Goal: Task Accomplishment & Management: Complete application form

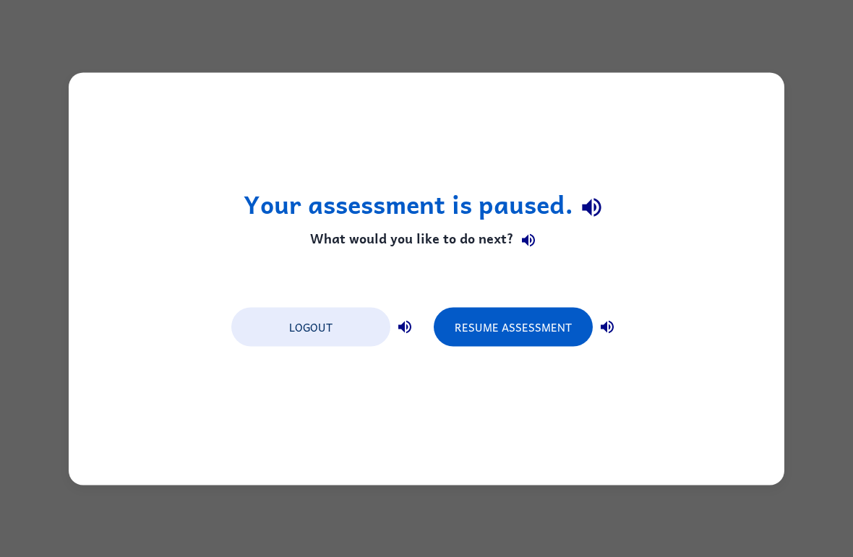
click at [555, 330] on button "Resume Assessment" at bounding box center [513, 326] width 159 height 39
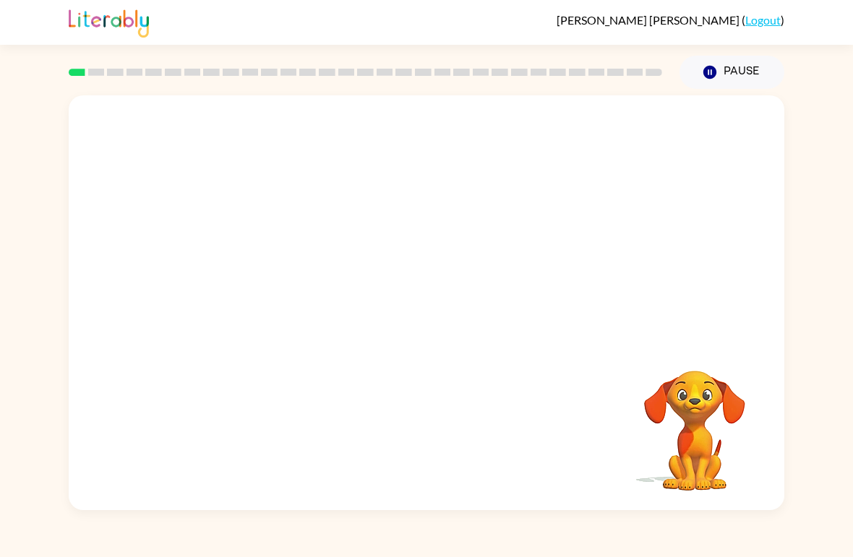
click at [265, 267] on video "Your browser must support playing .mp4 files to use Literably. Please try using…" at bounding box center [427, 217] width 716 height 245
click at [447, 272] on div at bounding box center [427, 302] width 716 height 415
click at [471, 308] on button "button" at bounding box center [426, 310] width 93 height 53
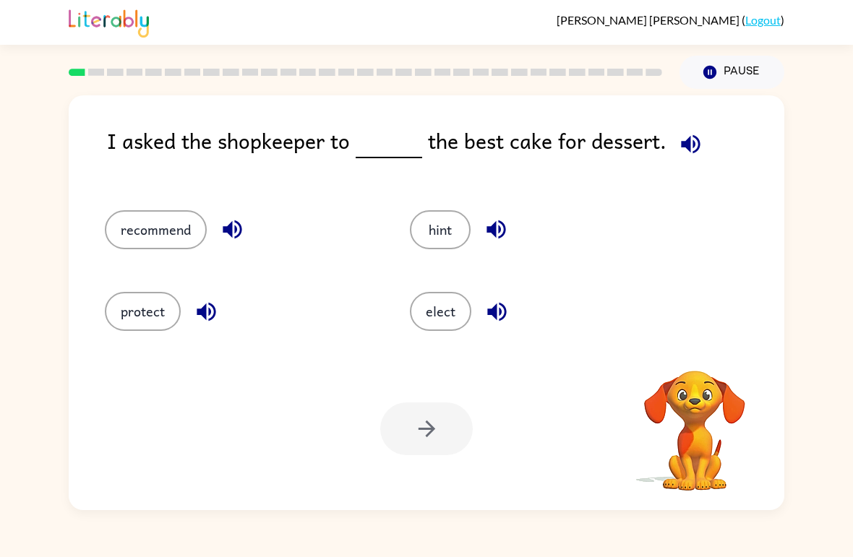
click at [169, 234] on button "recommend" at bounding box center [156, 229] width 102 height 39
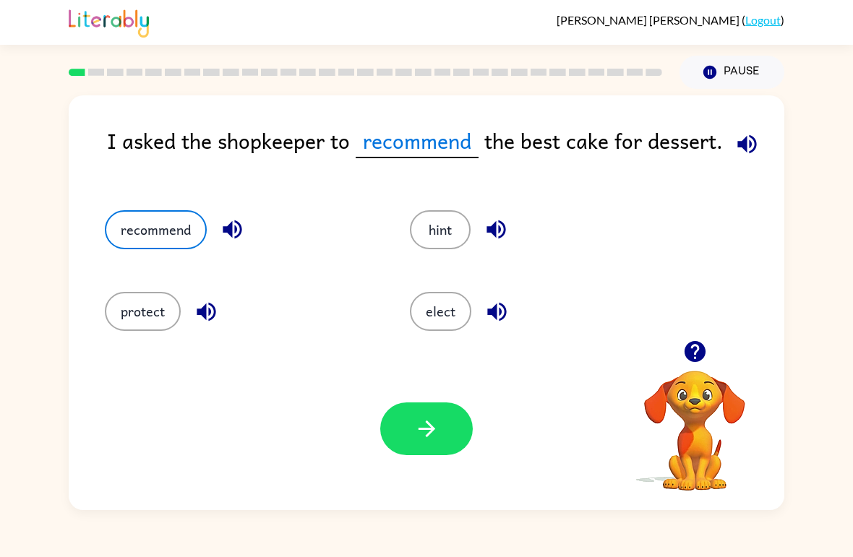
click at [436, 423] on icon "button" at bounding box center [426, 428] width 25 height 25
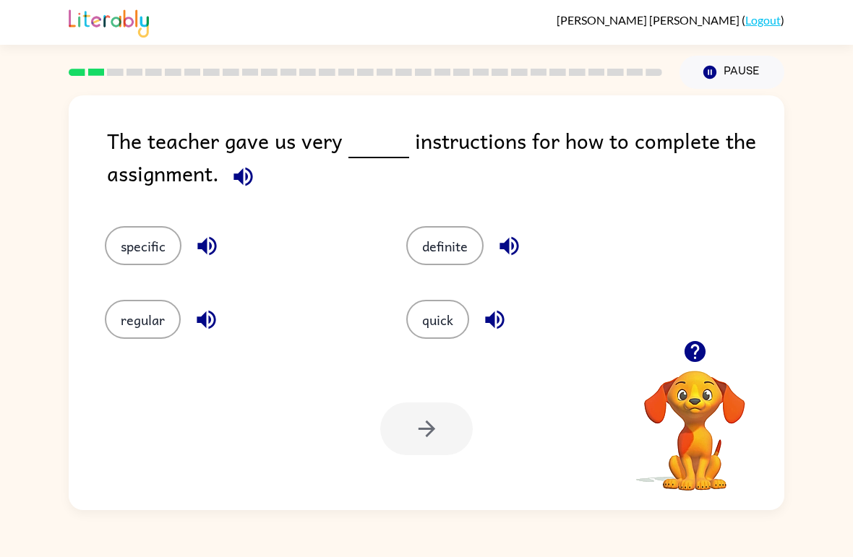
click at [244, 179] on icon "button" at bounding box center [243, 176] width 25 height 25
click at [152, 244] on button "specific" at bounding box center [143, 245] width 77 height 39
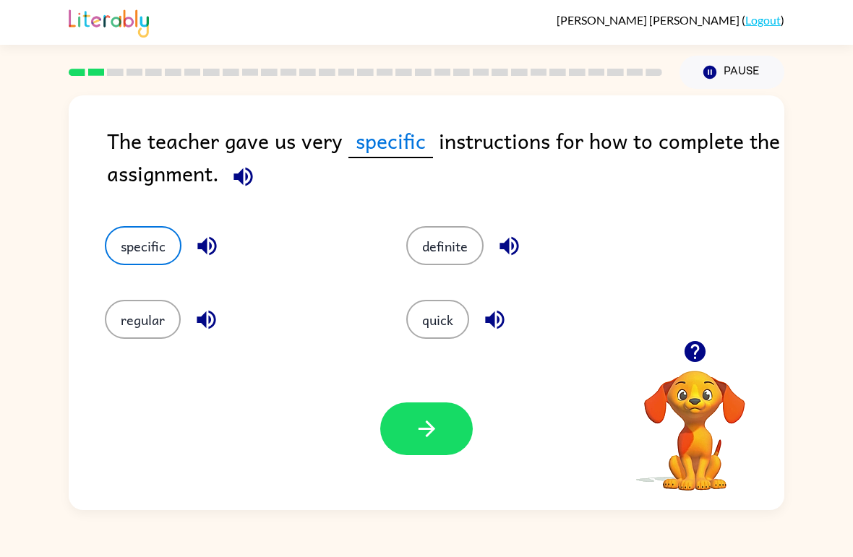
click at [441, 424] on button "button" at bounding box center [426, 429] width 93 height 53
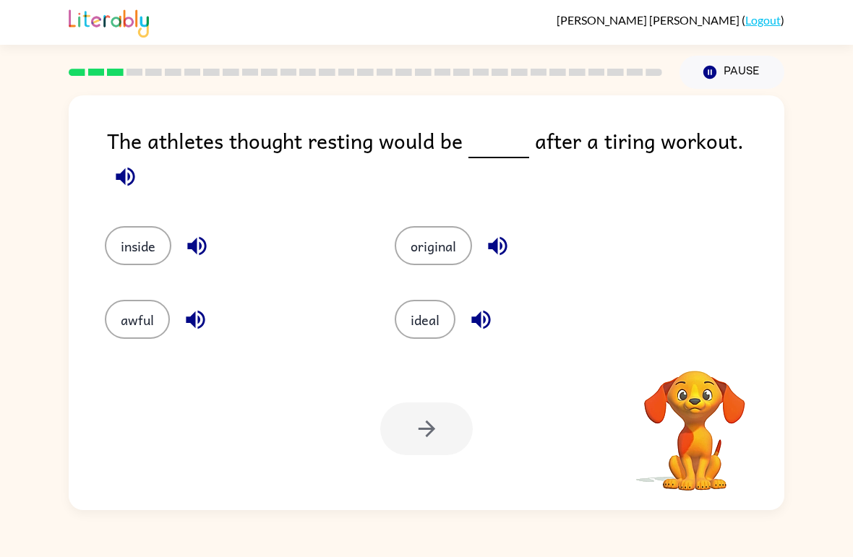
click at [138, 164] on icon "button" at bounding box center [125, 176] width 25 height 25
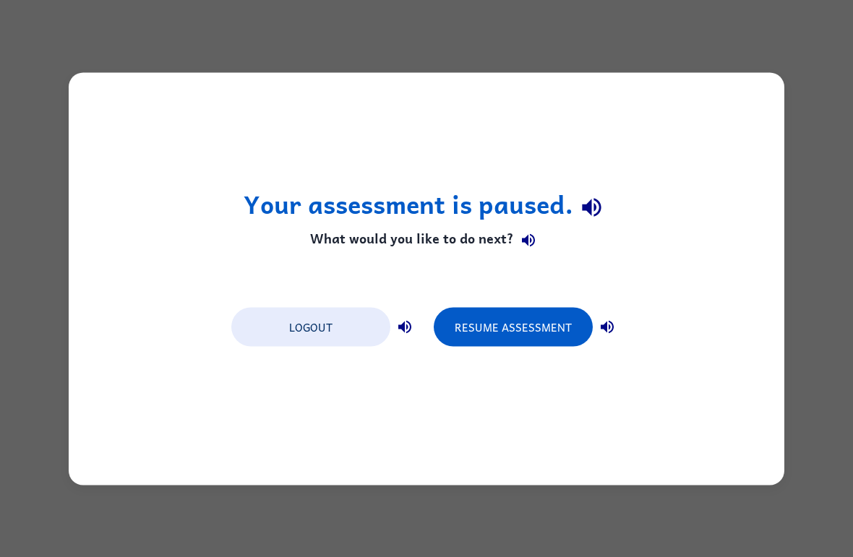
click at [554, 329] on button "Resume Assessment" at bounding box center [513, 326] width 159 height 39
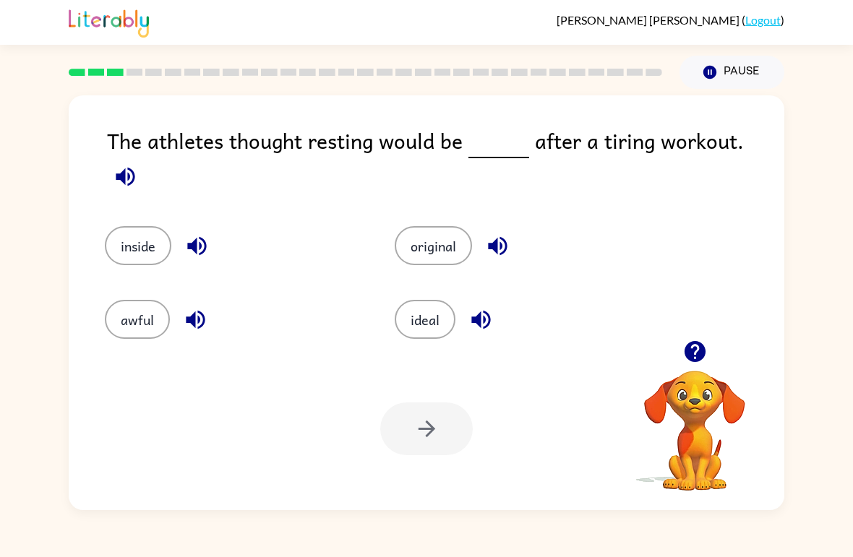
click at [134, 167] on icon "button" at bounding box center [125, 176] width 19 height 19
click at [144, 158] on button "button" at bounding box center [125, 176] width 37 height 37
click at [134, 167] on icon "button" at bounding box center [125, 176] width 19 height 19
click at [138, 164] on icon "button" at bounding box center [125, 176] width 25 height 25
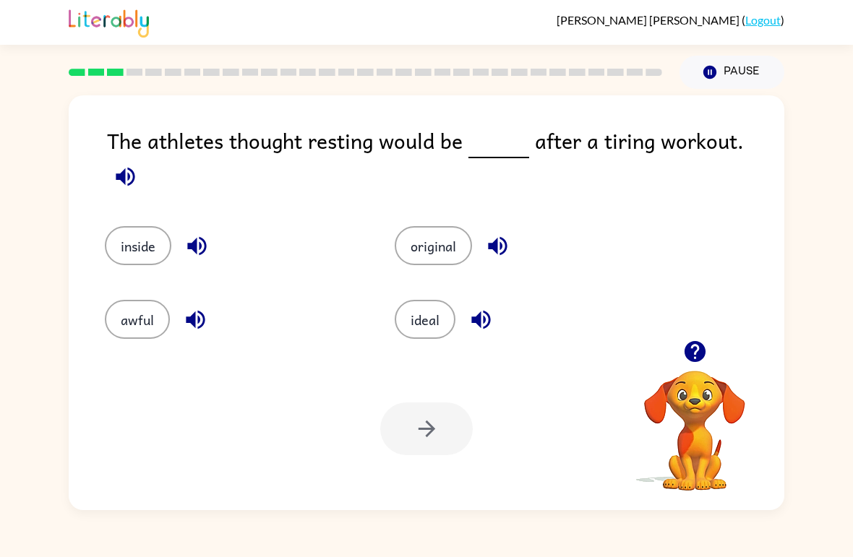
click at [134, 167] on icon "button" at bounding box center [125, 176] width 19 height 19
click at [131, 300] on button "awful" at bounding box center [137, 319] width 65 height 39
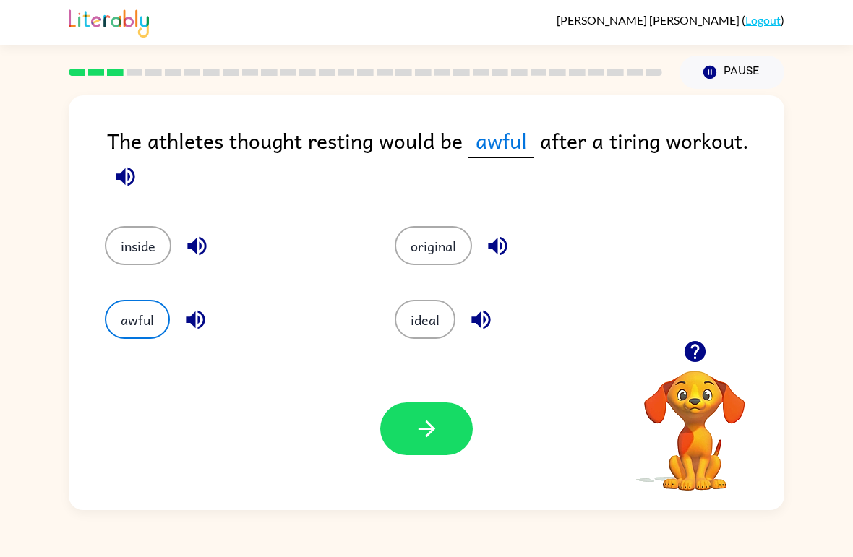
click at [761, 150] on div "The athletes thought resting would be awful after a tiring workout." at bounding box center [445, 160] width 677 height 73
click at [411, 422] on button "button" at bounding box center [426, 429] width 93 height 53
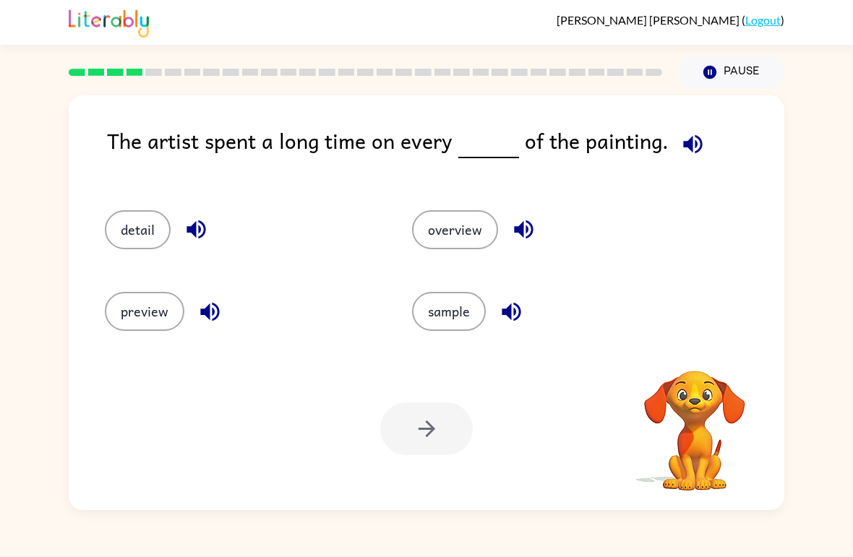
click at [690, 147] on icon "button" at bounding box center [692, 143] width 19 height 19
click at [150, 225] on button "detail" at bounding box center [138, 229] width 66 height 39
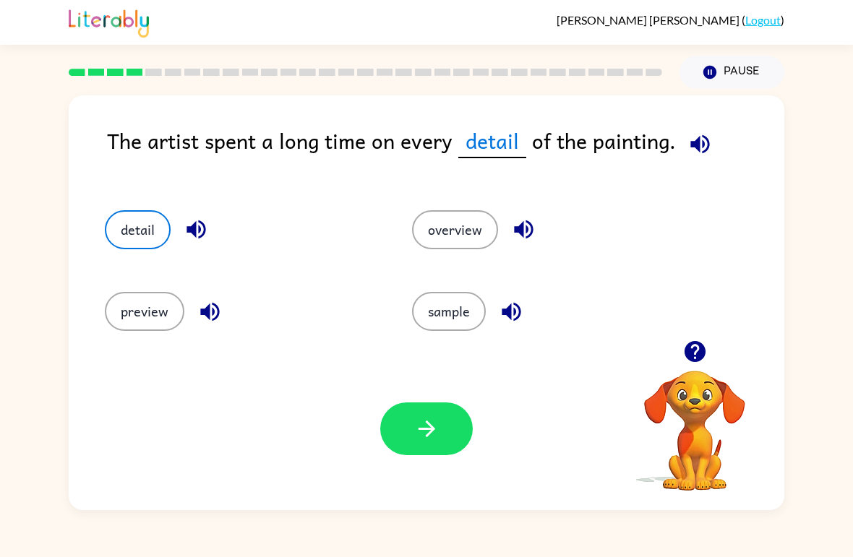
click at [703, 135] on icon "button" at bounding box center [699, 144] width 25 height 25
click at [440, 411] on button "button" at bounding box center [426, 429] width 93 height 53
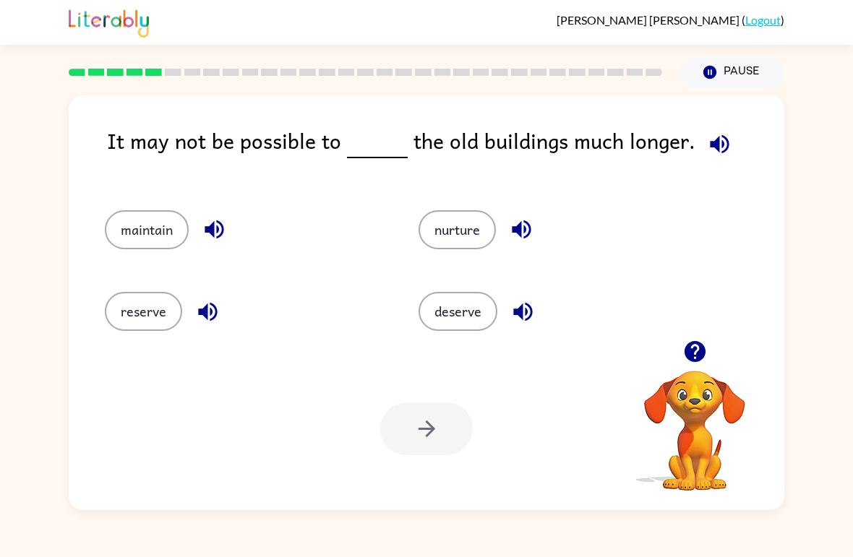
click at [713, 145] on icon "button" at bounding box center [719, 144] width 25 height 25
click at [148, 241] on button "maintain" at bounding box center [147, 229] width 84 height 39
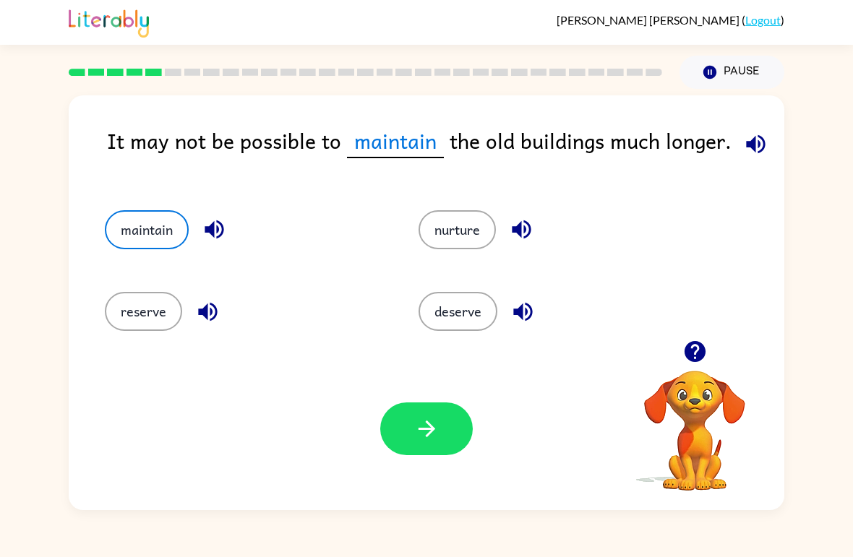
click at [441, 423] on button "button" at bounding box center [426, 429] width 93 height 53
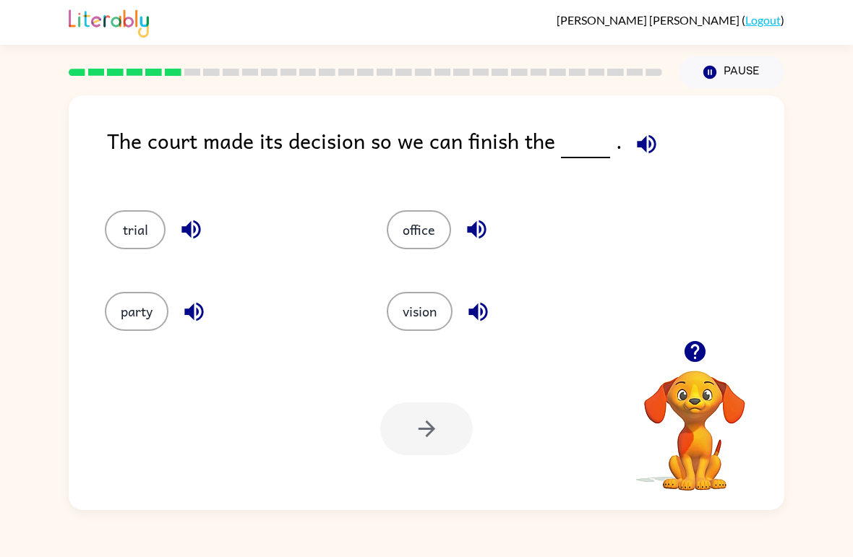
click at [645, 138] on icon "button" at bounding box center [646, 143] width 19 height 19
click at [140, 323] on button "party" at bounding box center [137, 311] width 64 height 39
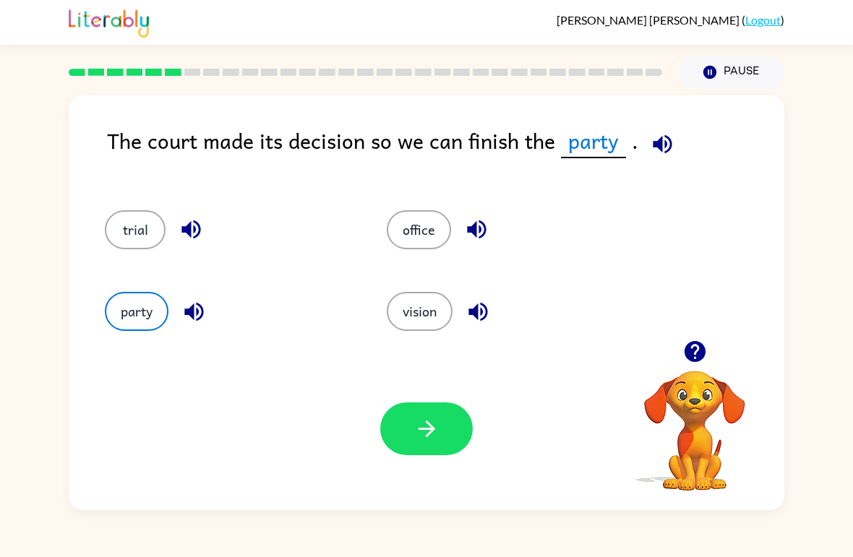
click at [113, 338] on div "party" at bounding box center [218, 306] width 282 height 82
click at [131, 322] on button "party" at bounding box center [137, 311] width 64 height 39
click at [106, 353] on div "Your browser must support playing .mp4 files to use Literably. Please try using…" at bounding box center [427, 429] width 716 height 163
click at [444, 451] on button "button" at bounding box center [426, 429] width 93 height 53
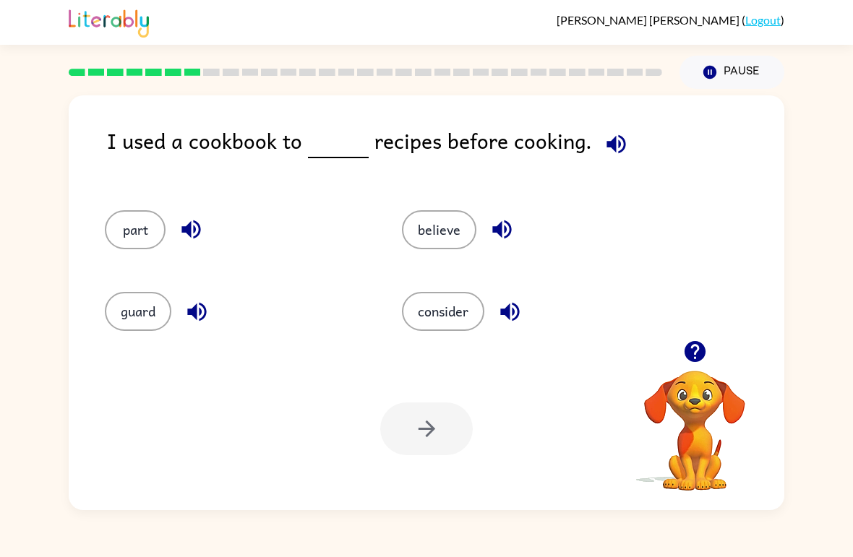
click at [604, 141] on icon "button" at bounding box center [616, 144] width 25 height 25
click at [424, 323] on button "consider" at bounding box center [443, 311] width 82 height 39
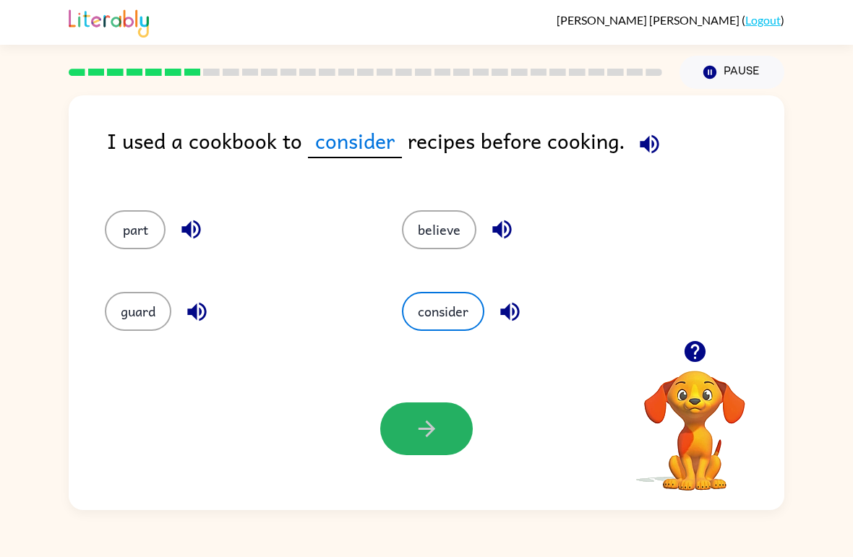
click at [424, 407] on button "button" at bounding box center [426, 429] width 93 height 53
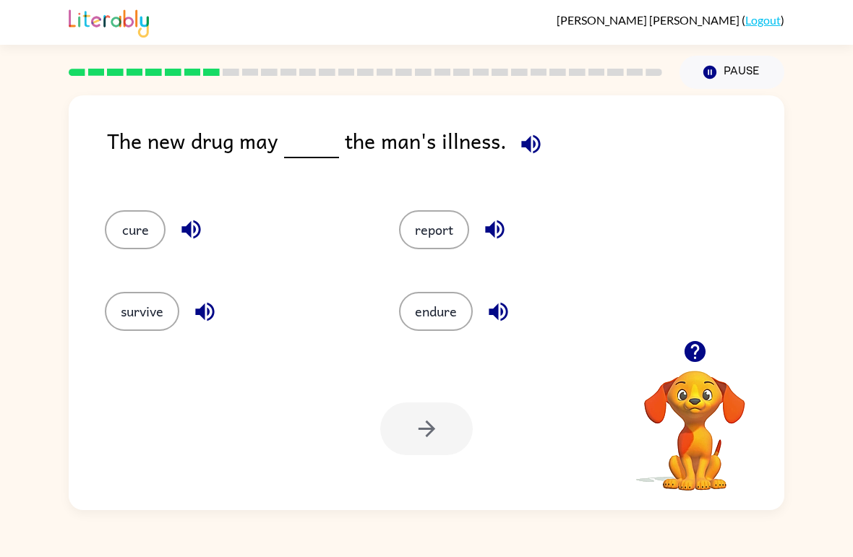
click at [533, 138] on icon "button" at bounding box center [530, 144] width 25 height 25
click at [531, 149] on icon "button" at bounding box center [530, 144] width 25 height 25
click at [528, 146] on icon "button" at bounding box center [530, 144] width 25 height 25
click at [442, 225] on button "report" at bounding box center [434, 229] width 70 height 39
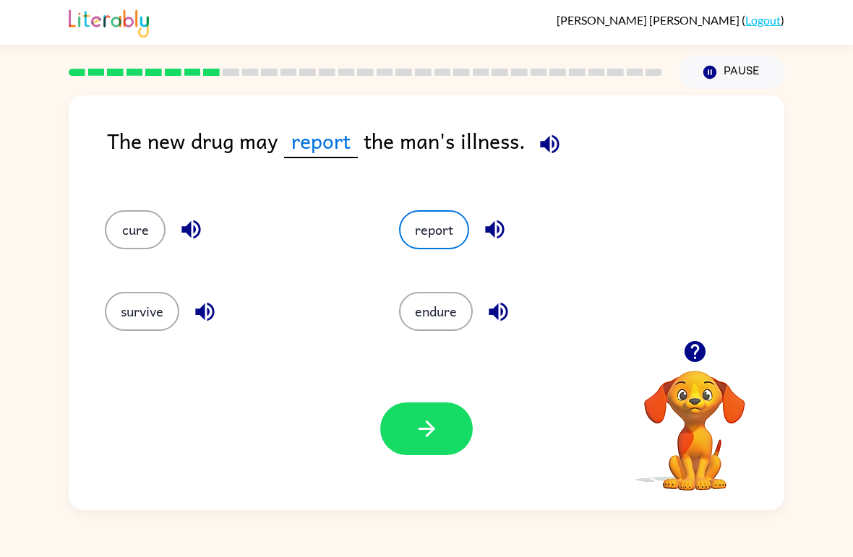
click at [427, 430] on icon "button" at bounding box center [426, 429] width 17 height 17
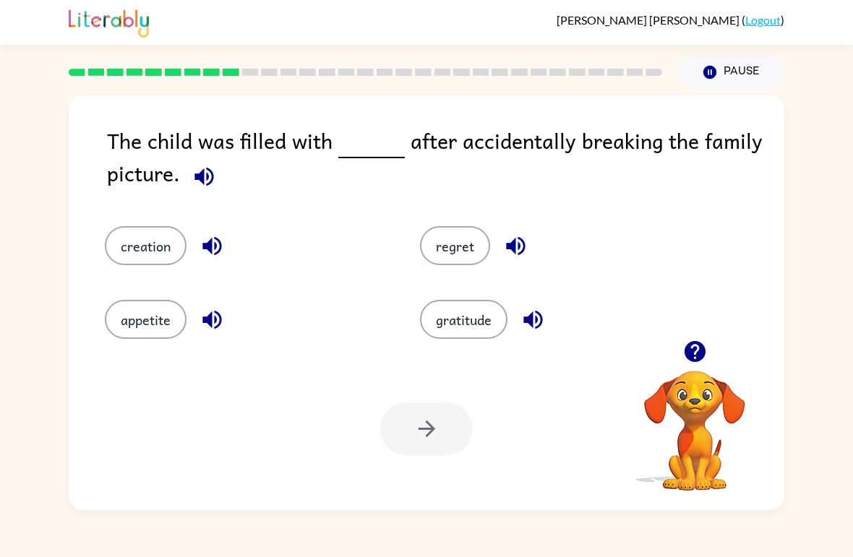
click at [205, 175] on icon "button" at bounding box center [204, 176] width 25 height 25
click at [211, 189] on icon "button" at bounding box center [204, 176] width 25 height 25
click at [213, 176] on icon "button" at bounding box center [203, 176] width 19 height 19
click at [206, 181] on icon "button" at bounding box center [204, 176] width 25 height 25
click at [192, 183] on icon "button" at bounding box center [204, 176] width 25 height 25
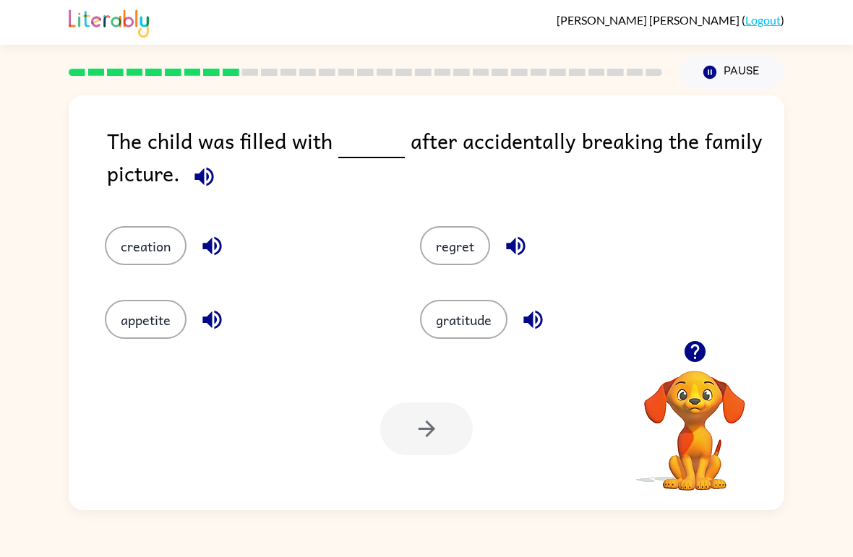
click at [198, 176] on icon "button" at bounding box center [203, 176] width 19 height 19
click at [450, 241] on button "regret" at bounding box center [455, 245] width 70 height 39
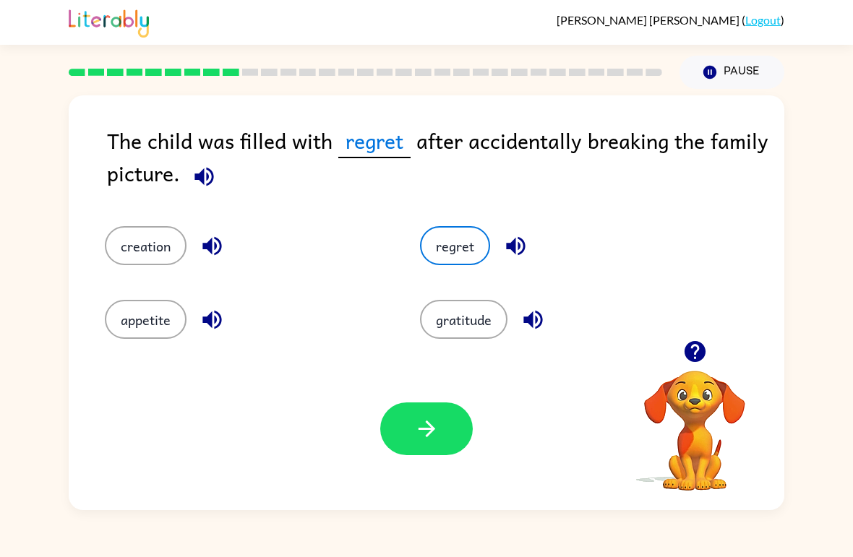
click at [393, 449] on button "button" at bounding box center [426, 429] width 93 height 53
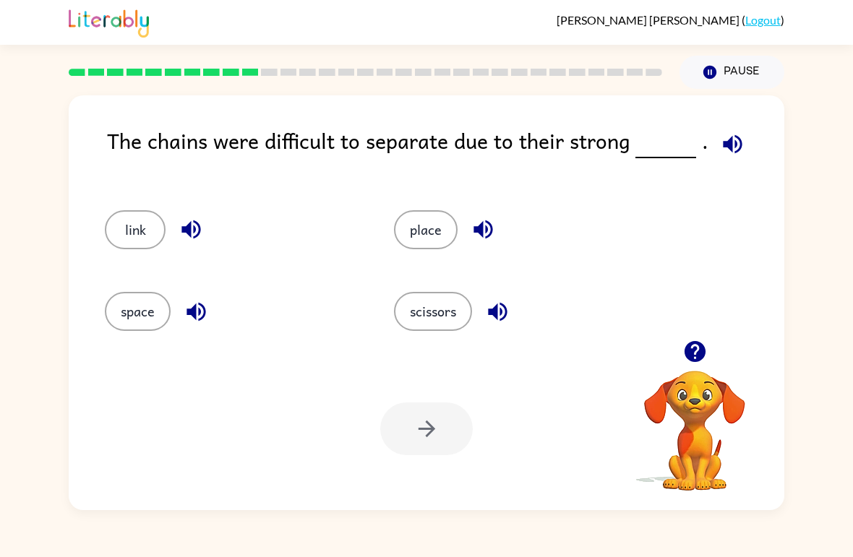
click at [720, 144] on icon "button" at bounding box center [732, 144] width 25 height 25
click at [720, 132] on icon "button" at bounding box center [732, 144] width 25 height 25
click at [429, 302] on button "scissors" at bounding box center [433, 311] width 78 height 39
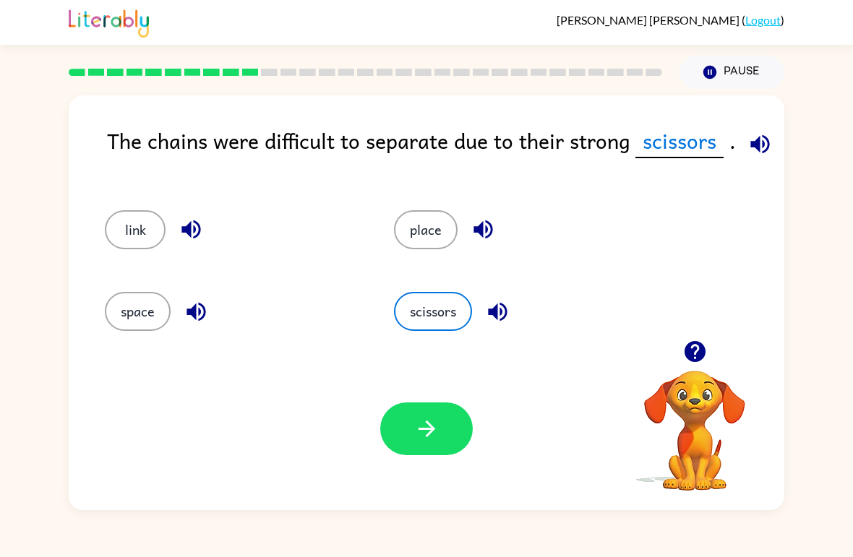
click at [407, 425] on button "button" at bounding box center [426, 429] width 93 height 53
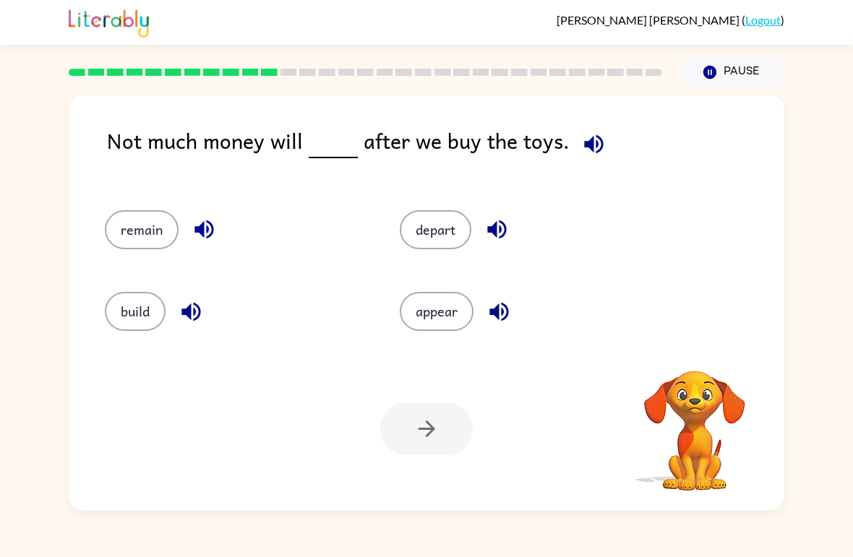
click at [586, 130] on button "button" at bounding box center [593, 144] width 37 height 37
click at [162, 226] on button "remain" at bounding box center [142, 229] width 74 height 39
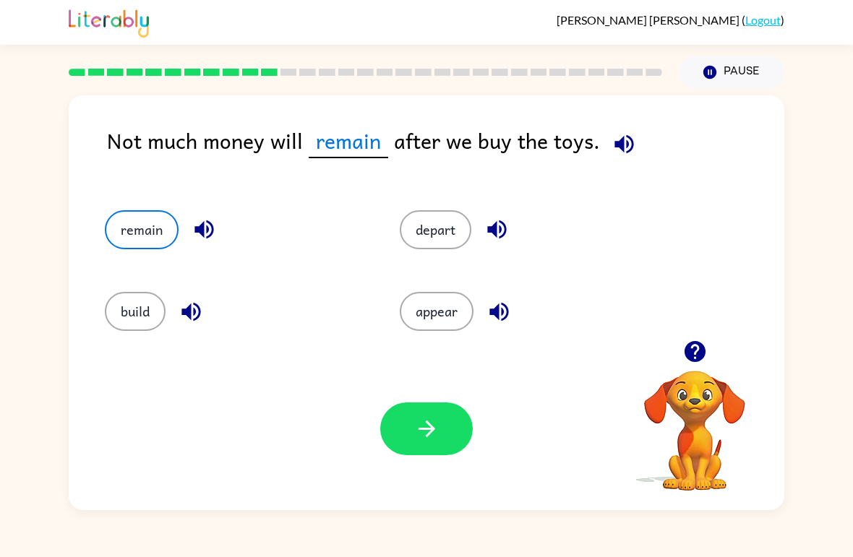
click at [428, 425] on icon "button" at bounding box center [426, 429] width 17 height 17
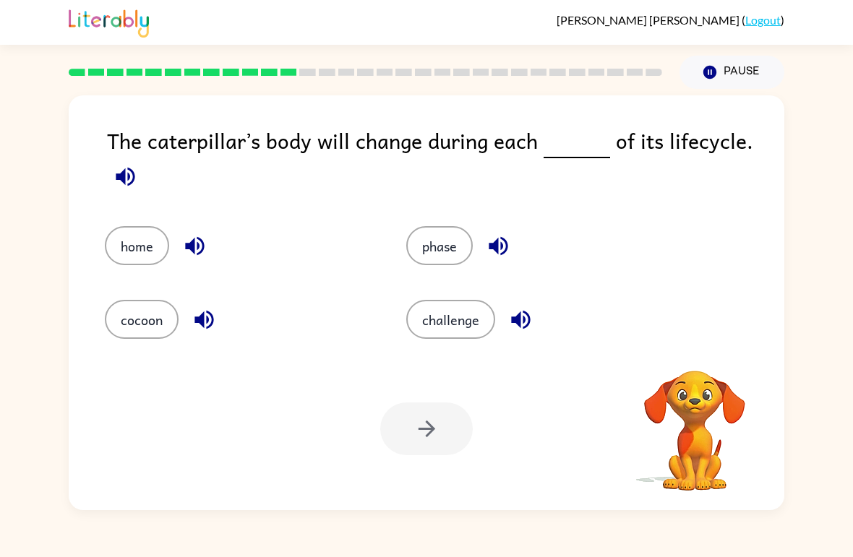
click at [134, 176] on icon "button" at bounding box center [125, 176] width 19 height 19
click at [128, 181] on icon "button" at bounding box center [125, 176] width 19 height 19
click at [135, 177] on icon "button" at bounding box center [125, 176] width 25 height 25
click at [204, 347] on div "The caterpillar’s body will change during each of its lifecycle. home phase coc…" at bounding box center [427, 302] width 716 height 415
click at [204, 325] on icon "button" at bounding box center [203, 320] width 19 height 19
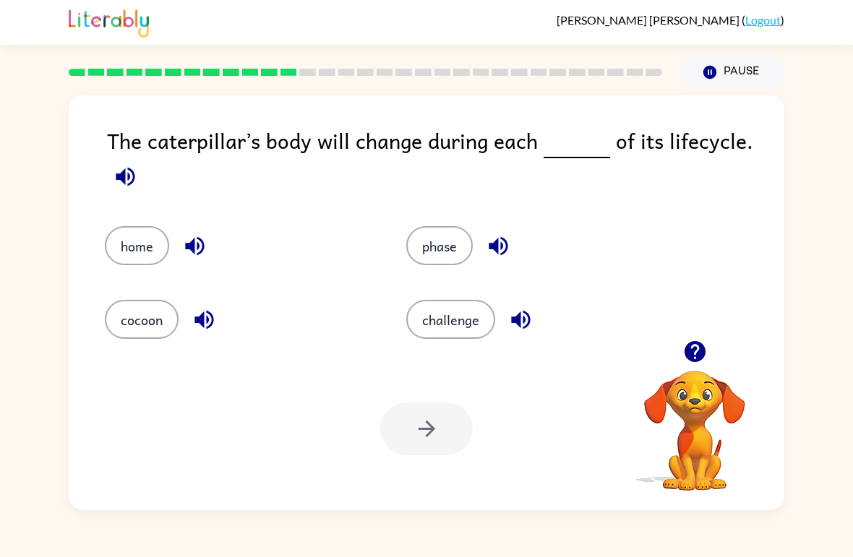
click at [495, 245] on icon "button" at bounding box center [498, 246] width 19 height 19
click at [438, 265] on button "phase" at bounding box center [439, 245] width 67 height 39
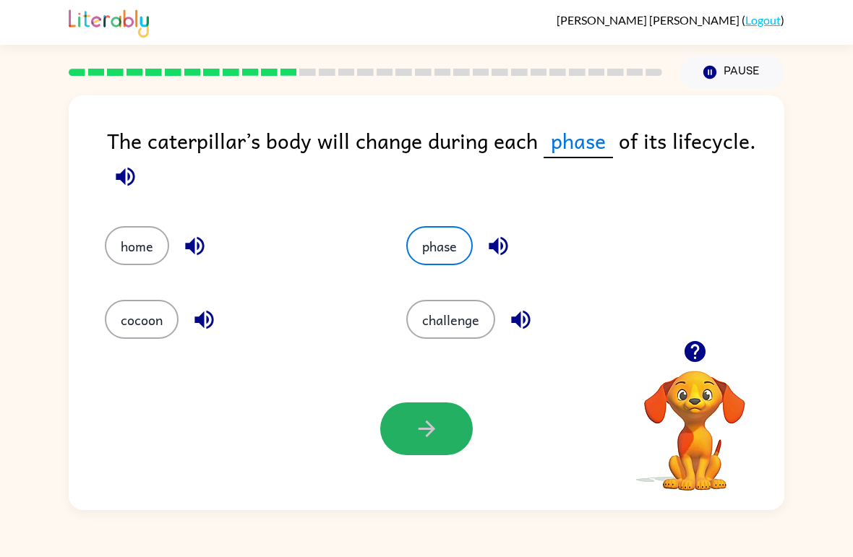
click at [414, 442] on button "button" at bounding box center [426, 429] width 93 height 53
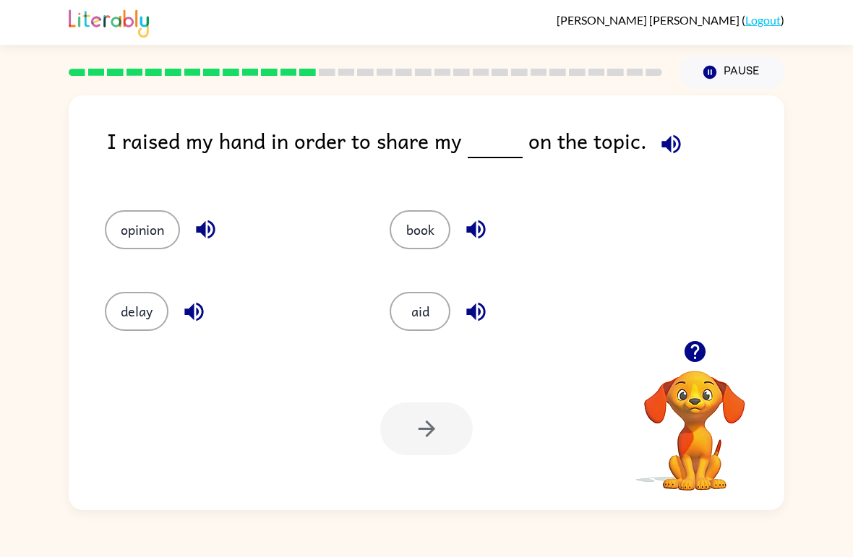
click at [665, 150] on icon "button" at bounding box center [671, 144] width 25 height 25
click at [200, 232] on icon "button" at bounding box center [205, 229] width 19 height 19
click at [485, 325] on button "button" at bounding box center [476, 311] width 37 height 37
click at [189, 308] on icon "button" at bounding box center [193, 311] width 25 height 25
click at [662, 150] on icon "button" at bounding box center [670, 143] width 19 height 19
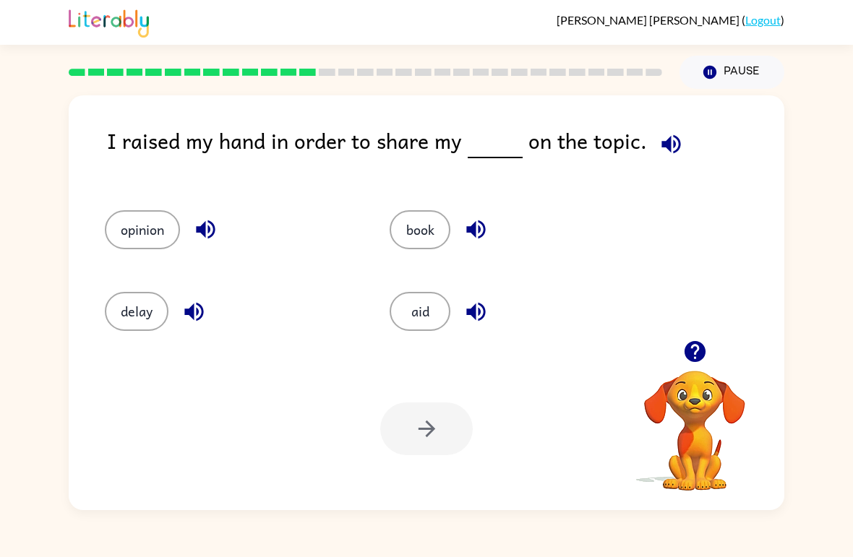
click at [435, 314] on button "aid" at bounding box center [420, 311] width 61 height 39
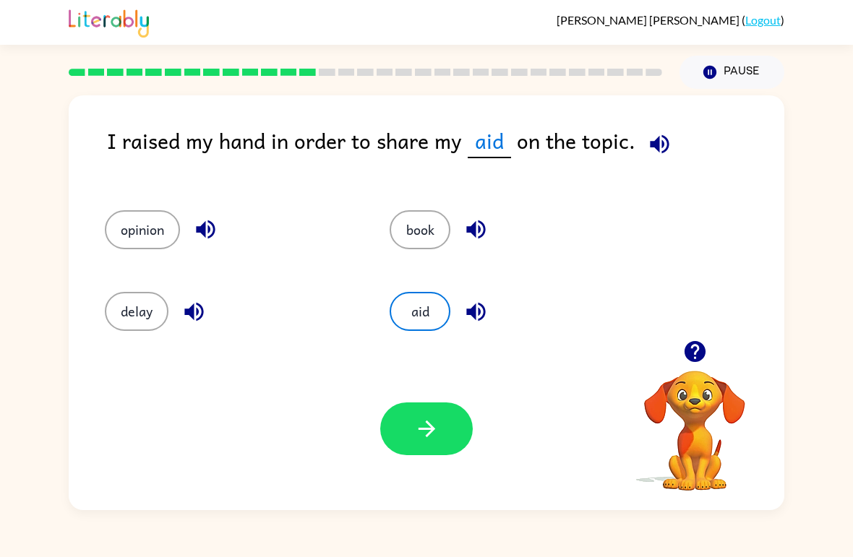
click at [437, 434] on icon "button" at bounding box center [426, 428] width 25 height 25
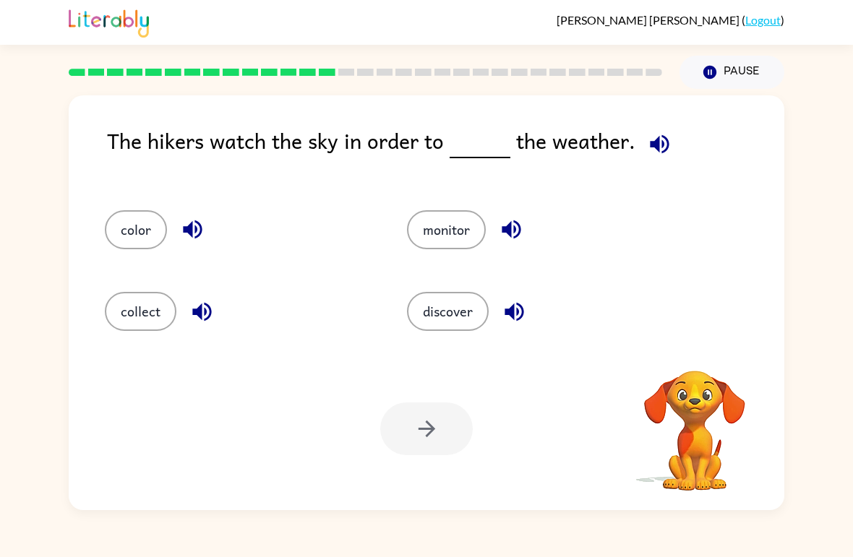
click at [664, 150] on icon "button" at bounding box center [659, 144] width 25 height 25
click at [465, 310] on button "discover" at bounding box center [448, 311] width 82 height 39
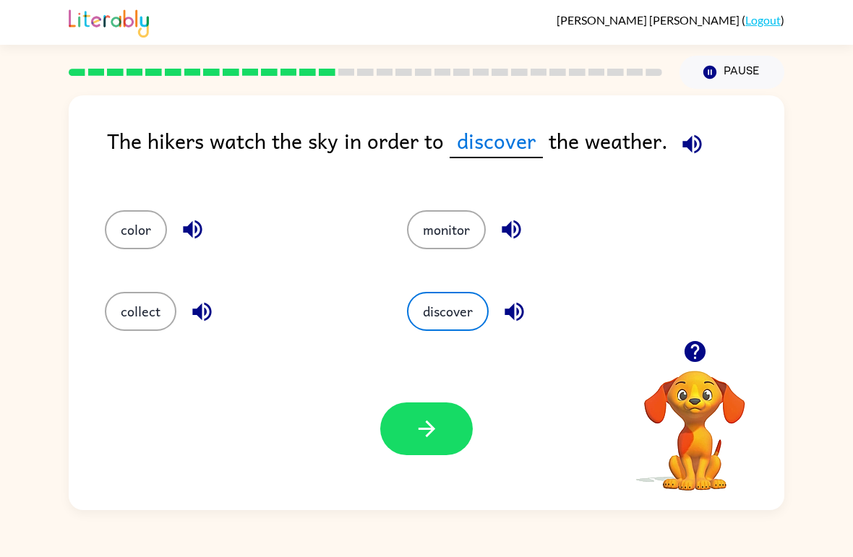
click at [468, 231] on button "monitor" at bounding box center [446, 229] width 79 height 39
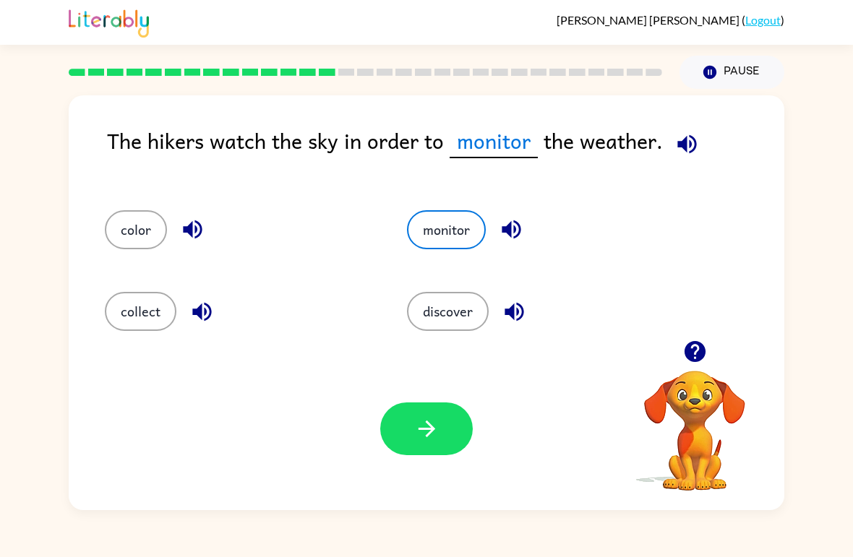
click at [460, 311] on button "discover" at bounding box center [448, 311] width 82 height 39
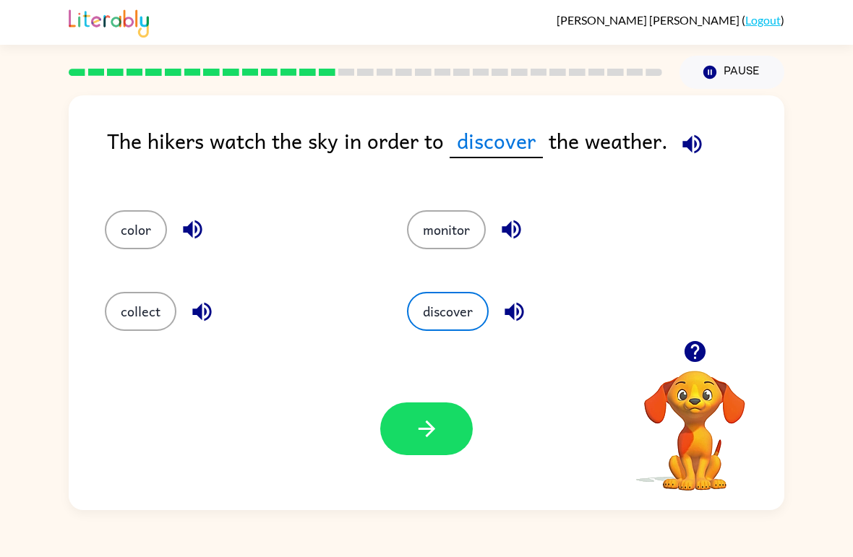
click at [412, 432] on button "button" at bounding box center [426, 429] width 93 height 53
click at [421, 434] on div at bounding box center [426, 429] width 93 height 53
click at [421, 445] on div at bounding box center [426, 429] width 93 height 53
click at [430, 420] on div at bounding box center [426, 429] width 93 height 53
click at [419, 440] on div at bounding box center [426, 429] width 93 height 53
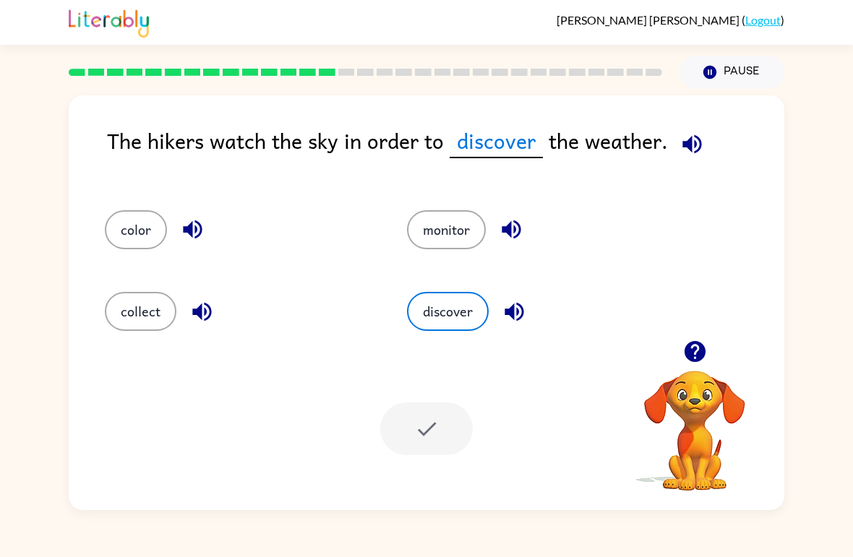
click at [419, 440] on div at bounding box center [426, 429] width 93 height 53
click at [408, 443] on div at bounding box center [426, 429] width 93 height 53
click at [419, 430] on div at bounding box center [426, 429] width 93 height 53
click at [422, 426] on div at bounding box center [426, 429] width 93 height 53
click at [405, 425] on div at bounding box center [426, 429] width 93 height 53
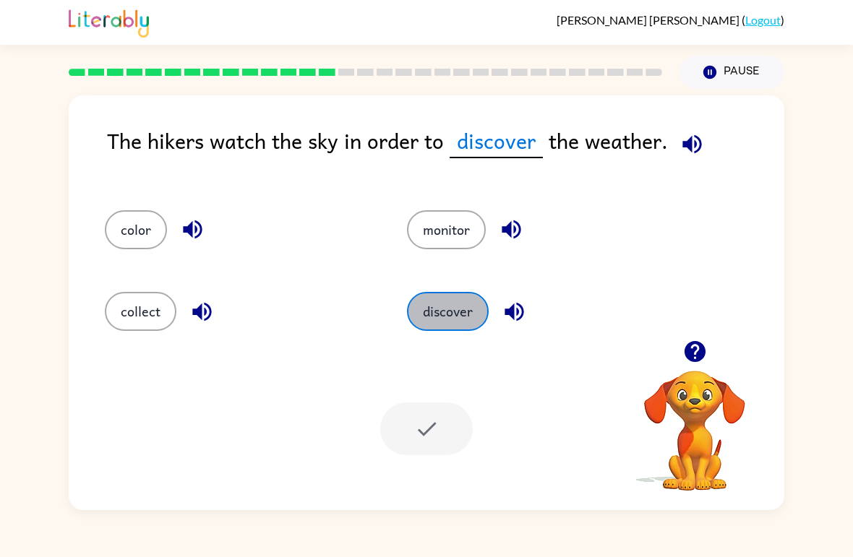
click at [446, 296] on button "discover" at bounding box center [448, 311] width 82 height 39
click at [428, 434] on div at bounding box center [426, 429] width 93 height 53
click at [426, 430] on div at bounding box center [426, 429] width 93 height 53
click at [411, 442] on div at bounding box center [426, 429] width 93 height 53
click at [421, 442] on div at bounding box center [426, 429] width 93 height 53
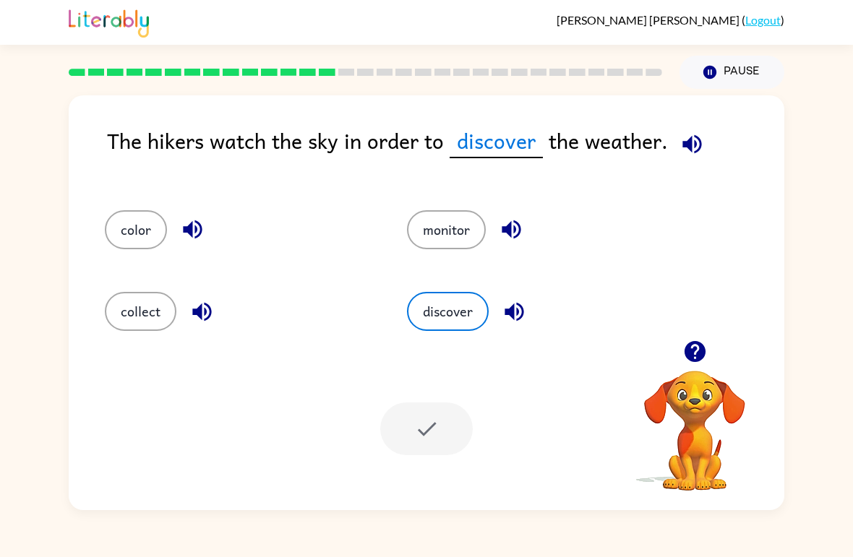
click at [706, 192] on div "color monitor collect discover" at bounding box center [426, 265] width 687 height 152
click at [710, 204] on div "color monitor collect discover" at bounding box center [426, 265] width 687 height 152
click at [705, 235] on div "color monitor collect discover" at bounding box center [426, 265] width 687 height 152
click at [445, 418] on div at bounding box center [426, 429] width 93 height 53
click at [412, 440] on div at bounding box center [426, 429] width 93 height 53
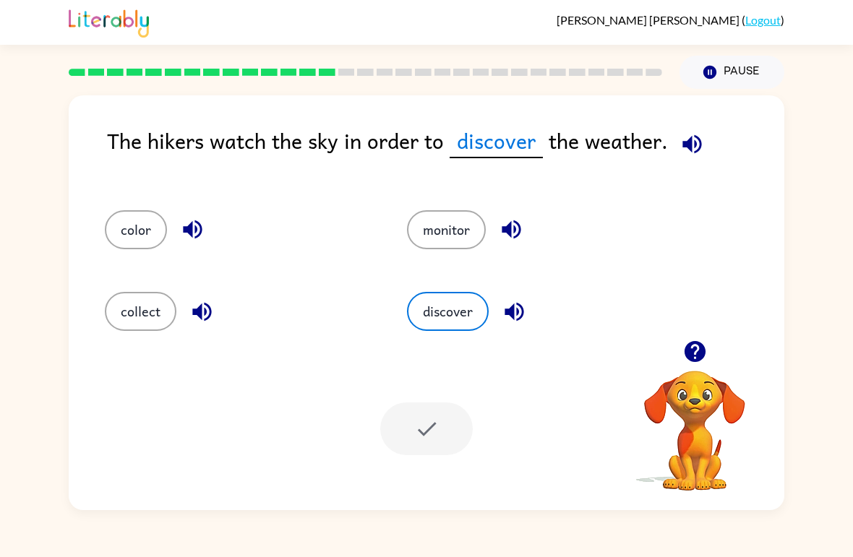
click at [412, 440] on div at bounding box center [426, 429] width 93 height 53
click at [442, 321] on button "discover" at bounding box center [448, 311] width 82 height 39
click at [146, 321] on button "collect" at bounding box center [141, 311] width 72 height 39
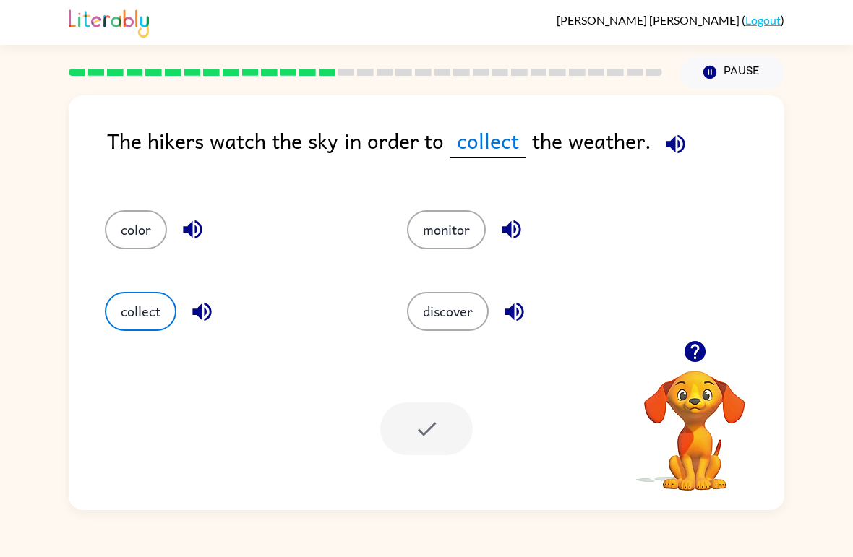
click at [419, 311] on button "discover" at bounding box center [448, 311] width 82 height 39
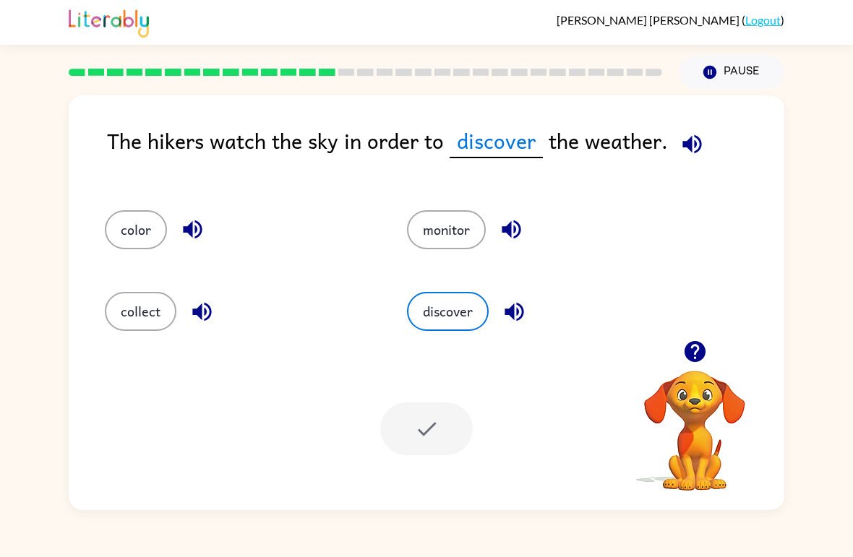
click at [432, 424] on div at bounding box center [426, 429] width 93 height 53
click at [445, 437] on div at bounding box center [426, 429] width 93 height 53
click at [464, 317] on button "discover" at bounding box center [448, 311] width 82 height 39
click at [400, 427] on div at bounding box center [426, 429] width 93 height 53
click at [452, 427] on div at bounding box center [426, 429] width 93 height 53
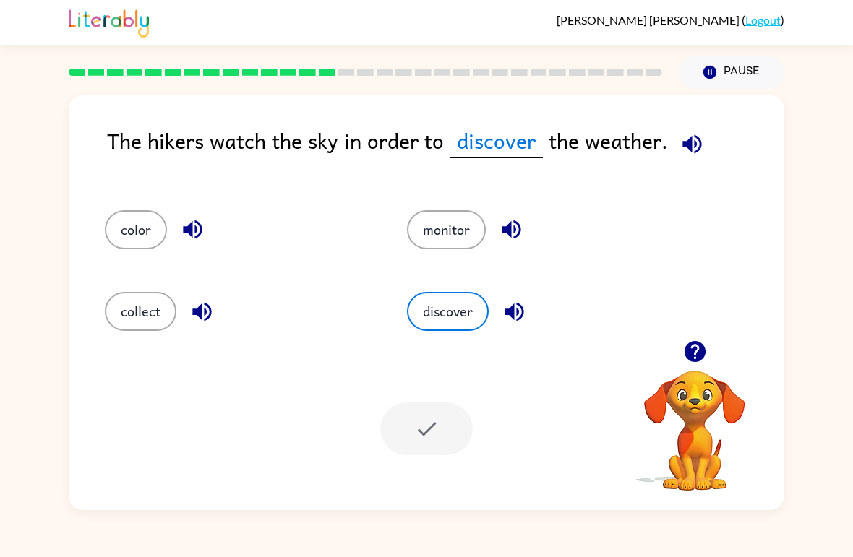
click at [444, 427] on div at bounding box center [426, 429] width 93 height 53
click at [683, 147] on icon "button" at bounding box center [691, 143] width 19 height 19
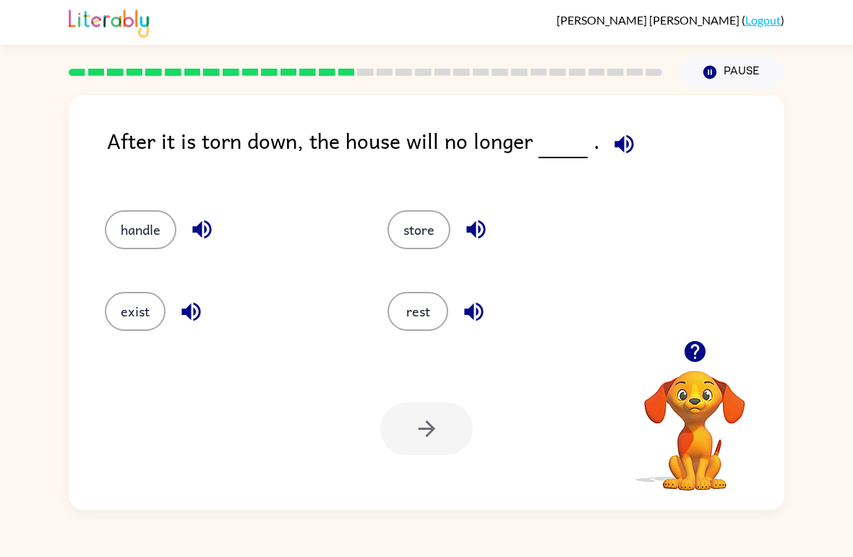
click at [626, 145] on icon "button" at bounding box center [623, 143] width 19 height 19
click at [140, 297] on button "exist" at bounding box center [135, 311] width 61 height 39
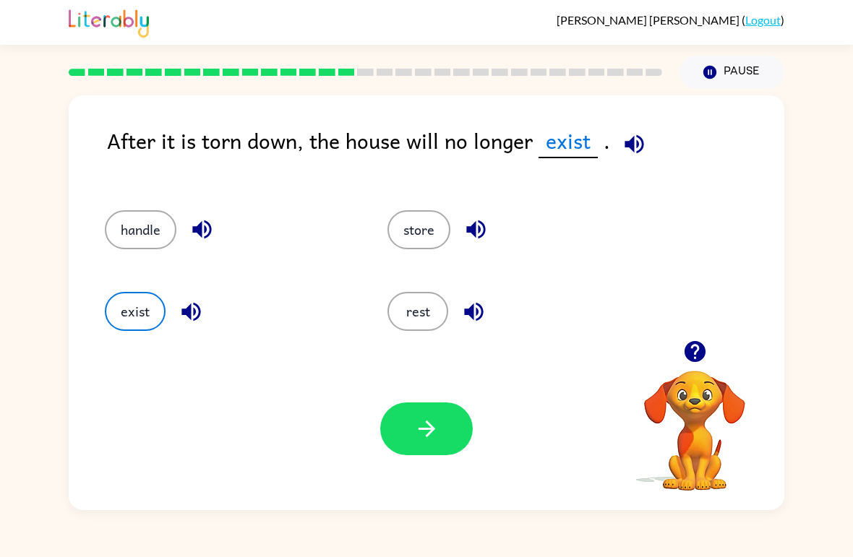
click at [446, 421] on button "button" at bounding box center [426, 429] width 93 height 53
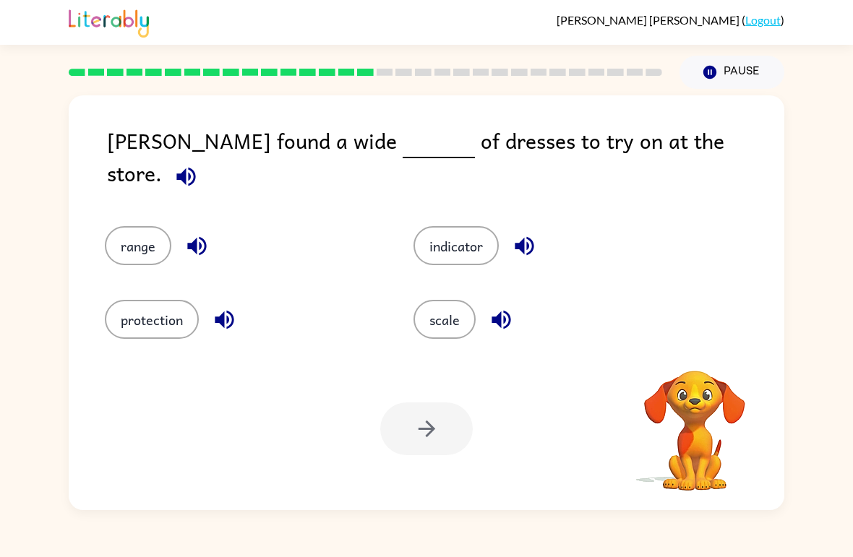
click at [199, 164] on icon "button" at bounding box center [185, 176] width 25 height 25
click at [195, 167] on icon "button" at bounding box center [185, 176] width 19 height 19
click at [134, 226] on button "range" at bounding box center [138, 245] width 67 height 39
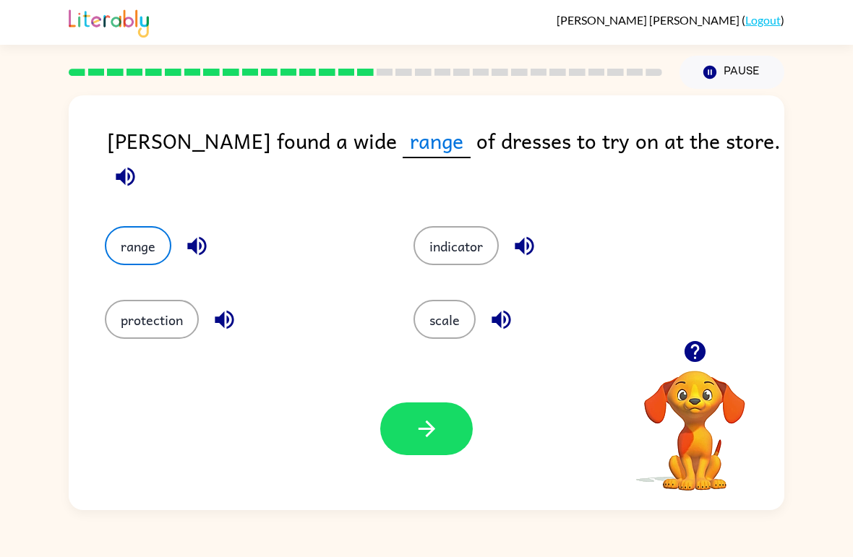
click at [408, 444] on button "button" at bounding box center [426, 429] width 93 height 53
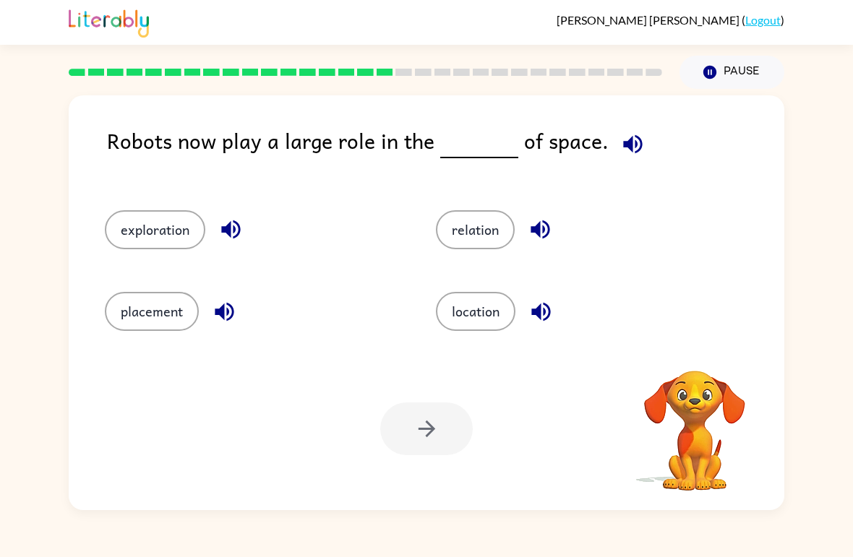
click at [626, 149] on icon "button" at bounding box center [632, 143] width 19 height 19
click at [627, 137] on icon "button" at bounding box center [632, 144] width 25 height 25
click at [630, 142] on icon "button" at bounding box center [632, 144] width 25 height 25
click at [628, 162] on button "button" at bounding box center [632, 144] width 37 height 37
click at [623, 146] on icon "button" at bounding box center [632, 143] width 19 height 19
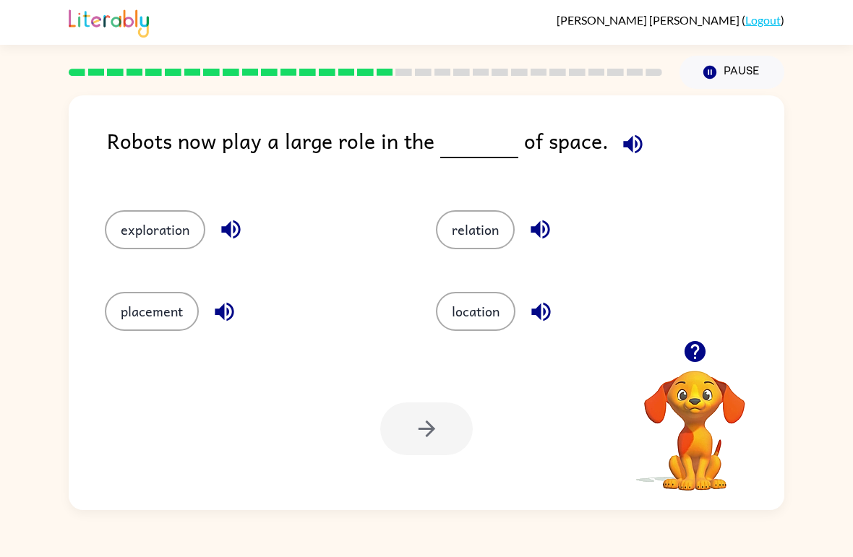
click at [623, 143] on icon "button" at bounding box center [632, 143] width 19 height 19
click at [478, 227] on button "relation" at bounding box center [475, 229] width 79 height 39
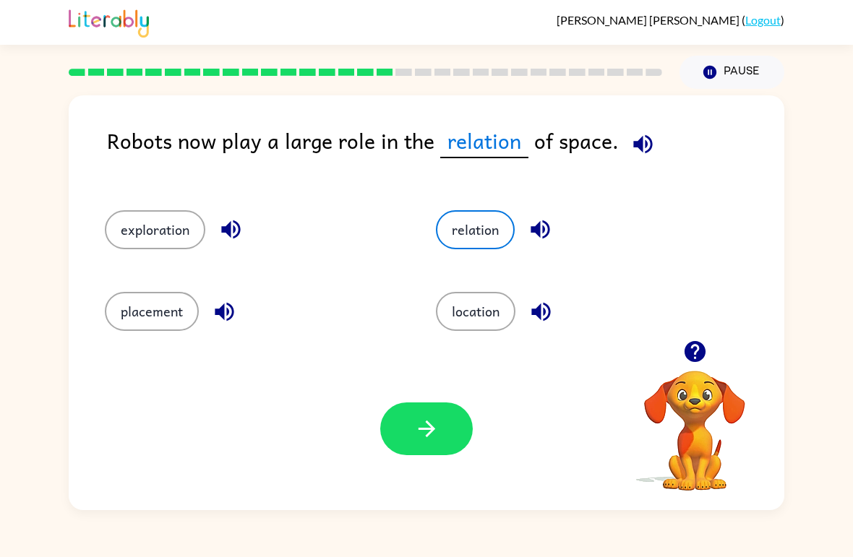
click at [484, 323] on button "location" at bounding box center [476, 311] width 80 height 39
click at [476, 239] on button "relation" at bounding box center [475, 229] width 79 height 39
click at [474, 322] on button "location" at bounding box center [476, 311] width 80 height 39
click at [432, 437] on icon "button" at bounding box center [426, 428] width 25 height 25
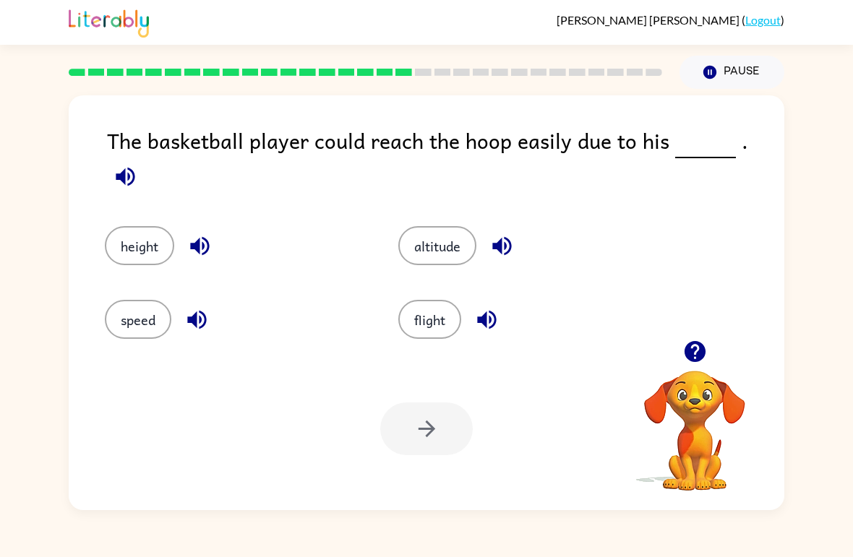
click at [134, 167] on icon "button" at bounding box center [125, 176] width 19 height 19
click at [142, 226] on button "height" at bounding box center [139, 245] width 69 height 39
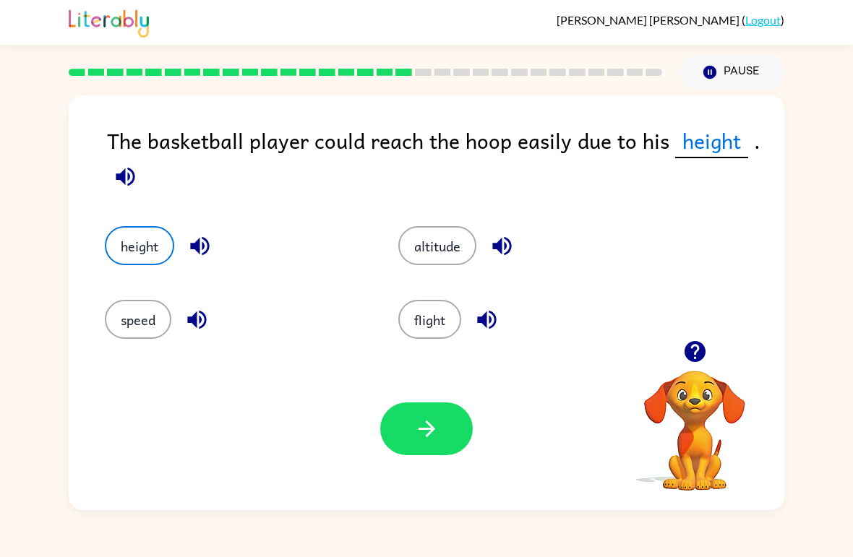
click at [422, 450] on button "button" at bounding box center [426, 429] width 93 height 53
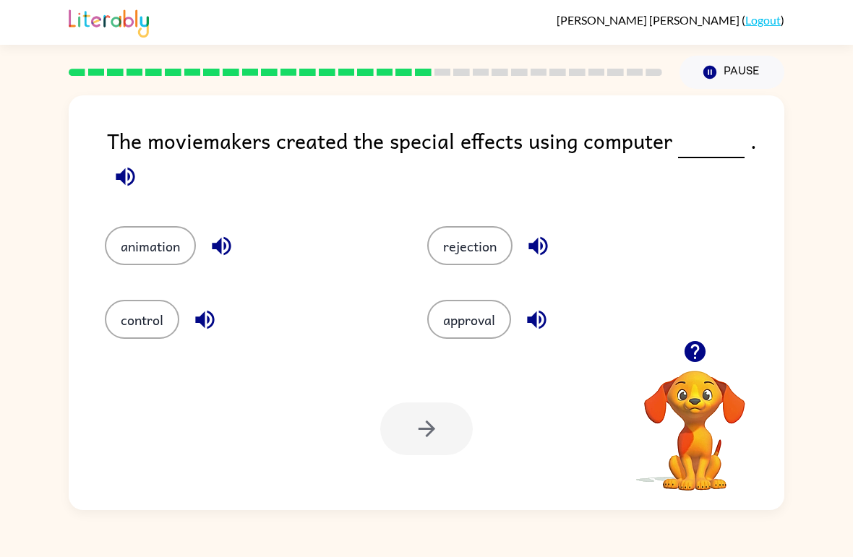
click at [126, 172] on icon "button" at bounding box center [125, 176] width 25 height 25
click at [156, 247] on button "animation" at bounding box center [150, 245] width 91 height 39
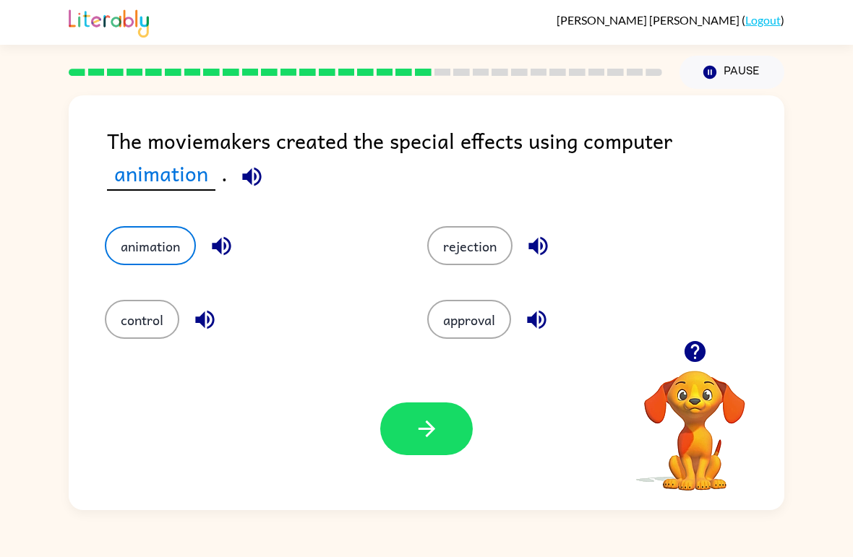
click at [452, 434] on button "button" at bounding box center [426, 429] width 93 height 53
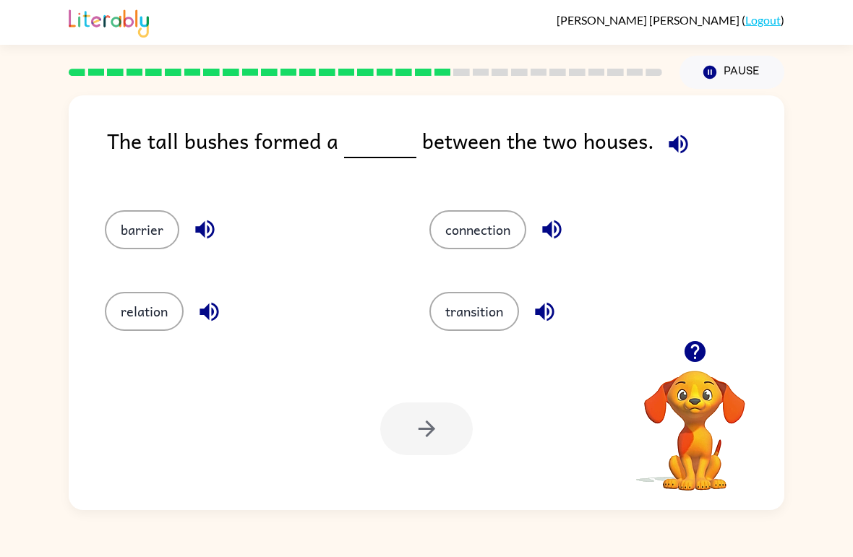
click at [675, 137] on icon "button" at bounding box center [678, 143] width 19 height 19
click at [679, 152] on icon "button" at bounding box center [678, 143] width 19 height 19
click at [499, 233] on button "connection" at bounding box center [477, 229] width 97 height 39
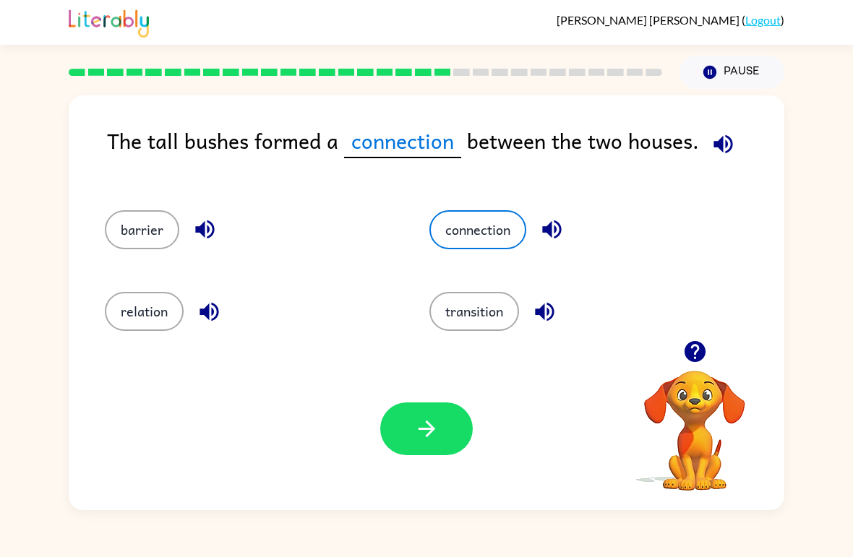
click at [453, 437] on button "button" at bounding box center [426, 429] width 93 height 53
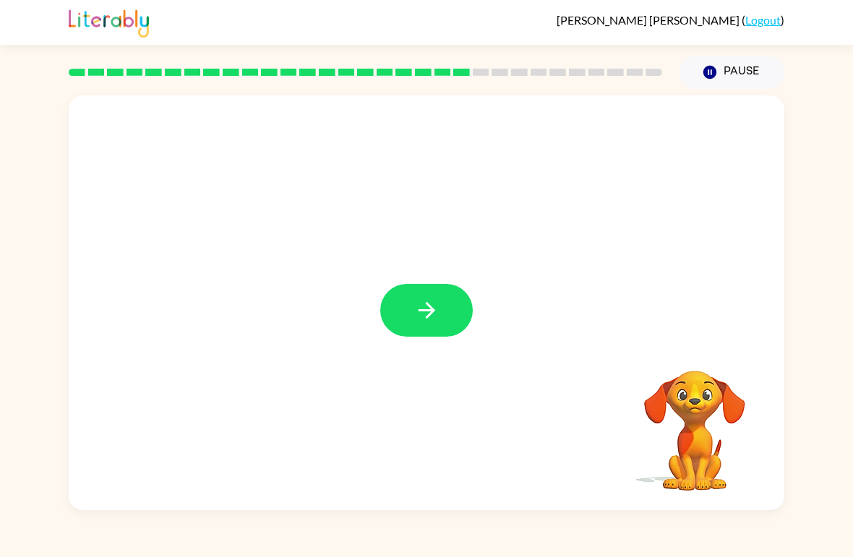
click at [429, 286] on button "button" at bounding box center [426, 310] width 93 height 53
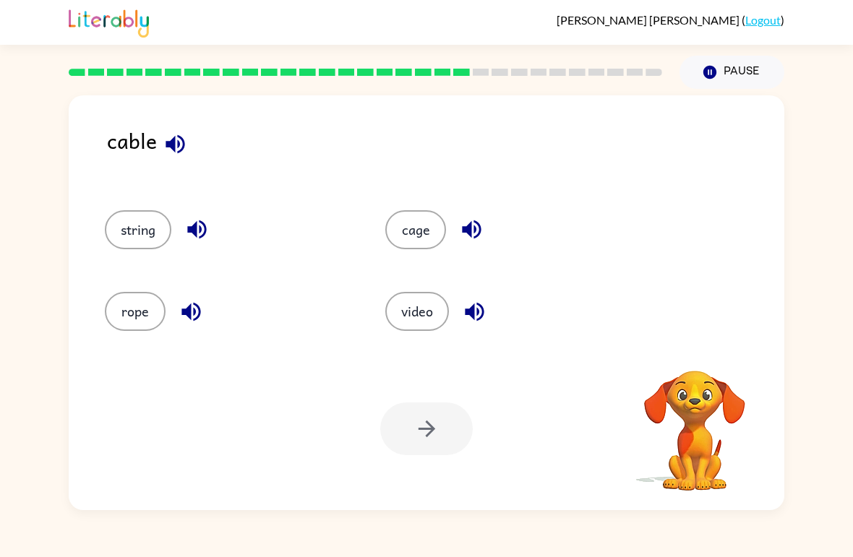
click at [171, 144] on icon "button" at bounding box center [175, 143] width 19 height 19
click at [196, 231] on icon "button" at bounding box center [196, 229] width 19 height 19
click at [149, 231] on button "string" at bounding box center [138, 229] width 67 height 39
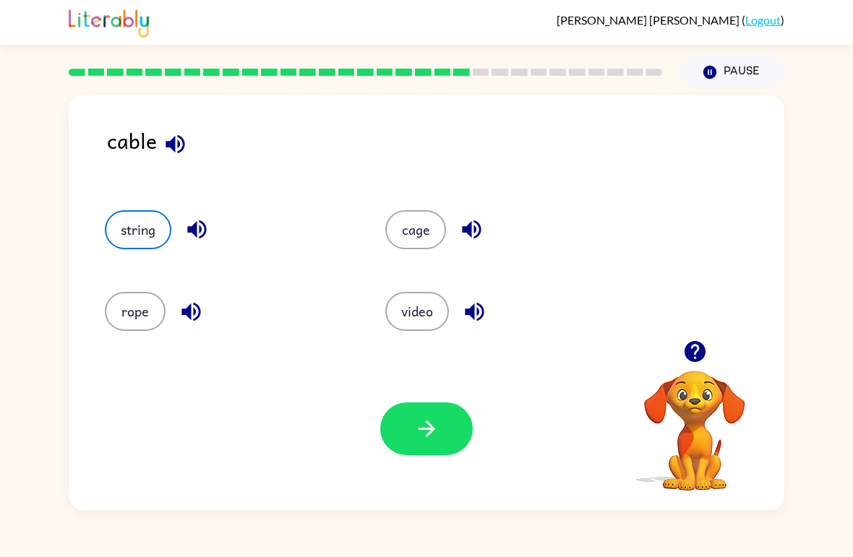
click at [417, 419] on icon "button" at bounding box center [426, 428] width 25 height 25
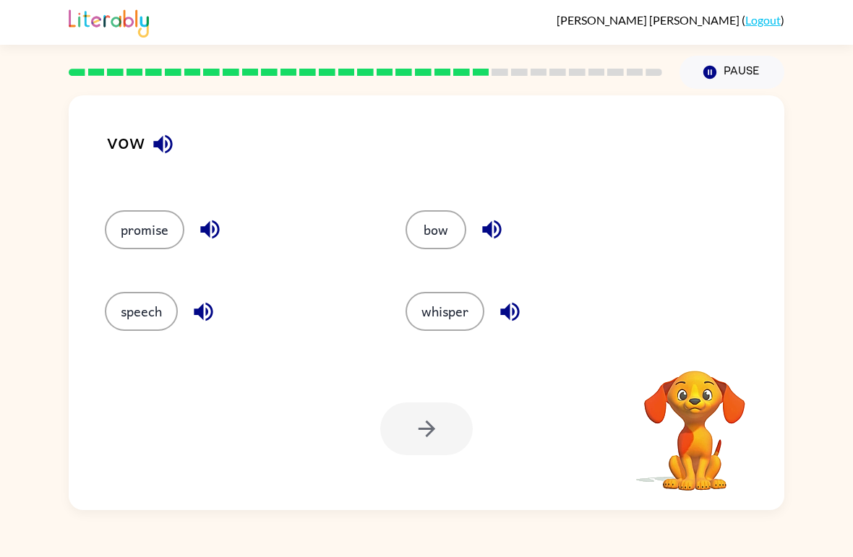
click at [155, 150] on icon "button" at bounding box center [162, 144] width 25 height 25
click at [447, 220] on button "bow" at bounding box center [436, 229] width 61 height 39
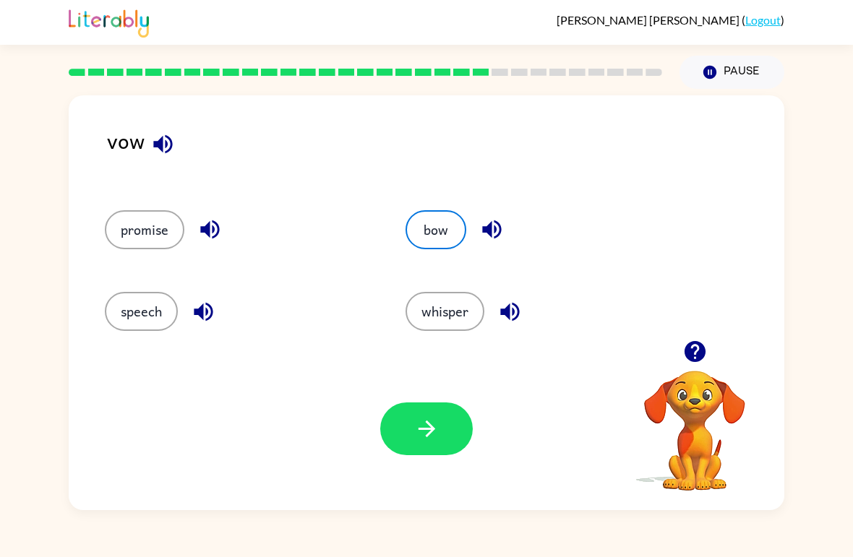
click at [395, 406] on button "button" at bounding box center [426, 429] width 93 height 53
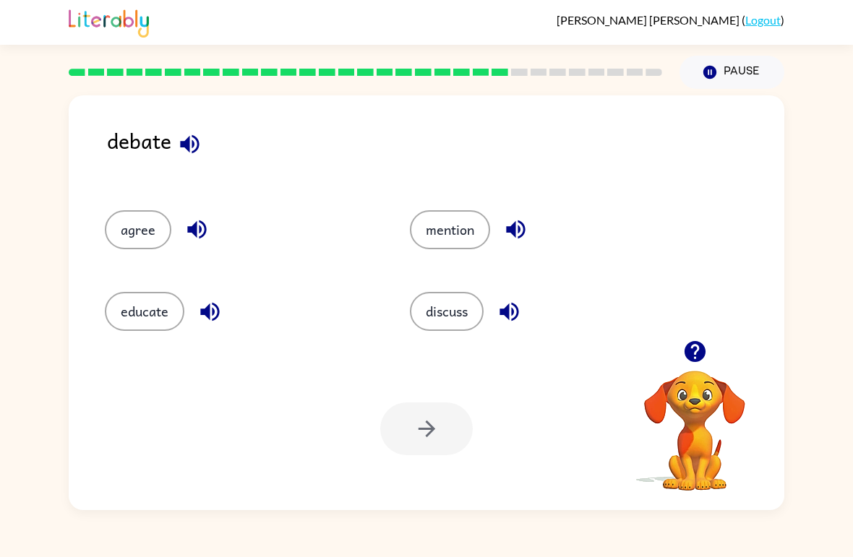
click at [184, 140] on icon "button" at bounding box center [189, 144] width 25 height 25
click at [193, 124] on div "debate agree mention educate discuss Your browser must support playing .mp4 fil…" at bounding box center [427, 302] width 716 height 415
click at [192, 124] on div "debate agree mention educate discuss Your browser must support playing .mp4 fil…" at bounding box center [427, 302] width 716 height 415
click at [192, 137] on icon "button" at bounding box center [189, 144] width 25 height 25
click at [134, 237] on button "agree" at bounding box center [138, 229] width 67 height 39
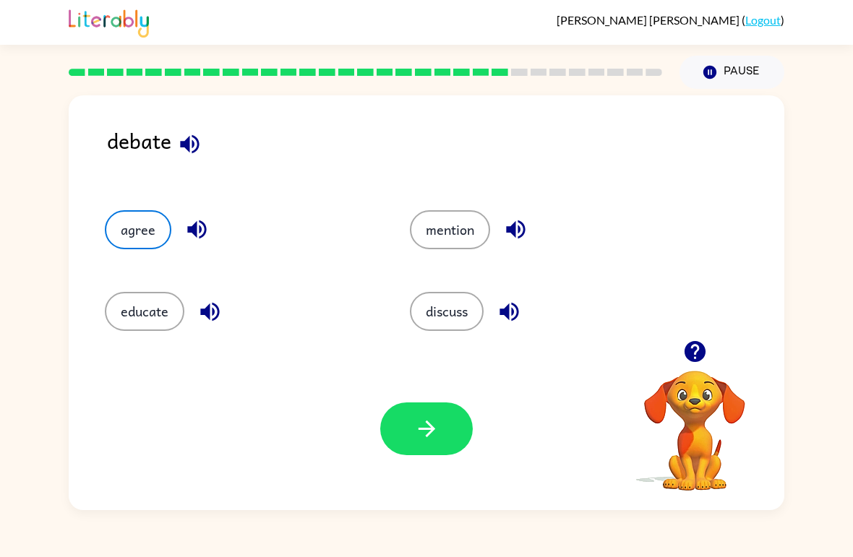
click at [130, 317] on button "educate" at bounding box center [145, 311] width 80 height 39
click at [418, 455] on button "button" at bounding box center [426, 429] width 93 height 53
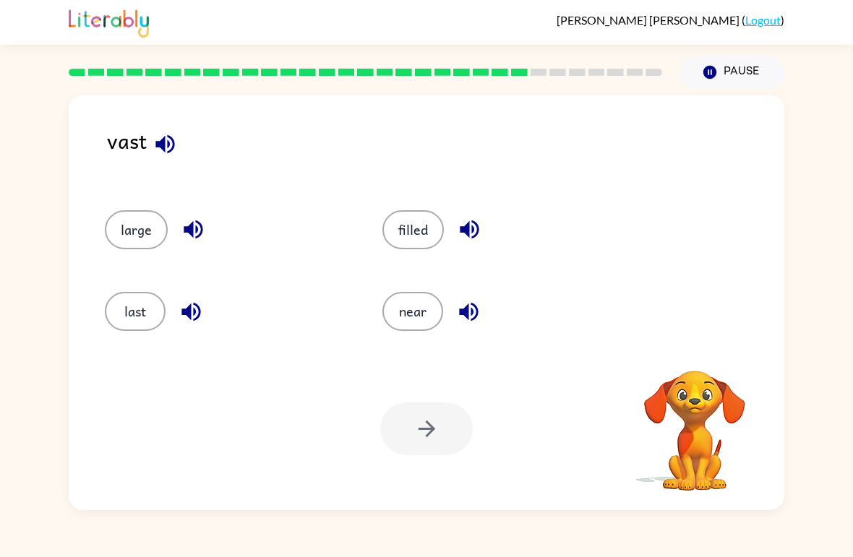
click at [166, 140] on icon "button" at bounding box center [165, 144] width 25 height 25
click at [421, 316] on button "near" at bounding box center [412, 311] width 61 height 39
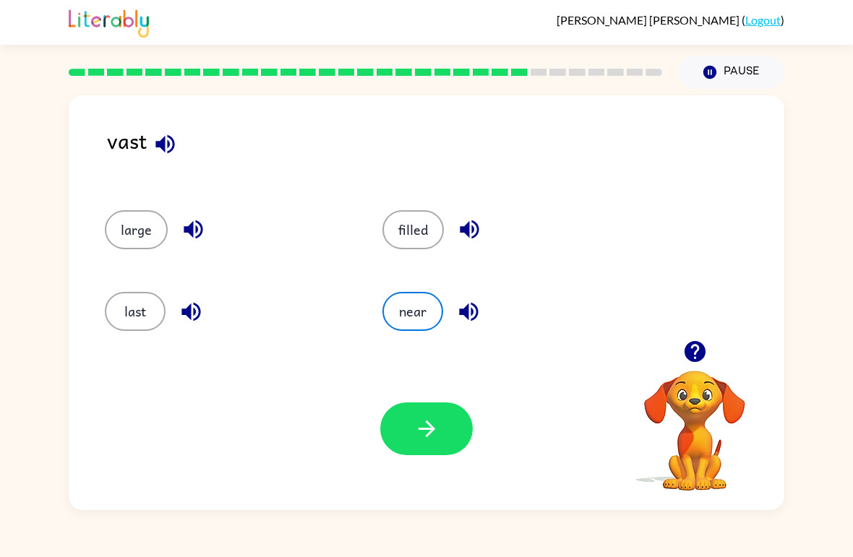
click at [472, 429] on button "button" at bounding box center [426, 429] width 93 height 53
click at [10, 393] on div "vast large filled last near Your browser must support playing .mp4 files to use…" at bounding box center [426, 299] width 853 height 421
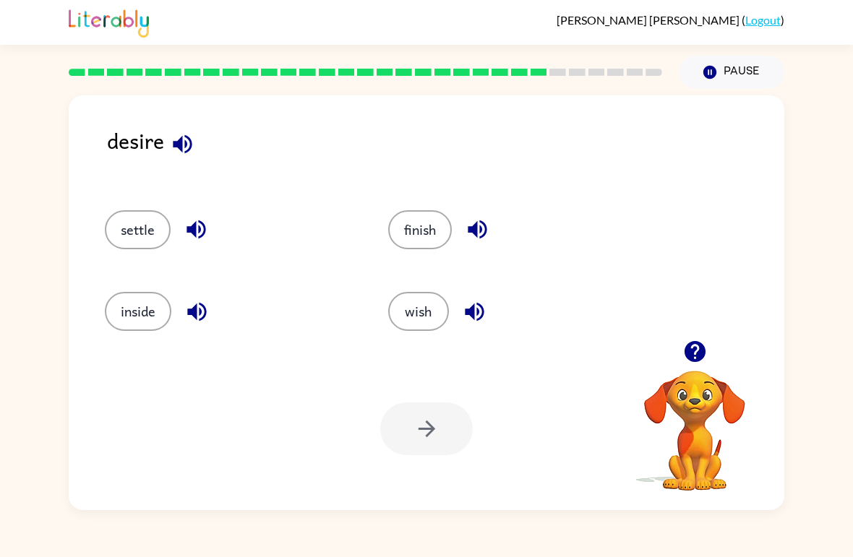
click at [176, 129] on button "button" at bounding box center [182, 144] width 37 height 37
click at [175, 166] on div "desire" at bounding box center [445, 152] width 677 height 57
click at [400, 229] on button "finish" at bounding box center [420, 229] width 64 height 39
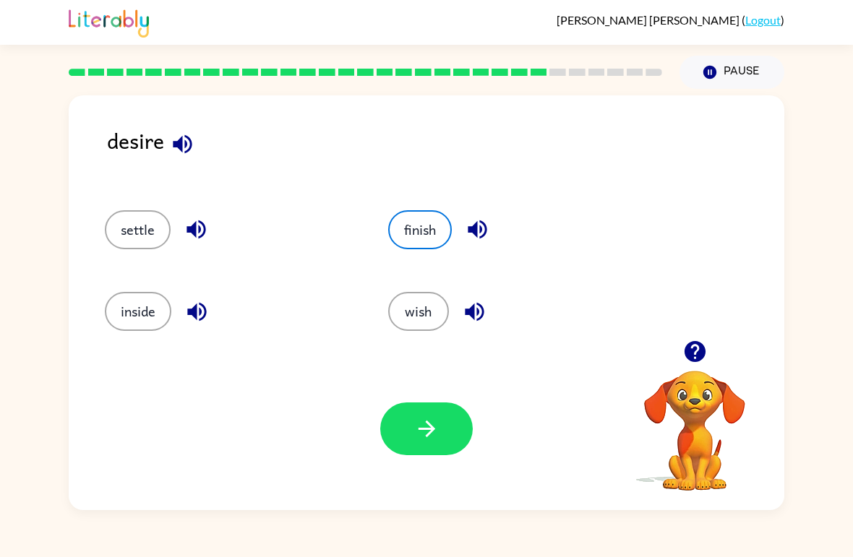
click at [150, 303] on button "inside" at bounding box center [138, 311] width 67 height 39
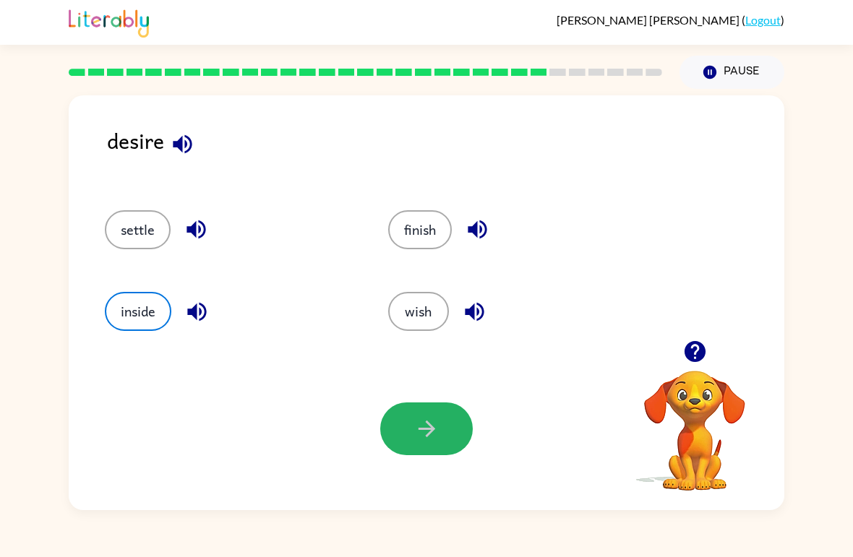
click at [437, 434] on icon "button" at bounding box center [426, 428] width 25 height 25
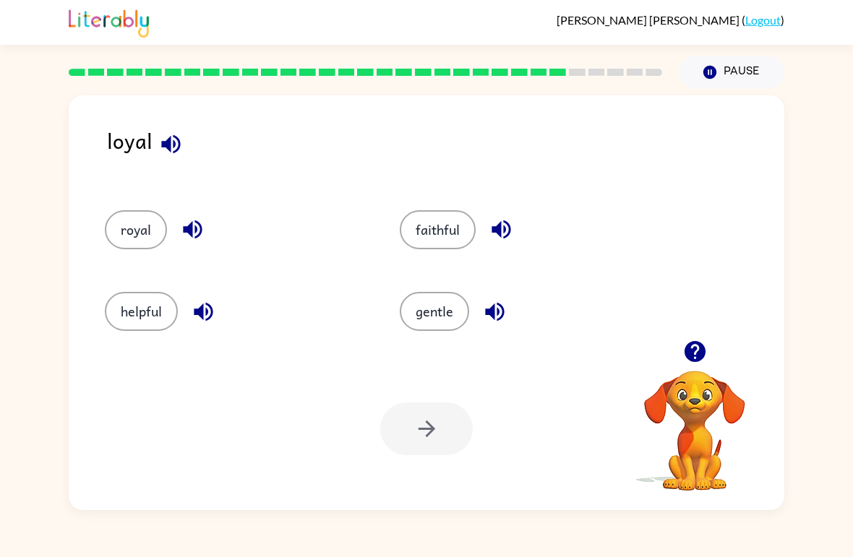
click at [434, 318] on button "gentle" at bounding box center [434, 311] width 69 height 39
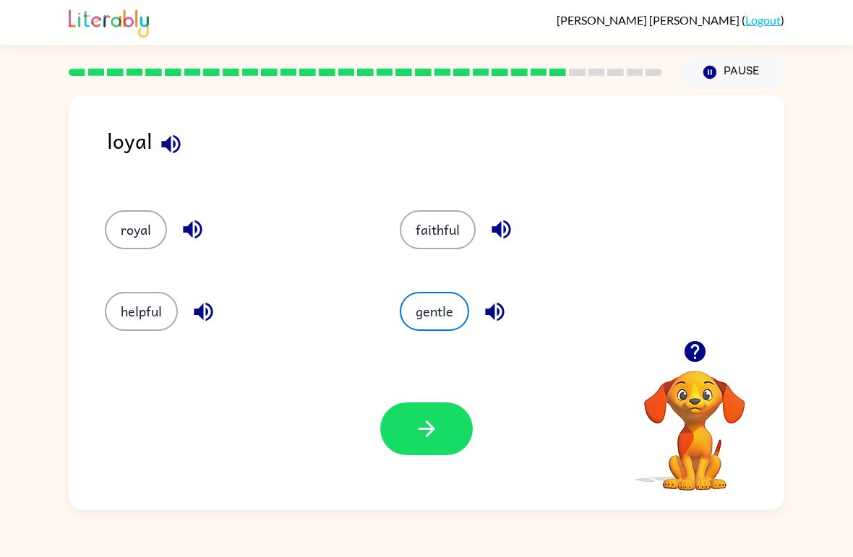
click at [409, 429] on button "button" at bounding box center [426, 429] width 93 height 53
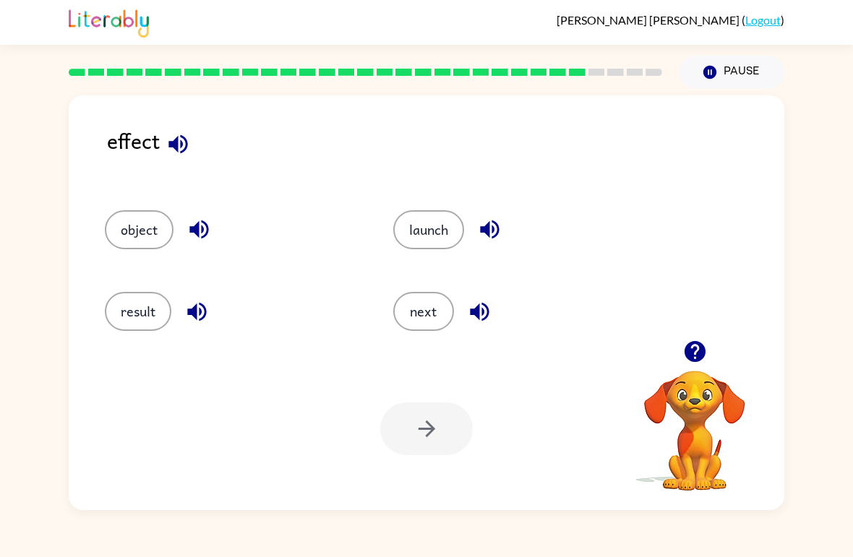
click at [187, 132] on button "button" at bounding box center [178, 144] width 37 height 37
click at [141, 313] on button "result" at bounding box center [138, 311] width 67 height 39
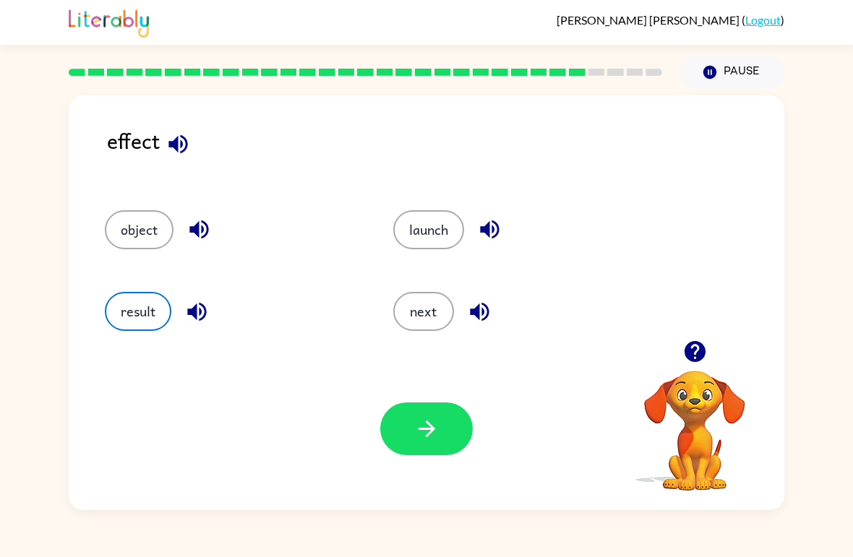
click at [413, 417] on button "button" at bounding box center [426, 429] width 93 height 53
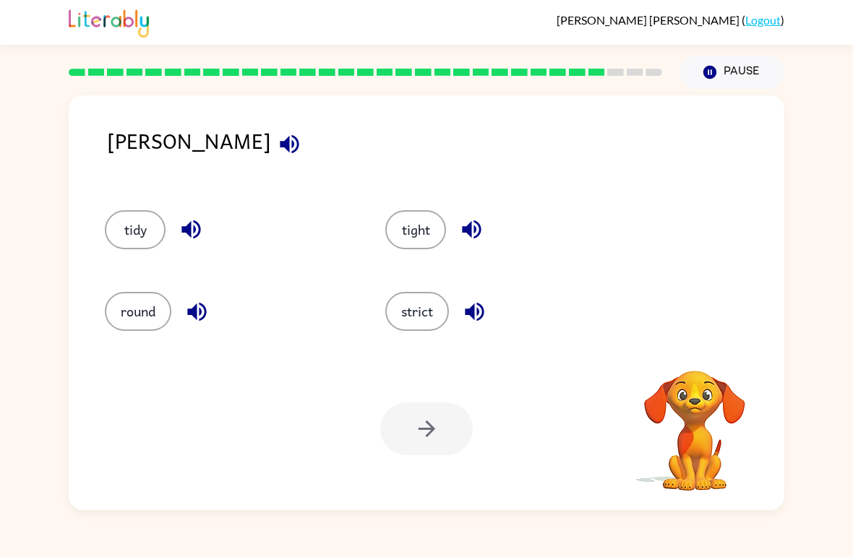
click at [271, 138] on button "button" at bounding box center [289, 144] width 37 height 37
click at [402, 288] on div "strict" at bounding box center [498, 306] width 280 height 82
click at [409, 294] on button "strict" at bounding box center [417, 311] width 64 height 39
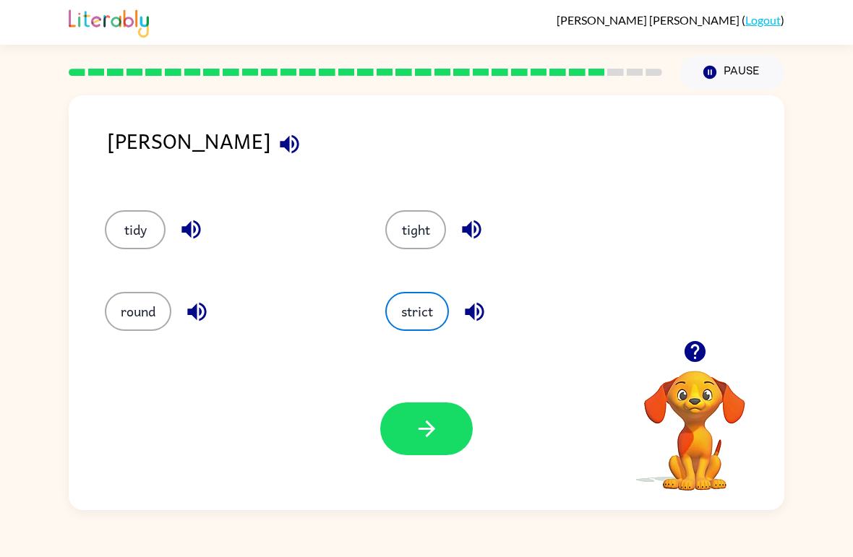
click at [421, 428] on icon "button" at bounding box center [426, 428] width 25 height 25
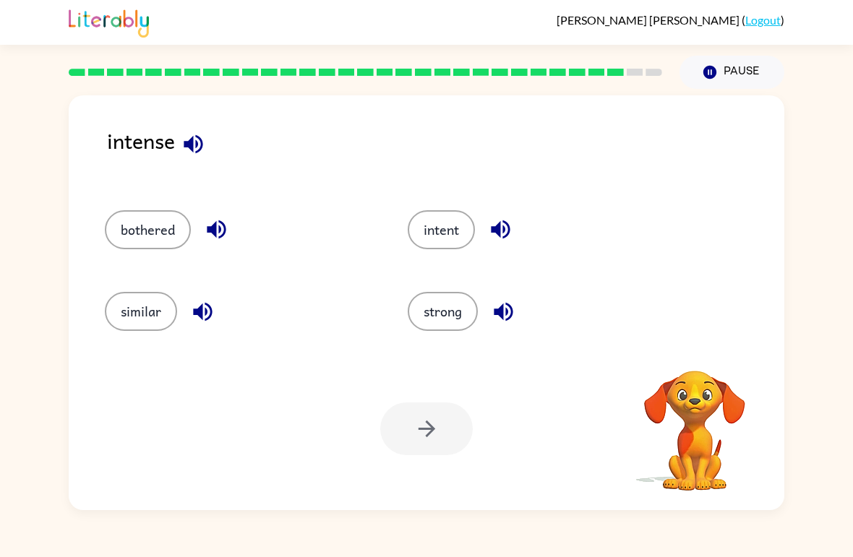
click at [188, 148] on icon "button" at bounding box center [193, 143] width 19 height 19
click at [453, 290] on div "strong" at bounding box center [531, 306] width 303 height 82
click at [455, 314] on button "strong" at bounding box center [443, 311] width 70 height 39
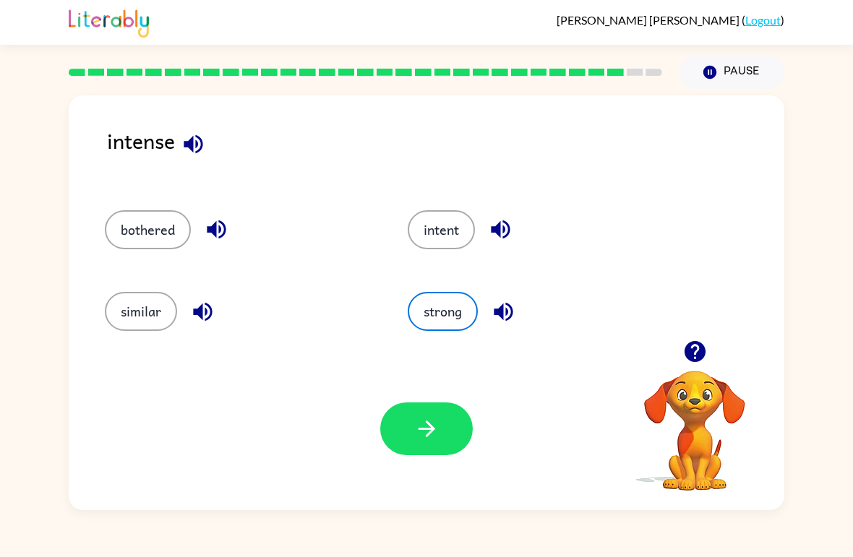
click at [419, 427] on icon "button" at bounding box center [426, 428] width 25 height 25
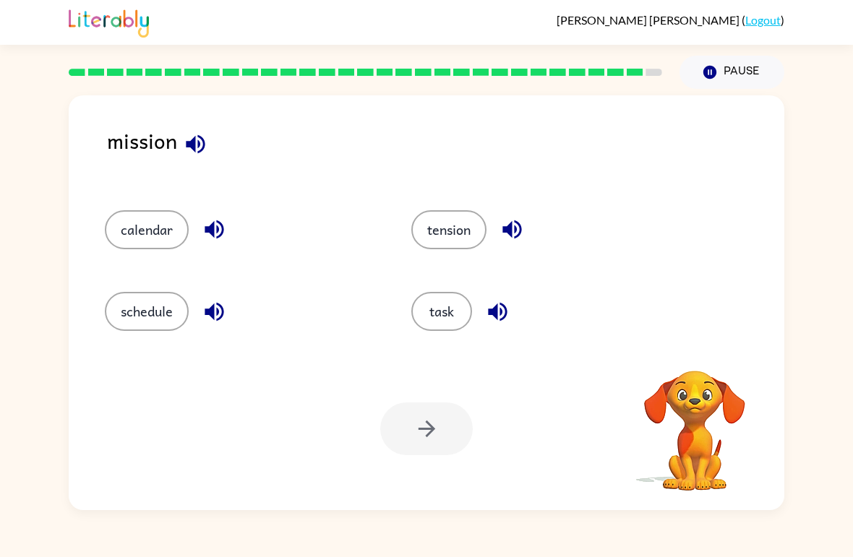
click at [190, 158] on button "button" at bounding box center [195, 144] width 37 height 37
click at [439, 309] on button "task" at bounding box center [441, 311] width 61 height 39
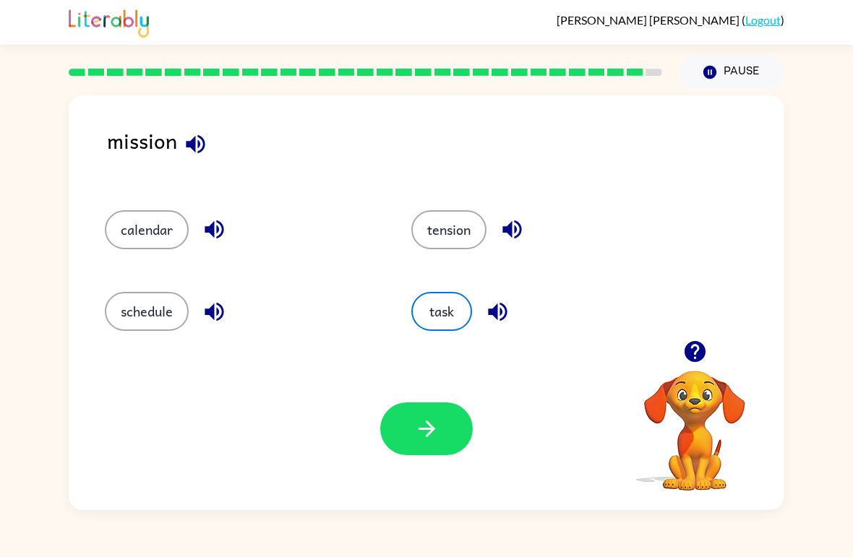
click at [408, 449] on button "button" at bounding box center [426, 429] width 93 height 53
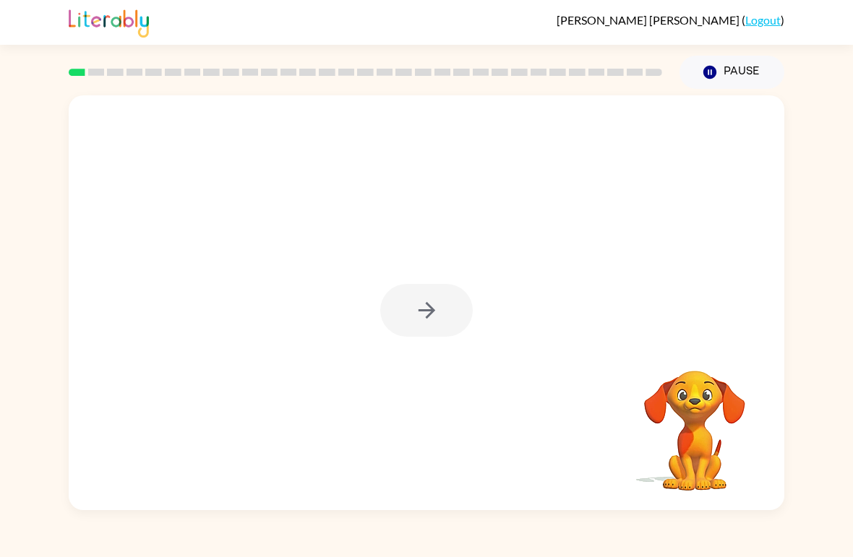
click at [449, 297] on div at bounding box center [426, 310] width 93 height 53
click at [438, 325] on div at bounding box center [426, 310] width 93 height 53
click at [390, 312] on div at bounding box center [426, 310] width 93 height 53
click at [459, 302] on button "button" at bounding box center [426, 310] width 93 height 53
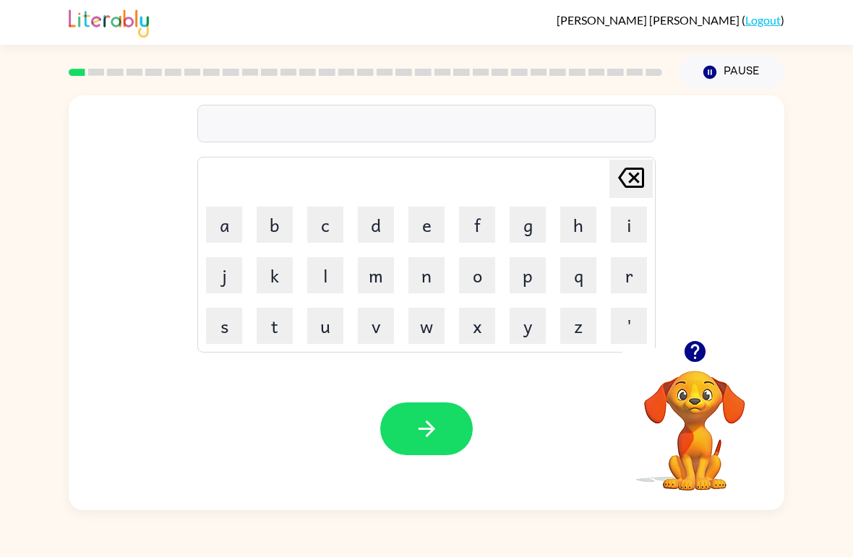
click at [262, 230] on button "b" at bounding box center [275, 225] width 36 height 36
click at [487, 261] on button "o" at bounding box center [477, 275] width 36 height 36
click at [629, 279] on button "r" at bounding box center [629, 275] width 36 height 36
click at [269, 233] on button "b" at bounding box center [275, 225] width 36 height 36
click at [428, 220] on button "e" at bounding box center [426, 225] width 36 height 36
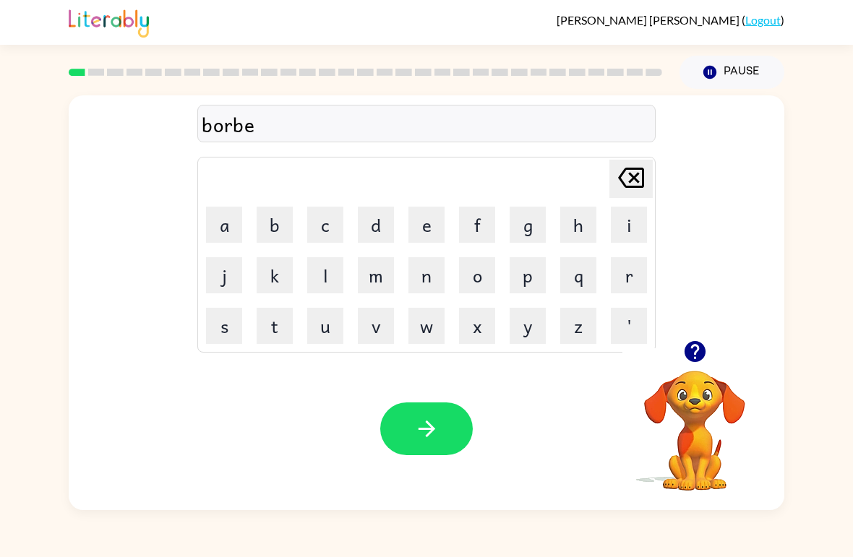
click at [631, 284] on button "r" at bounding box center [629, 275] width 36 height 36
click at [242, 135] on div "borber" at bounding box center [427, 124] width 450 height 30
click at [636, 168] on icon at bounding box center [631, 178] width 26 height 20
click at [635, 168] on icon at bounding box center [631, 178] width 26 height 20
click at [627, 183] on icon "[PERSON_NAME] last character input" at bounding box center [631, 177] width 35 height 35
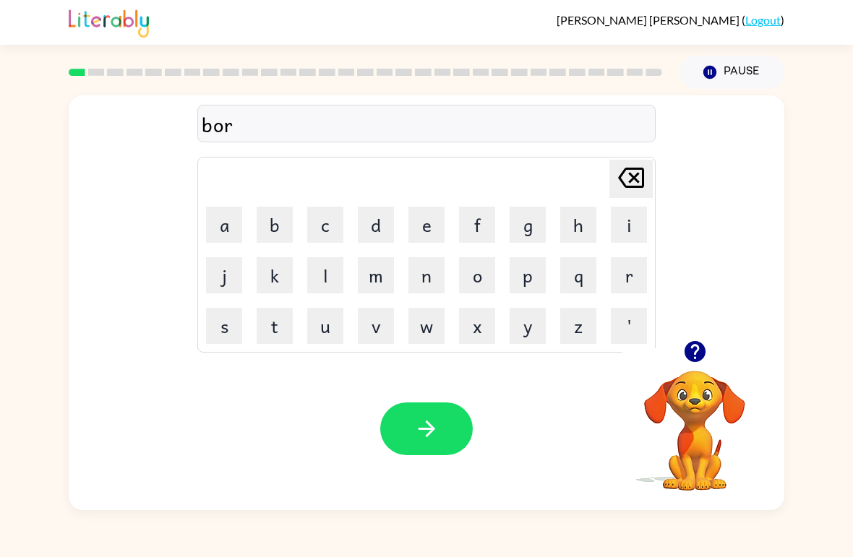
click at [374, 238] on button "d" at bounding box center [376, 225] width 36 height 36
click at [439, 219] on button "e" at bounding box center [426, 225] width 36 height 36
click at [622, 279] on button "r" at bounding box center [629, 275] width 36 height 36
click at [427, 438] on icon "button" at bounding box center [426, 428] width 25 height 25
click at [636, 273] on button "r" at bounding box center [629, 275] width 36 height 36
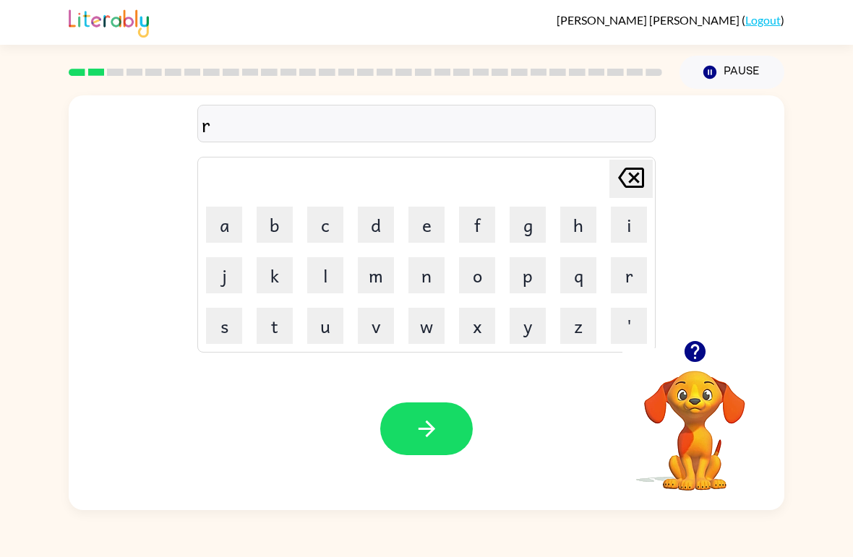
click at [488, 275] on button "o" at bounding box center [477, 275] width 36 height 36
click at [319, 327] on button "u" at bounding box center [325, 326] width 36 height 36
click at [429, 273] on button "n" at bounding box center [426, 275] width 36 height 36
click at [383, 233] on button "d" at bounding box center [376, 225] width 36 height 36
click at [442, 419] on button "button" at bounding box center [426, 429] width 93 height 53
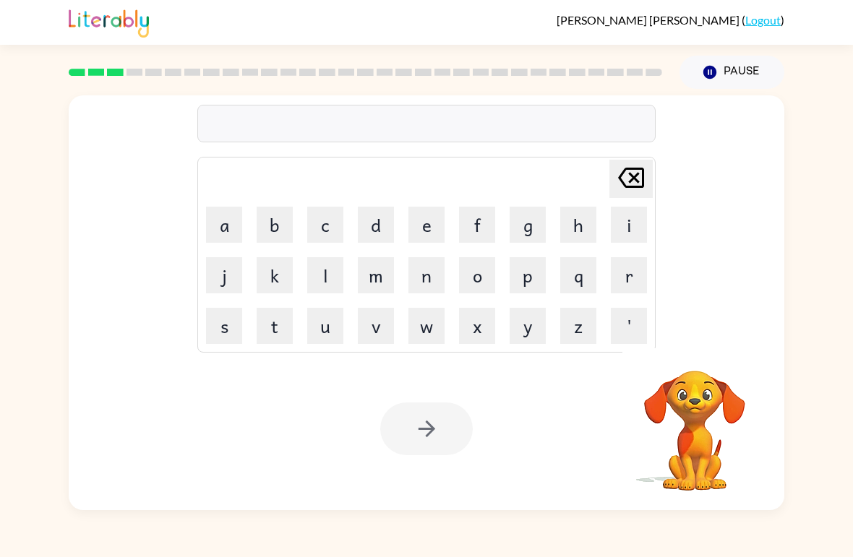
click at [369, 283] on button "m" at bounding box center [376, 275] width 36 height 36
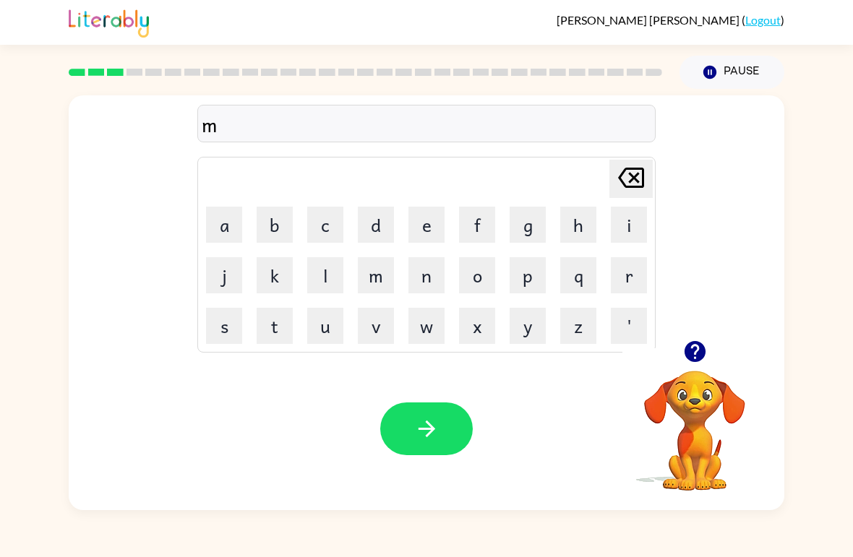
click at [218, 228] on button "a" at bounding box center [224, 225] width 36 height 36
click at [291, 225] on button "b" at bounding box center [275, 225] width 36 height 36
click at [628, 176] on icon "[PERSON_NAME] last character input" at bounding box center [631, 177] width 35 height 35
click at [320, 214] on button "c" at bounding box center [325, 225] width 36 height 36
click at [586, 225] on button "h" at bounding box center [578, 225] width 36 height 36
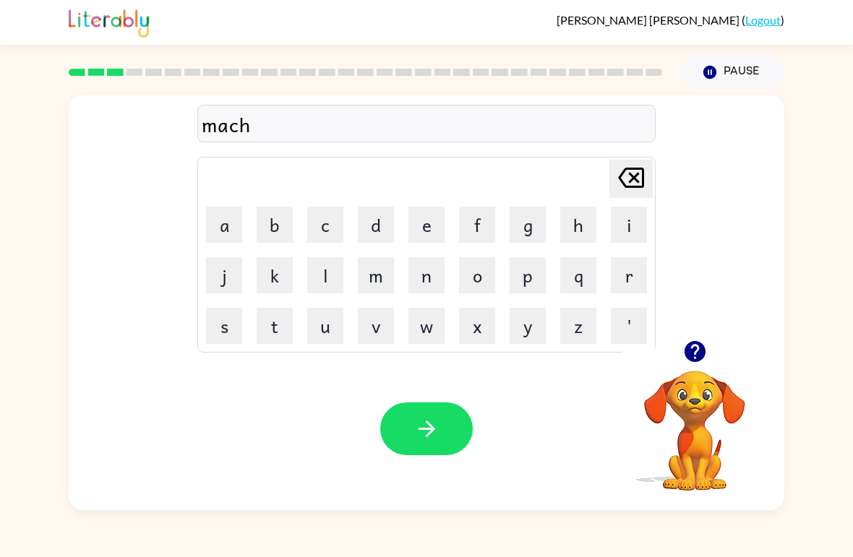
click at [624, 227] on button "i" at bounding box center [629, 225] width 36 height 36
click at [437, 277] on button "n" at bounding box center [426, 275] width 36 height 36
click at [429, 218] on button "e" at bounding box center [426, 225] width 36 height 36
click at [434, 434] on icon "button" at bounding box center [426, 428] width 25 height 25
click at [630, 273] on button "r" at bounding box center [629, 275] width 36 height 36
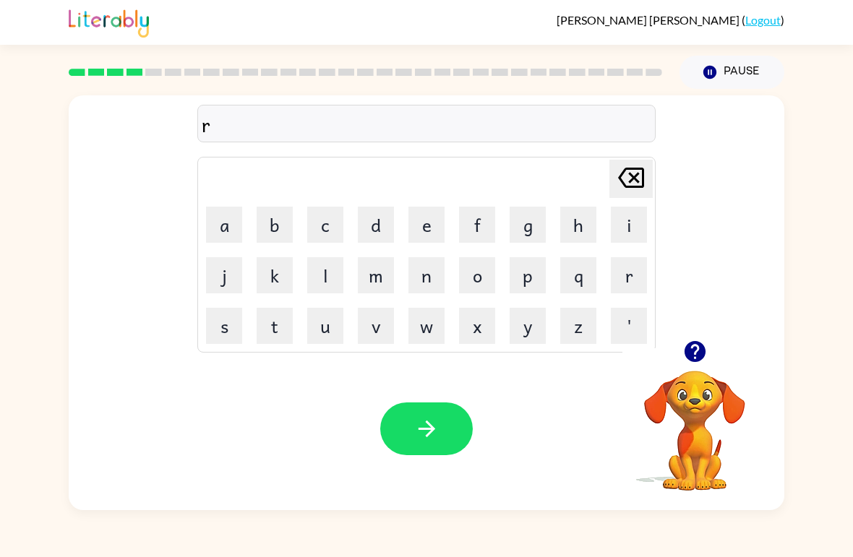
click at [633, 178] on icon at bounding box center [631, 178] width 26 height 20
click at [271, 323] on button "t" at bounding box center [275, 326] width 36 height 36
click at [632, 283] on button "r" at bounding box center [629, 275] width 36 height 36
click at [213, 274] on button "j" at bounding box center [224, 275] width 36 height 36
click at [634, 187] on icon at bounding box center [631, 178] width 26 height 20
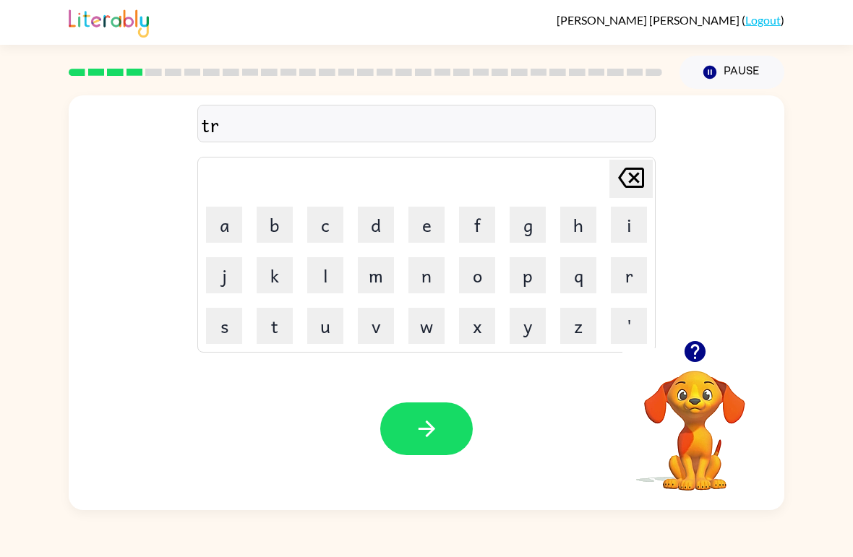
click at [224, 233] on button "a" at bounding box center [224, 225] width 36 height 36
click at [639, 226] on button "i" at bounding box center [629, 225] width 36 height 36
click at [417, 291] on button "n" at bounding box center [426, 275] width 36 height 36
click at [425, 423] on icon "button" at bounding box center [426, 428] width 25 height 25
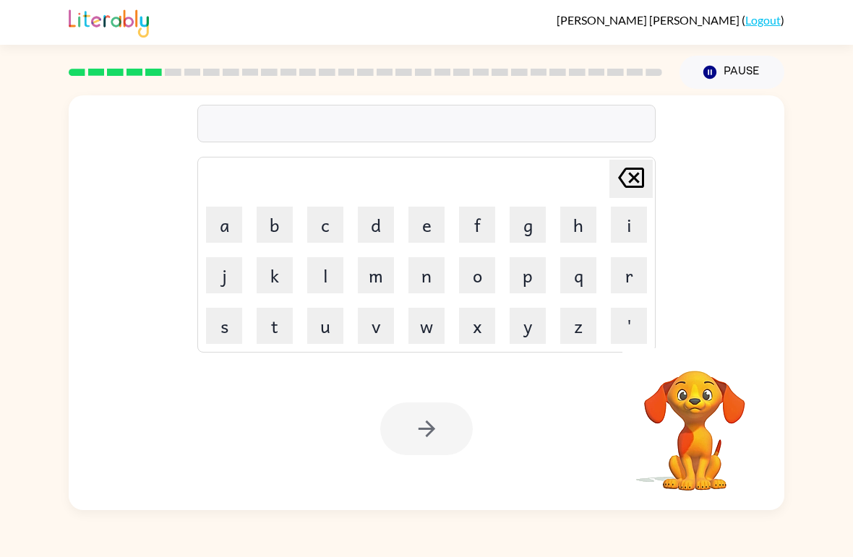
click at [704, 405] on video "Your browser must support playing .mp4 files to use Literably. Please try using…" at bounding box center [694, 420] width 145 height 145
click at [706, 373] on video "Your browser must support playing .mp4 files to use Literably. Please try using…" at bounding box center [694, 420] width 145 height 145
click at [695, 426] on video "Your browser must support playing .mp4 files to use Literably. Please try using…" at bounding box center [694, 420] width 145 height 145
click at [708, 436] on video "Your browser must support playing .mp4 files to use Literably. Please try using…" at bounding box center [694, 420] width 145 height 145
click at [708, 435] on video "Your browser must support playing .mp4 files to use Literably. Please try using…" at bounding box center [694, 420] width 145 height 145
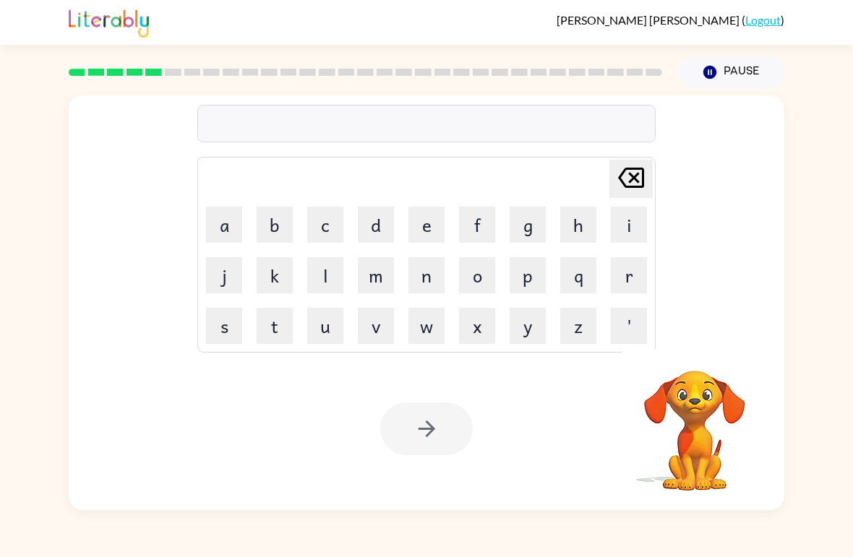
click at [708, 442] on video "Your browser must support playing .mp4 files to use Literably. Please try using…" at bounding box center [694, 420] width 145 height 145
click at [698, 431] on video "Your browser must support playing .mp4 files to use Literably. Please try using…" at bounding box center [694, 420] width 145 height 145
click at [716, 471] on video "Your browser must support playing .mp4 files to use Literably. Please try using…" at bounding box center [694, 420] width 145 height 145
click at [680, 435] on video "Your browser must support playing .mp4 files to use Literably. Please try using…" at bounding box center [694, 420] width 145 height 145
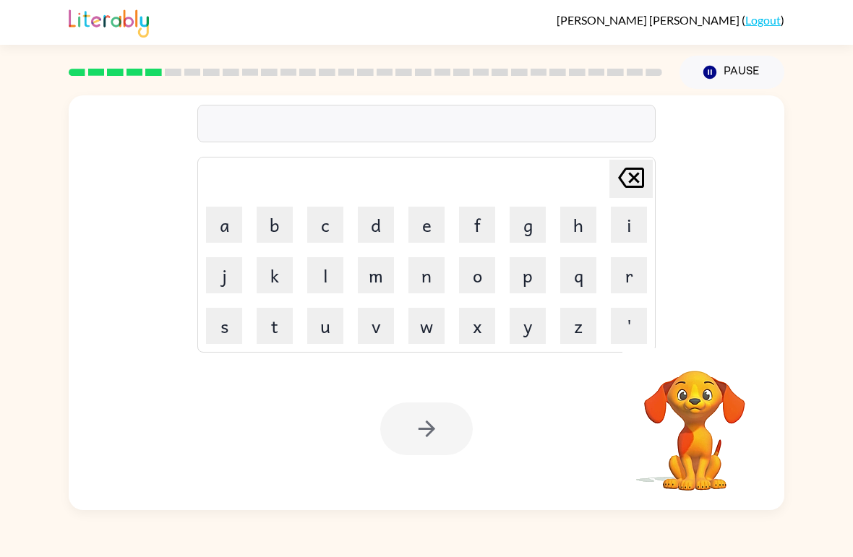
click at [711, 72] on icon "Pause" at bounding box center [710, 72] width 16 height 16
click at [713, 74] on icon "button" at bounding box center [709, 72] width 13 height 13
click at [689, 432] on video "Your browser must support playing .mp4 files to use Literably. Please try using…" at bounding box center [694, 420] width 145 height 145
click at [687, 447] on video "Your browser must support playing .mp4 files to use Literably. Please try using…" at bounding box center [694, 420] width 145 height 145
click at [660, 430] on video "Your browser must support playing .mp4 files to use Literably. Please try using…" at bounding box center [694, 420] width 145 height 145
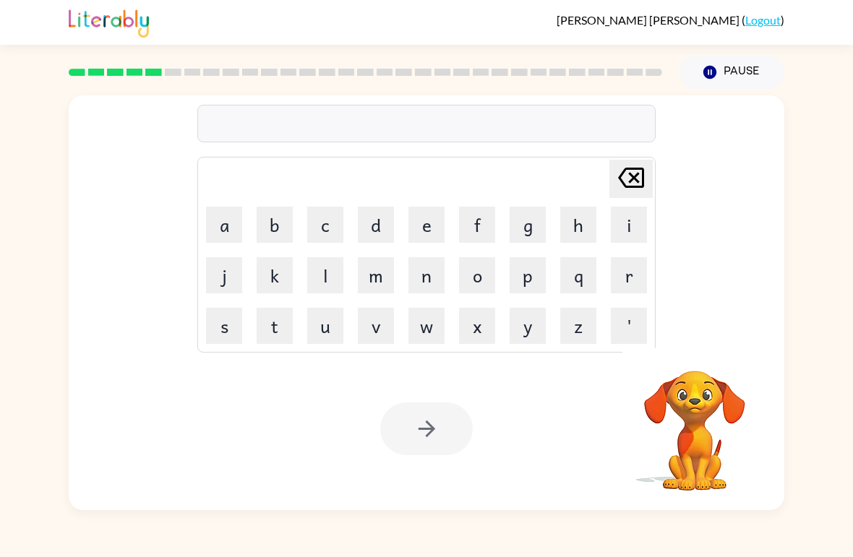
click at [633, 187] on icon at bounding box center [631, 178] width 26 height 20
click at [635, 185] on icon "[PERSON_NAME] last character input" at bounding box center [631, 177] width 35 height 35
click at [634, 184] on icon "[PERSON_NAME] last character input" at bounding box center [631, 177] width 35 height 35
click at [640, 179] on icon "[PERSON_NAME] last character input" at bounding box center [631, 177] width 35 height 35
click at [639, 178] on icon "[PERSON_NAME] last character input" at bounding box center [631, 177] width 35 height 35
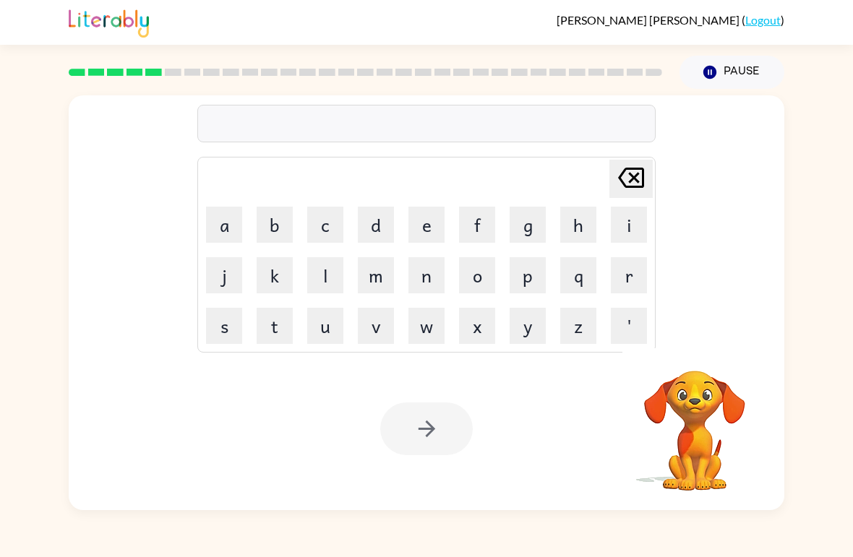
click at [634, 185] on icon "[PERSON_NAME] last character input" at bounding box center [631, 177] width 35 height 35
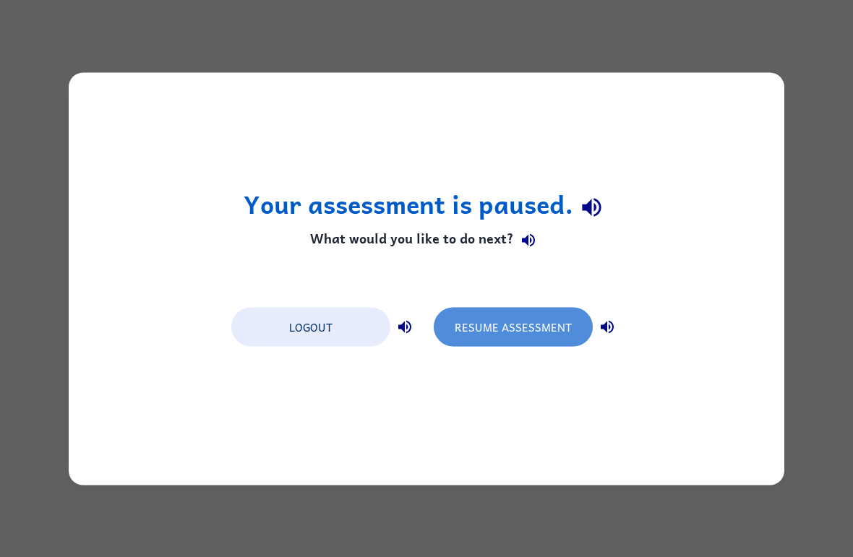
click at [554, 333] on button "Resume Assessment" at bounding box center [513, 326] width 159 height 39
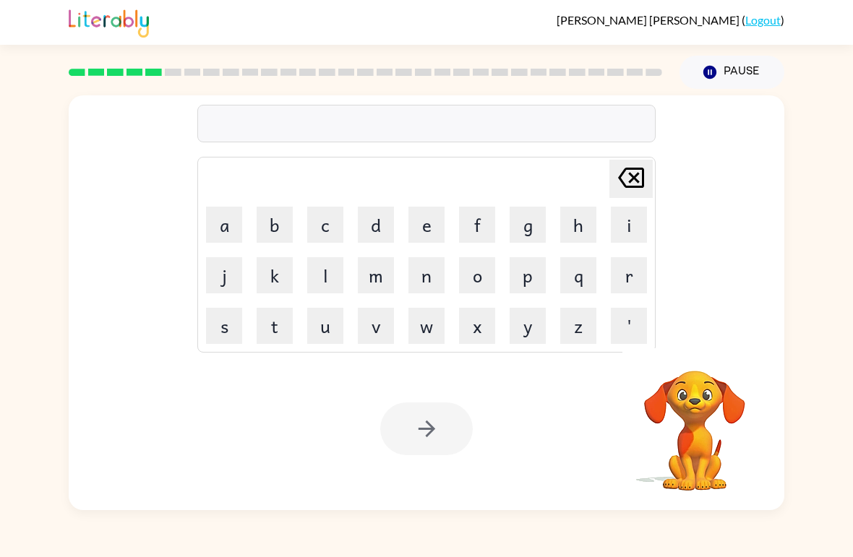
click at [685, 404] on video "Your browser must support playing .mp4 files to use Literably. Please try using…" at bounding box center [694, 420] width 145 height 145
click at [695, 406] on video "Your browser must support playing .mp4 files to use Literably. Please try using…" at bounding box center [694, 420] width 145 height 145
click at [693, 390] on video "Your browser must support playing .mp4 files to use Literably. Please try using…" at bounding box center [694, 420] width 145 height 145
click at [706, 353] on icon "button" at bounding box center [694, 351] width 25 height 25
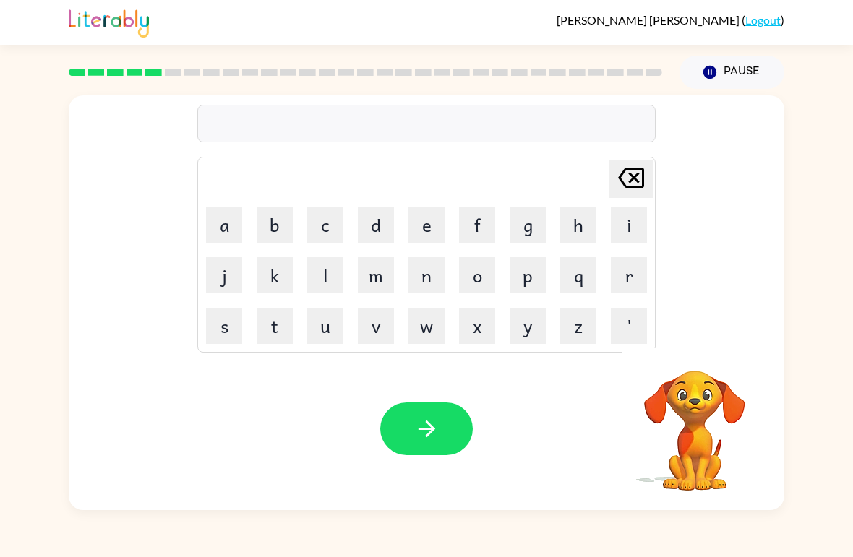
click at [377, 224] on button "d" at bounding box center [376, 225] width 36 height 36
click at [442, 236] on button "e" at bounding box center [426, 225] width 36 height 36
click at [468, 232] on button "f" at bounding box center [477, 225] width 36 height 36
click at [430, 210] on button "e" at bounding box center [426, 225] width 36 height 36
click at [423, 289] on button "n" at bounding box center [426, 275] width 36 height 36
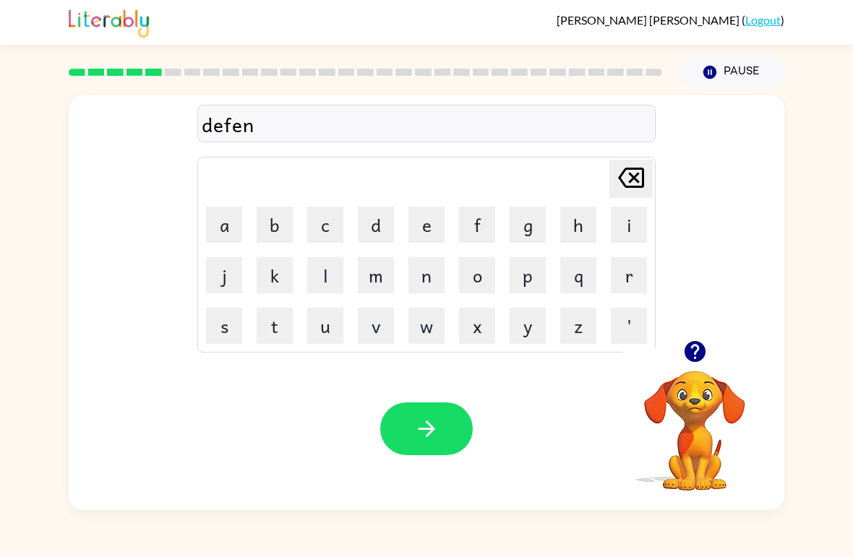
click at [227, 329] on button "s" at bounding box center [224, 326] width 36 height 36
click at [421, 217] on button "e" at bounding box center [426, 225] width 36 height 36
click at [384, 233] on button "d" at bounding box center [376, 225] width 36 height 36
click at [446, 435] on button "button" at bounding box center [426, 429] width 93 height 53
click at [693, 400] on video "Your browser must support playing .mp4 files to use Literably. Please try using…" at bounding box center [694, 420] width 145 height 145
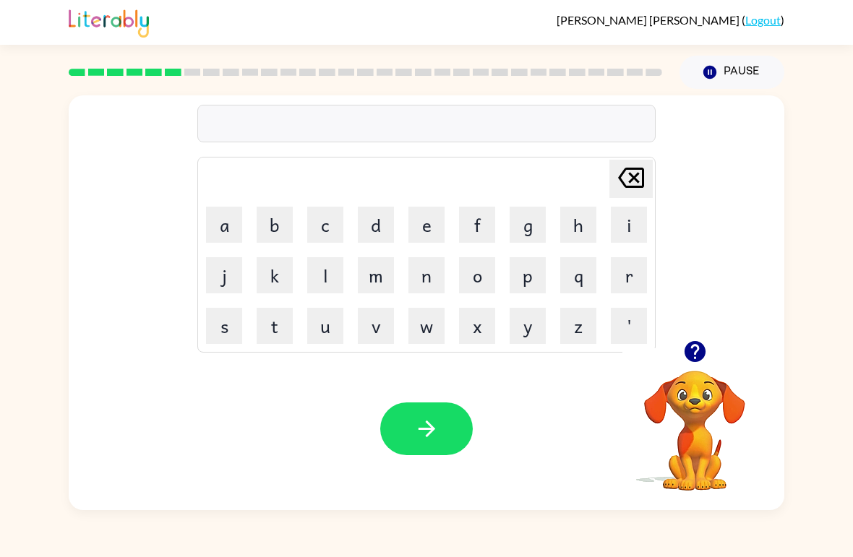
click at [366, 327] on button "v" at bounding box center [376, 326] width 36 height 36
click at [213, 216] on button "a" at bounding box center [224, 225] width 36 height 36
click at [317, 228] on button "c" at bounding box center [325, 225] width 36 height 36
click at [236, 228] on button "a" at bounding box center [224, 225] width 36 height 36
click at [276, 332] on button "t" at bounding box center [275, 326] width 36 height 36
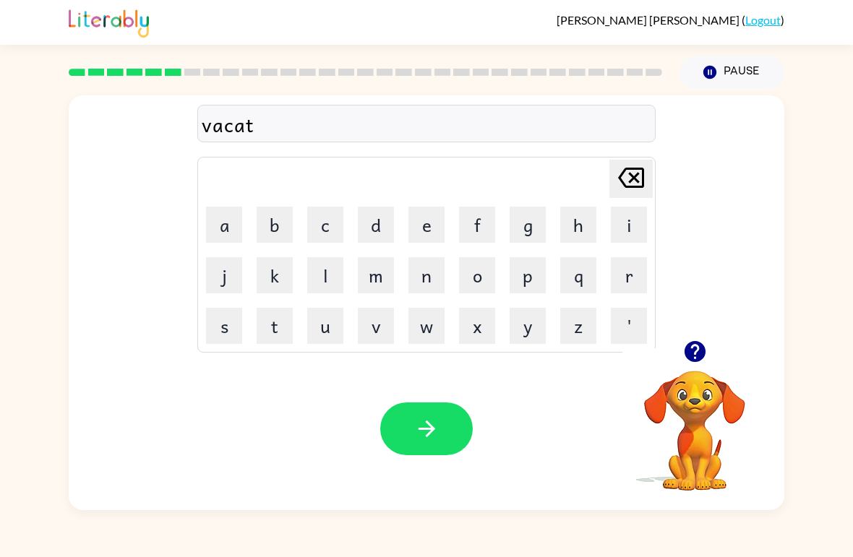
click at [630, 226] on button "i" at bounding box center [629, 225] width 36 height 36
click at [472, 273] on button "o" at bounding box center [477, 275] width 36 height 36
click at [325, 327] on button "u" at bounding box center [325, 326] width 36 height 36
click at [627, 181] on icon "[PERSON_NAME] last character input" at bounding box center [631, 177] width 35 height 35
click at [670, 437] on video "Your browser must support playing .mp4 files to use Literably. Please try using…" at bounding box center [694, 420] width 145 height 145
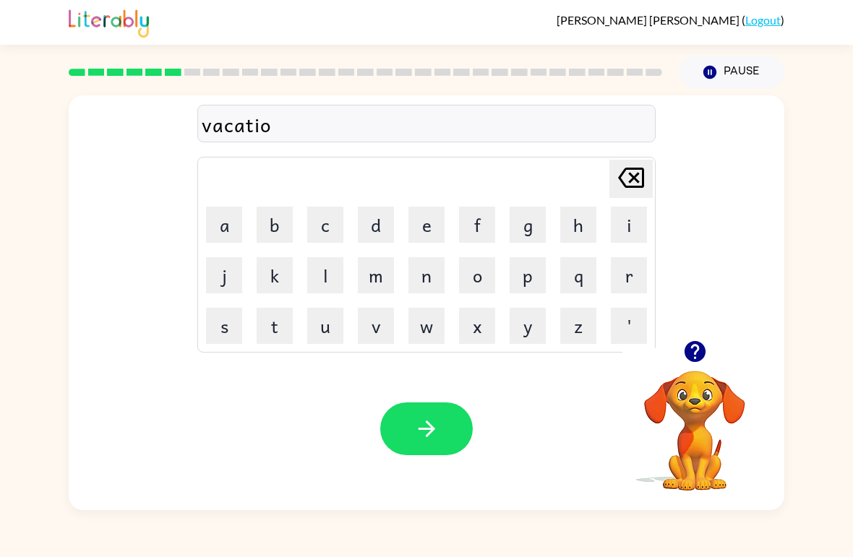
click at [706, 431] on video "Your browser must support playing .mp4 files to use Literably. Please try using…" at bounding box center [694, 420] width 145 height 145
click at [694, 379] on video "Your browser must support playing .mp4 files to use Literably. Please try using…" at bounding box center [694, 420] width 145 height 145
click at [691, 349] on icon "button" at bounding box center [694, 351] width 25 height 25
click at [691, 349] on video "Your browser must support playing .mp4 files to use Literably. Please try using…" at bounding box center [694, 420] width 145 height 145
click at [692, 364] on video "Your browser must support playing .mp4 files to use Literably. Please try using…" at bounding box center [694, 420] width 145 height 145
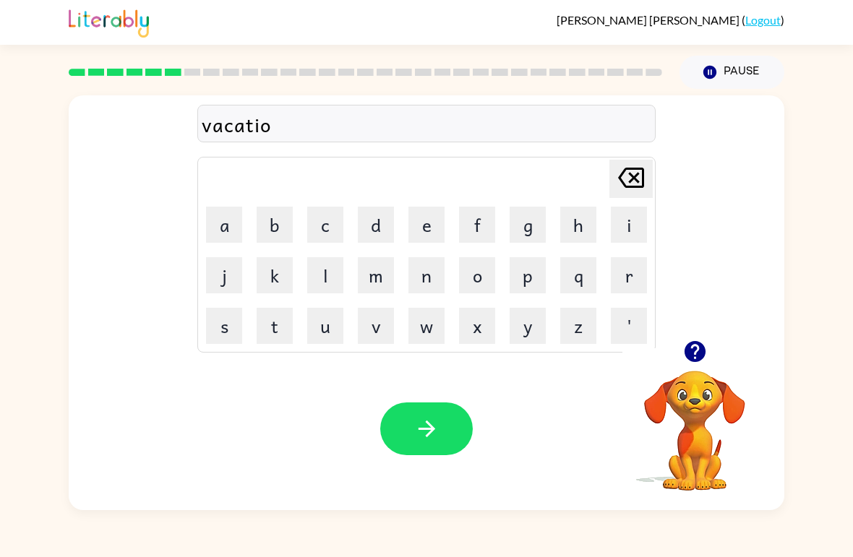
click at [428, 280] on button "n" at bounding box center [426, 275] width 36 height 36
click at [455, 444] on button "button" at bounding box center [426, 429] width 93 height 53
click at [526, 281] on button "p" at bounding box center [528, 275] width 36 height 36
click at [316, 323] on button "u" at bounding box center [325, 326] width 36 height 36
click at [377, 223] on button "d" at bounding box center [376, 225] width 36 height 36
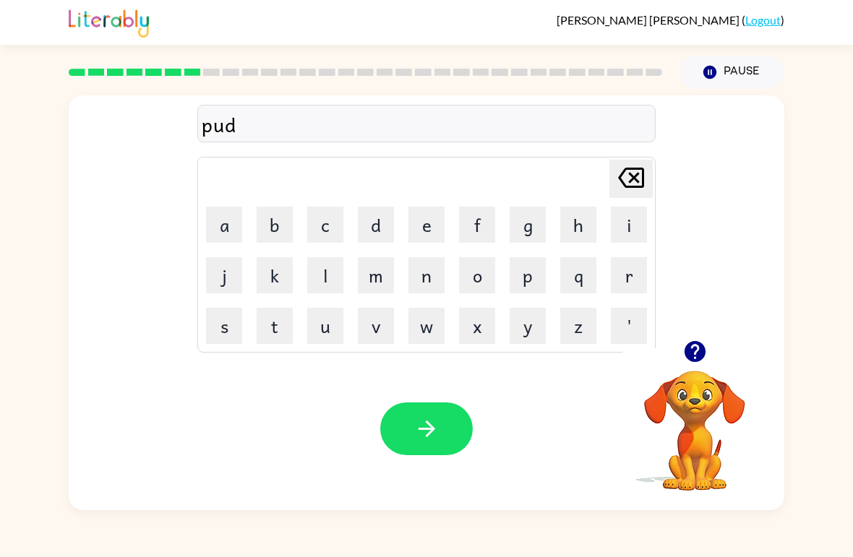
click at [320, 267] on button "l" at bounding box center [325, 275] width 36 height 36
click at [430, 233] on button "e" at bounding box center [426, 225] width 36 height 36
click at [454, 425] on button "button" at bounding box center [426, 429] width 93 height 53
click at [375, 277] on button "m" at bounding box center [376, 275] width 36 height 36
click at [634, 228] on button "i" at bounding box center [629, 225] width 36 height 36
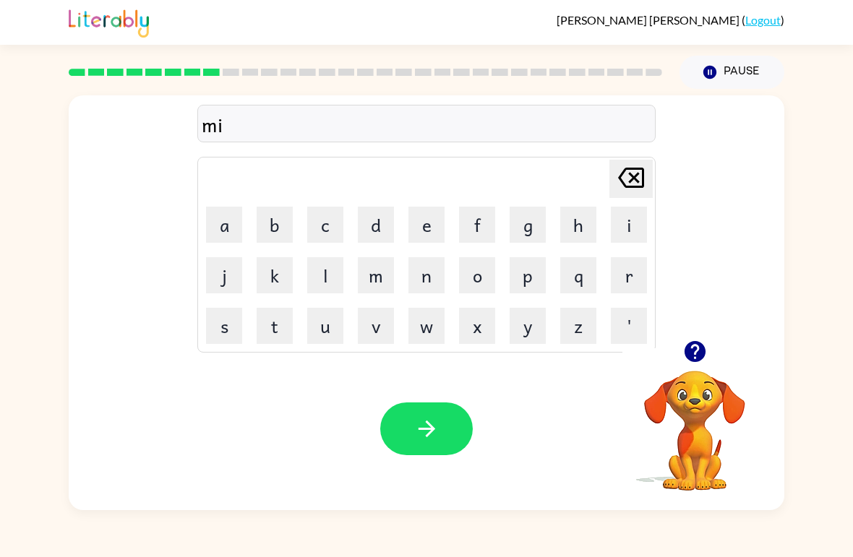
click at [630, 278] on button "r" at bounding box center [629, 275] width 36 height 36
click at [222, 223] on button "a" at bounding box center [224, 225] width 36 height 36
click at [322, 218] on button "c" at bounding box center [325, 225] width 36 height 36
click at [325, 268] on button "l" at bounding box center [325, 275] width 36 height 36
click at [431, 230] on button "e" at bounding box center [426, 225] width 36 height 36
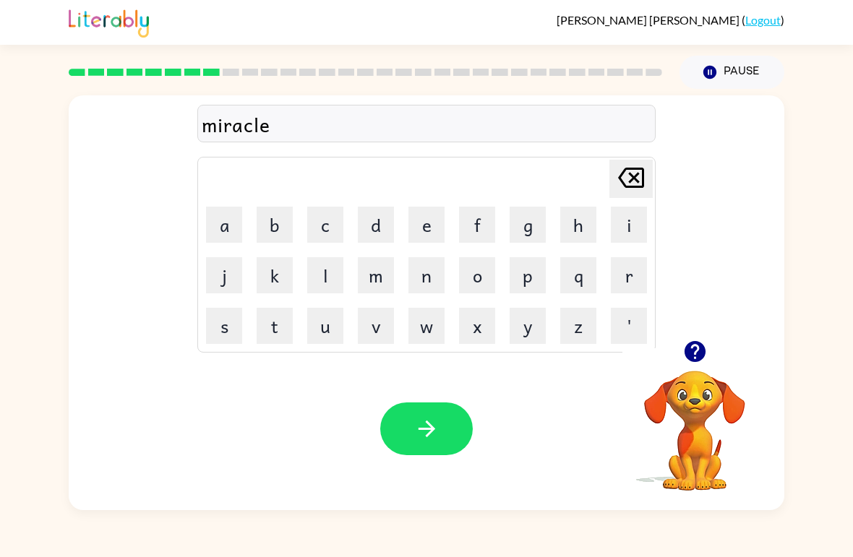
click at [449, 413] on button "button" at bounding box center [426, 429] width 93 height 53
click at [379, 267] on button "m" at bounding box center [376, 275] width 36 height 36
click at [631, 231] on button "i" at bounding box center [629, 225] width 36 height 36
click at [284, 330] on button "t" at bounding box center [275, 326] width 36 height 36
click at [376, 277] on button "m" at bounding box center [376, 275] width 36 height 36
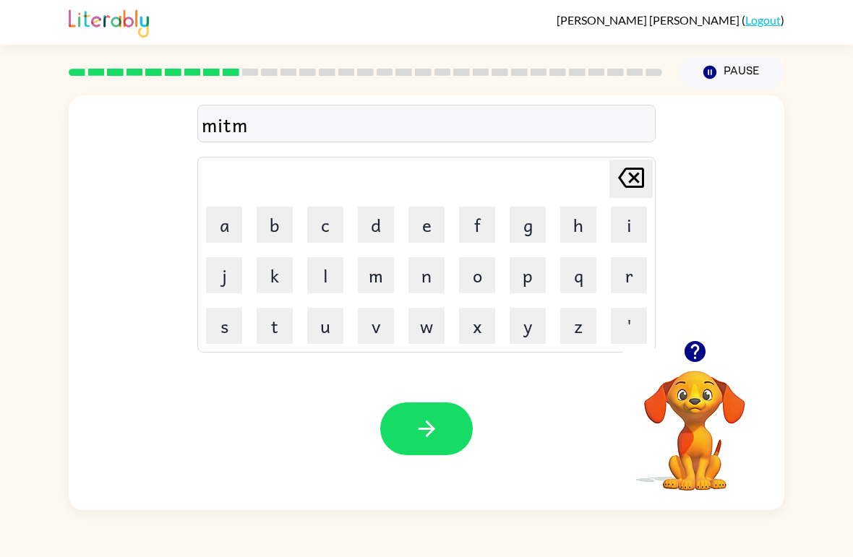
click at [479, 280] on button "o" at bounding box center [477, 275] width 36 height 36
click at [625, 278] on button "r" at bounding box center [629, 275] width 36 height 36
click at [432, 272] on button "n" at bounding box center [426, 275] width 36 height 36
click at [629, 221] on button "i" at bounding box center [629, 225] width 36 height 36
click at [431, 273] on button "n" at bounding box center [426, 275] width 36 height 36
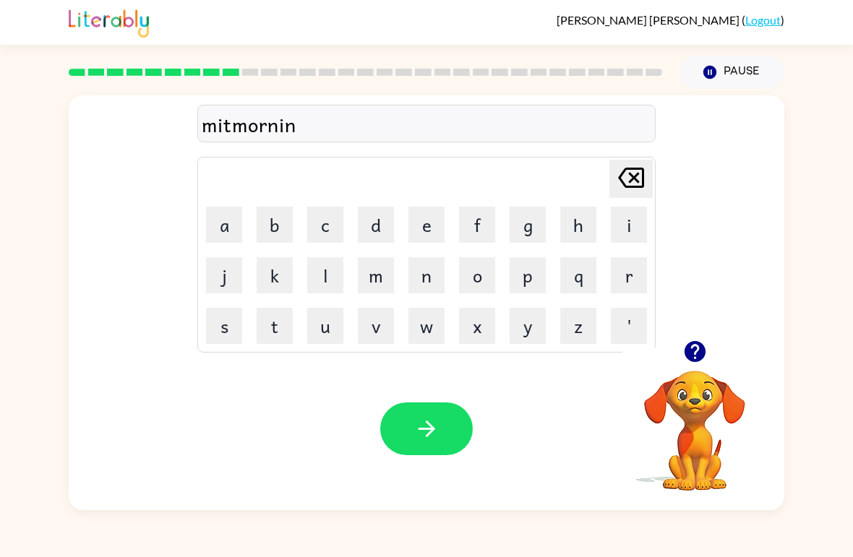
click at [526, 234] on button "g" at bounding box center [528, 225] width 36 height 36
click at [453, 435] on button "button" at bounding box center [426, 429] width 93 height 53
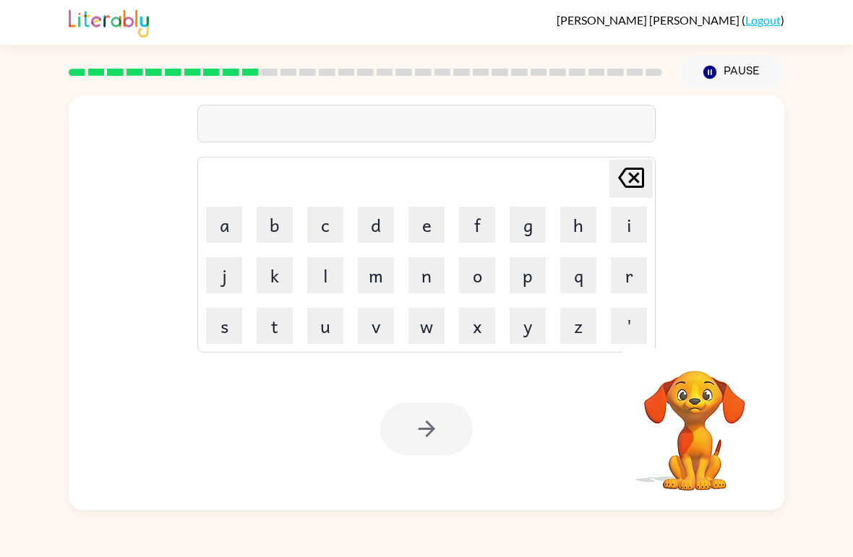
click at [380, 230] on button "d" at bounding box center [376, 225] width 36 height 36
click at [627, 236] on button "i" at bounding box center [629, 225] width 36 height 36
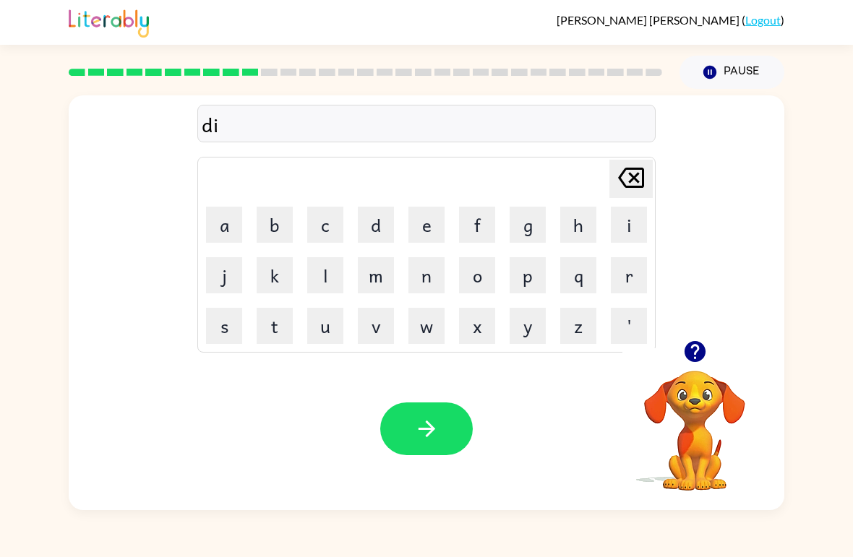
click at [220, 337] on button "s" at bounding box center [224, 326] width 36 height 36
click at [283, 331] on button "t" at bounding box center [275, 326] width 36 height 36
click at [627, 278] on button "r" at bounding box center [629, 275] width 36 height 36
click at [329, 332] on button "u" at bounding box center [325, 326] width 36 height 36
click at [216, 340] on button "s" at bounding box center [224, 326] width 36 height 36
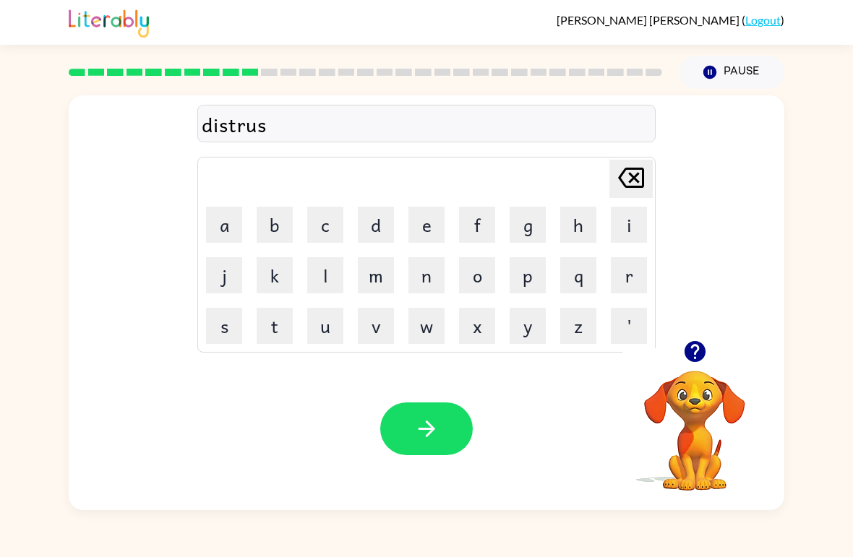
click at [265, 327] on button "t" at bounding box center [275, 326] width 36 height 36
click at [437, 454] on button "button" at bounding box center [426, 429] width 93 height 53
click at [445, 461] on div "Your browser must support playing .mp4 files to use Literably. Please try using…" at bounding box center [427, 429] width 716 height 163
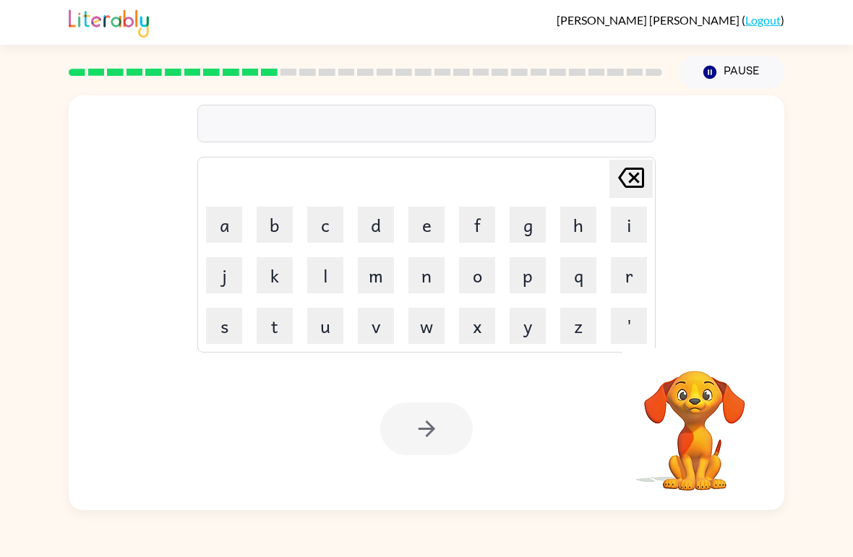
click at [633, 284] on button "r" at bounding box center [629, 275] width 36 height 36
click at [486, 258] on button "o" at bounding box center [477, 275] width 36 height 36
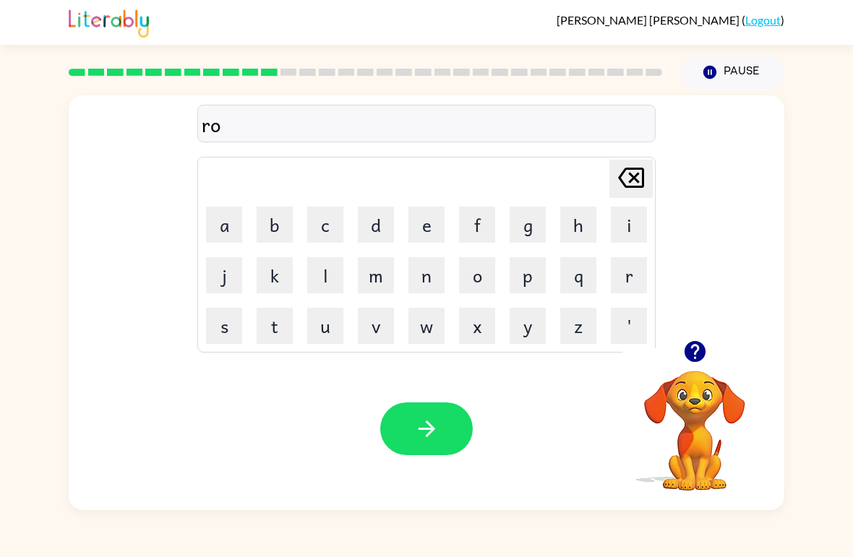
click at [219, 242] on button "a" at bounding box center [224, 225] width 36 height 36
click at [366, 228] on button "d" at bounding box center [376, 225] width 36 height 36
click at [437, 443] on button "button" at bounding box center [426, 429] width 93 height 53
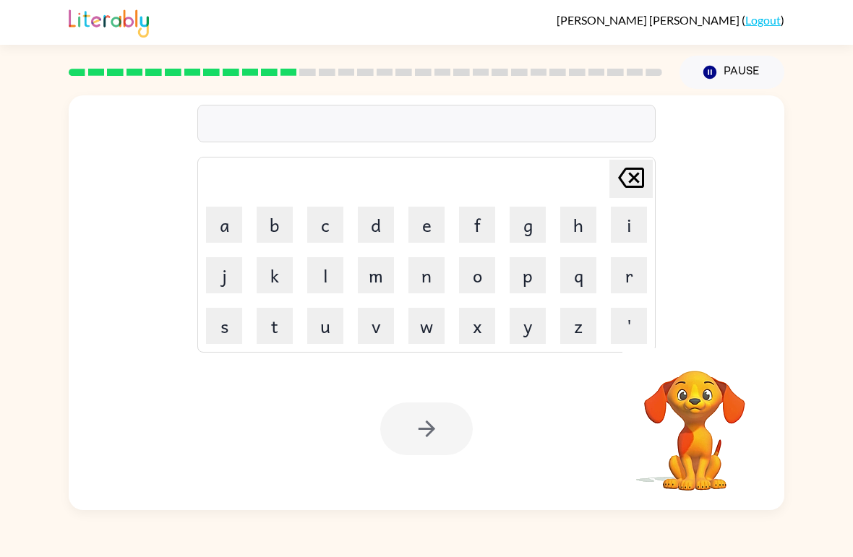
click at [327, 327] on button "u" at bounding box center [325, 326] width 36 height 36
click at [690, 370] on button "button" at bounding box center [695, 351] width 37 height 37
click at [320, 228] on button "c" at bounding box center [325, 225] width 36 height 36
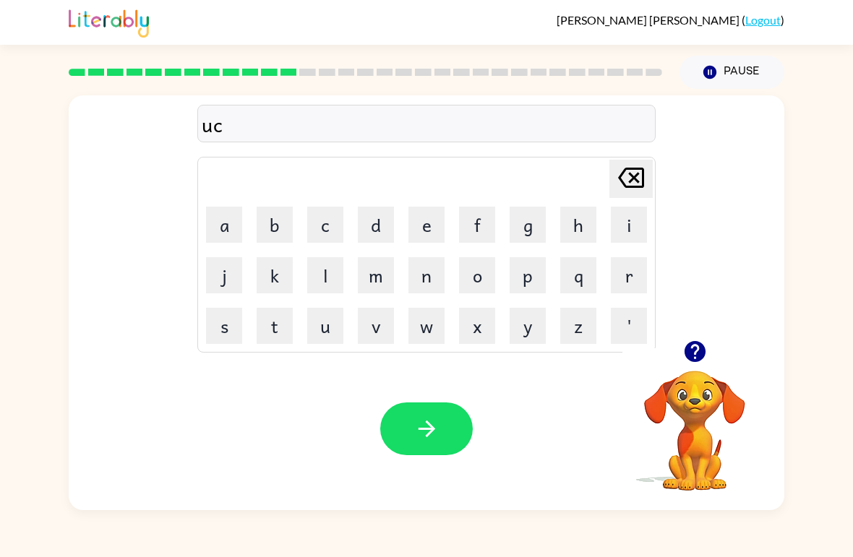
click at [638, 280] on button "r" at bounding box center [629, 275] width 36 height 36
click at [425, 216] on button "e" at bounding box center [426, 225] width 36 height 36
click at [625, 221] on button "i" at bounding box center [629, 225] width 36 height 36
click at [385, 216] on button "d" at bounding box center [376, 225] width 36 height 36
click at [436, 437] on icon "button" at bounding box center [426, 428] width 25 height 25
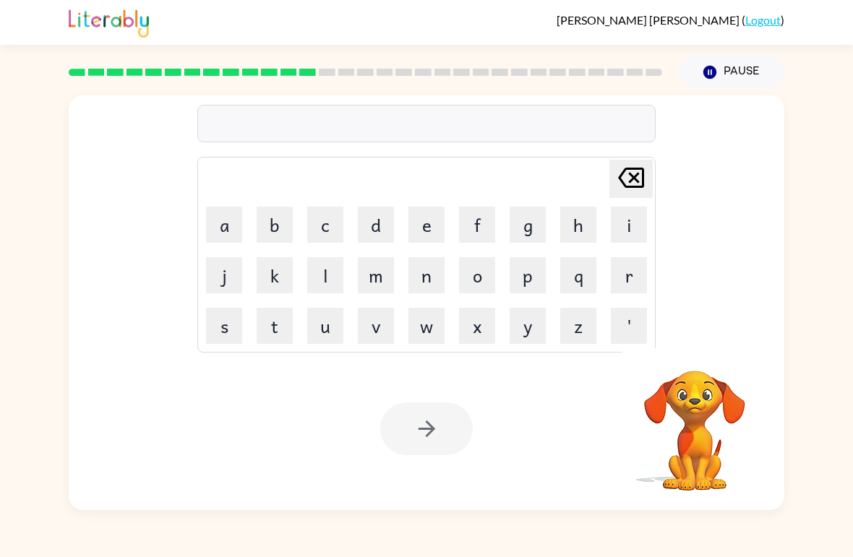
click at [691, 440] on video "Your browser must support playing .mp4 files to use Literably. Please try using…" at bounding box center [694, 420] width 145 height 145
click at [385, 285] on button "m" at bounding box center [376, 275] width 36 height 36
click at [213, 215] on button "a" at bounding box center [224, 225] width 36 height 36
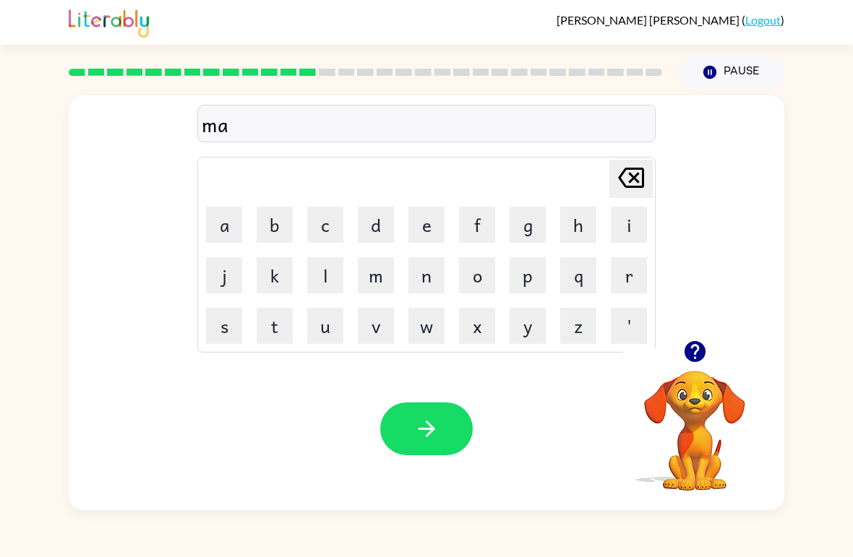
click at [372, 232] on button "d" at bounding box center [376, 225] width 36 height 36
click at [426, 279] on button "n" at bounding box center [426, 275] width 36 height 36
click at [425, 227] on button "e" at bounding box center [426, 225] width 36 height 36
click at [235, 327] on button "s" at bounding box center [224, 326] width 36 height 36
click at [434, 437] on icon "button" at bounding box center [426, 428] width 25 height 25
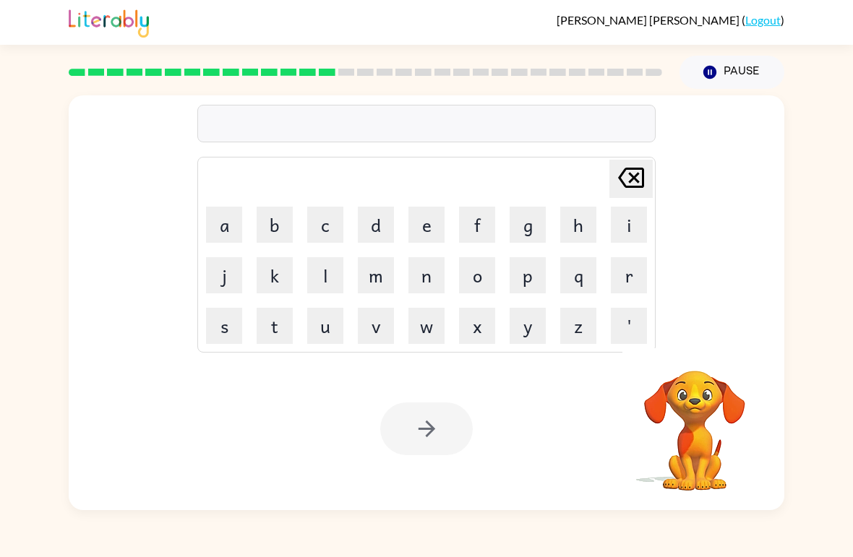
click at [280, 232] on button "b" at bounding box center [275, 225] width 36 height 36
click at [492, 282] on button "o" at bounding box center [477, 275] width 36 height 36
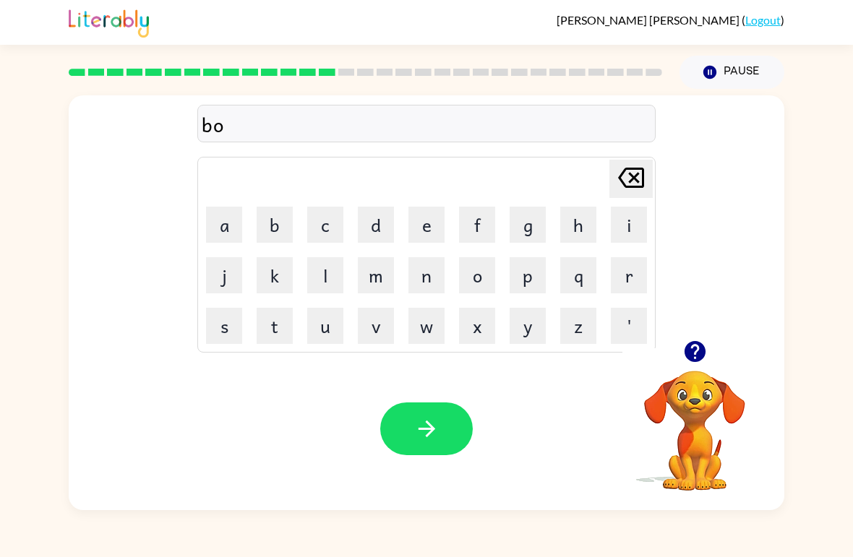
click at [427, 330] on button "w" at bounding box center [426, 326] width 36 height 36
click at [428, 279] on button "n" at bounding box center [426, 275] width 36 height 36
click at [427, 223] on button "e" at bounding box center [426, 225] width 36 height 36
click at [219, 339] on button "s" at bounding box center [224, 326] width 36 height 36
click at [397, 422] on button "button" at bounding box center [426, 429] width 93 height 53
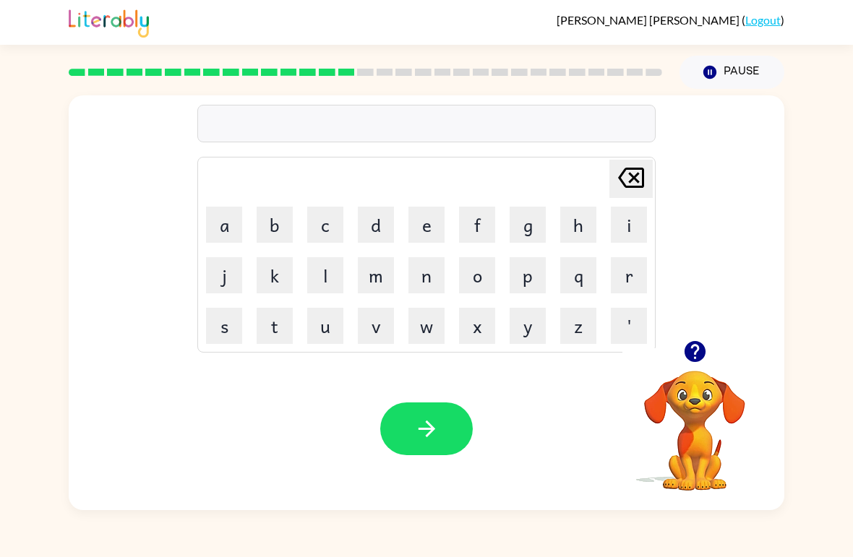
click at [209, 314] on button "s" at bounding box center [224, 326] width 36 height 36
click at [432, 318] on button "w" at bounding box center [426, 326] width 36 height 36
click at [493, 288] on button "o" at bounding box center [477, 275] width 36 height 36
click at [627, 285] on button "r" at bounding box center [629, 275] width 36 height 36
click at [380, 283] on button "m" at bounding box center [376, 275] width 36 height 36
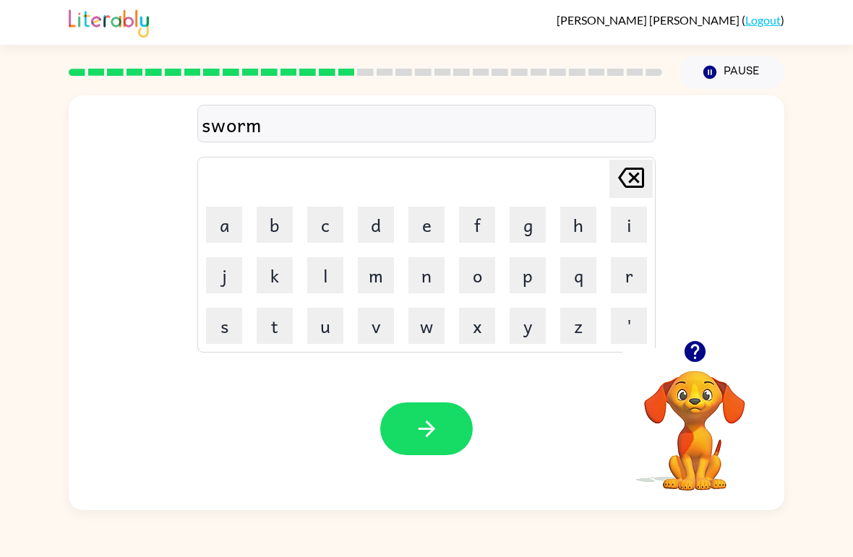
click at [426, 406] on button "button" at bounding box center [426, 429] width 93 height 53
click at [700, 385] on video "Your browser must support playing .mp4 files to use Literably. Please try using…" at bounding box center [694, 420] width 145 height 145
click at [696, 359] on icon "button" at bounding box center [694, 351] width 21 height 21
click at [633, 279] on button "r" at bounding box center [629, 275] width 36 height 36
click at [223, 225] on button "a" at bounding box center [224, 225] width 36 height 36
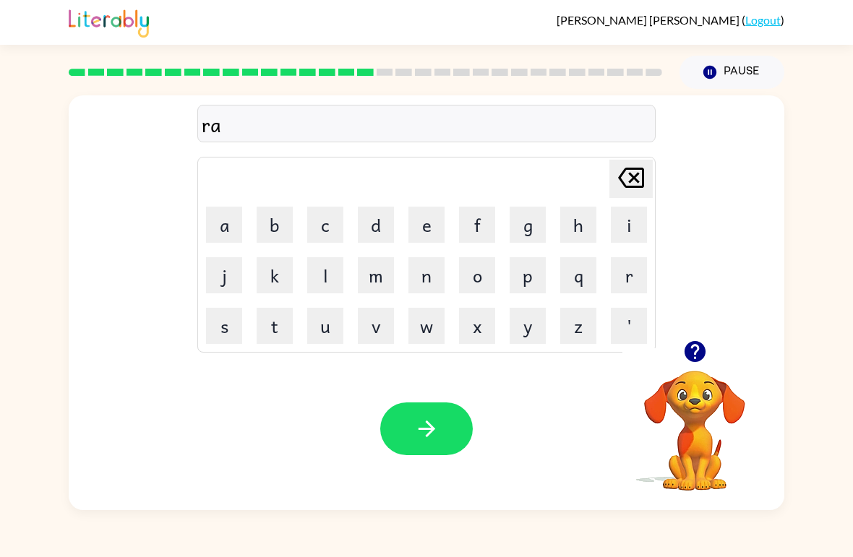
click at [380, 275] on button "m" at bounding box center [376, 275] width 36 height 36
click at [437, 433] on icon "button" at bounding box center [426, 428] width 25 height 25
click at [273, 230] on button "b" at bounding box center [275, 225] width 36 height 36
click at [631, 280] on button "r" at bounding box center [629, 275] width 36 height 36
click at [629, 225] on button "i" at bounding box center [629, 225] width 36 height 36
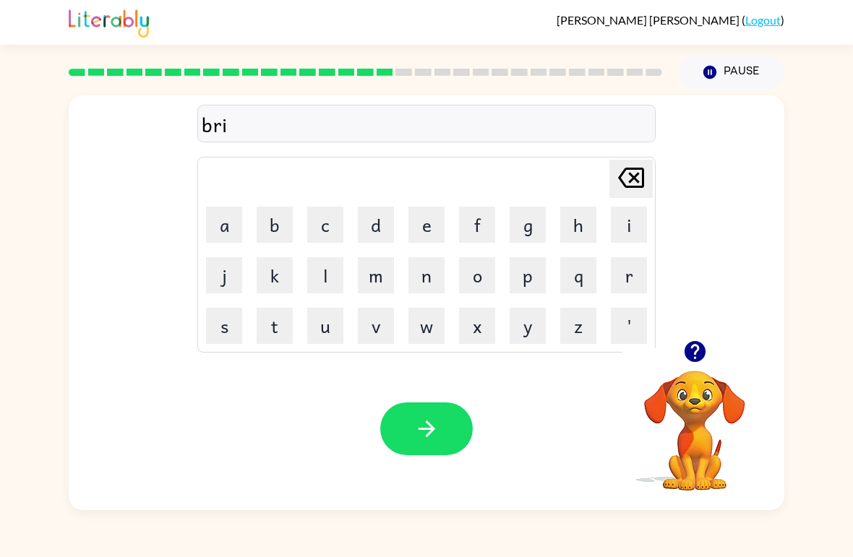
click at [373, 283] on button "m" at bounding box center [376, 275] width 36 height 36
click at [622, 235] on button "i" at bounding box center [629, 225] width 36 height 36
click at [423, 288] on button "n" at bounding box center [426, 275] width 36 height 36
click at [520, 226] on button "g" at bounding box center [528, 225] width 36 height 36
click at [423, 419] on icon "button" at bounding box center [426, 428] width 25 height 25
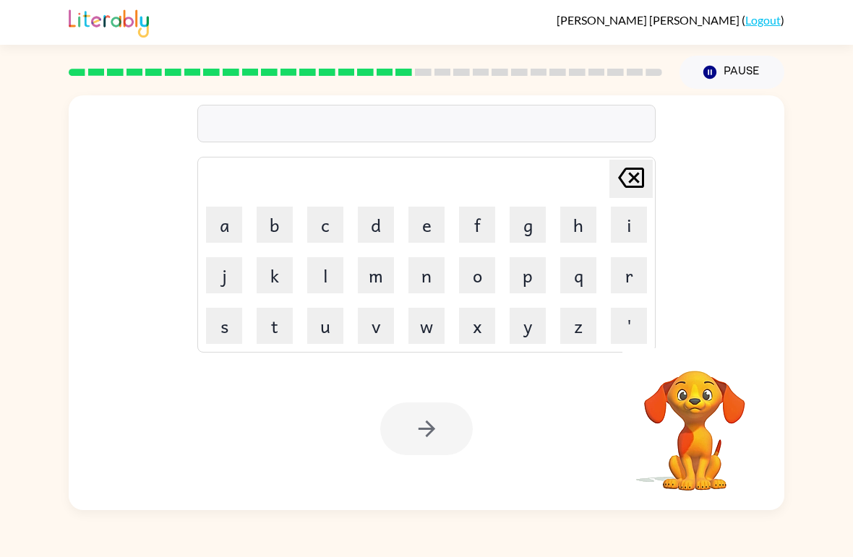
click at [626, 283] on button "r" at bounding box center [629, 275] width 36 height 36
click at [432, 225] on button "e" at bounding box center [426, 225] width 36 height 36
click at [219, 326] on button "s" at bounding box center [224, 326] width 36 height 36
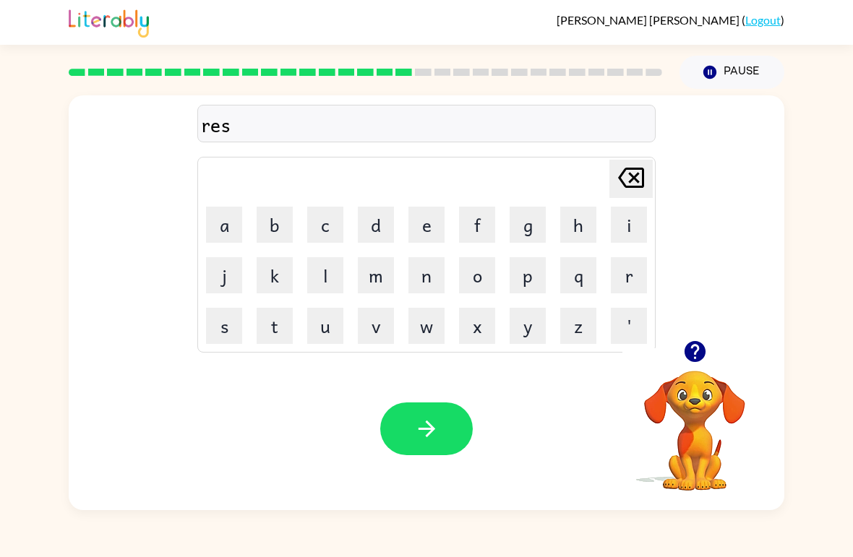
click at [331, 226] on button "c" at bounding box center [325, 225] width 36 height 36
click at [629, 222] on button "i" at bounding box center [629, 225] width 36 height 36
click at [422, 220] on button "e" at bounding box center [426, 225] width 36 height 36
click at [215, 336] on button "s" at bounding box center [224, 326] width 36 height 36
click at [277, 327] on button "t" at bounding box center [275, 326] width 36 height 36
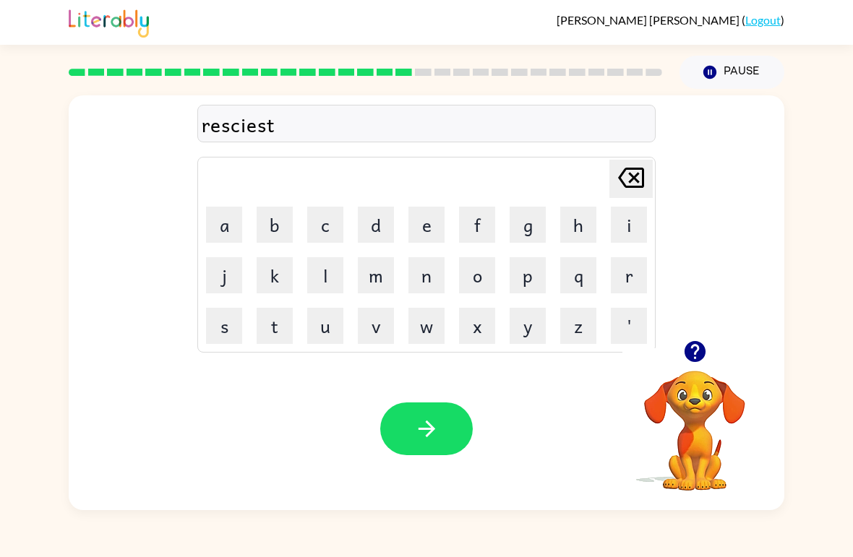
click at [432, 426] on icon "button" at bounding box center [426, 428] width 25 height 25
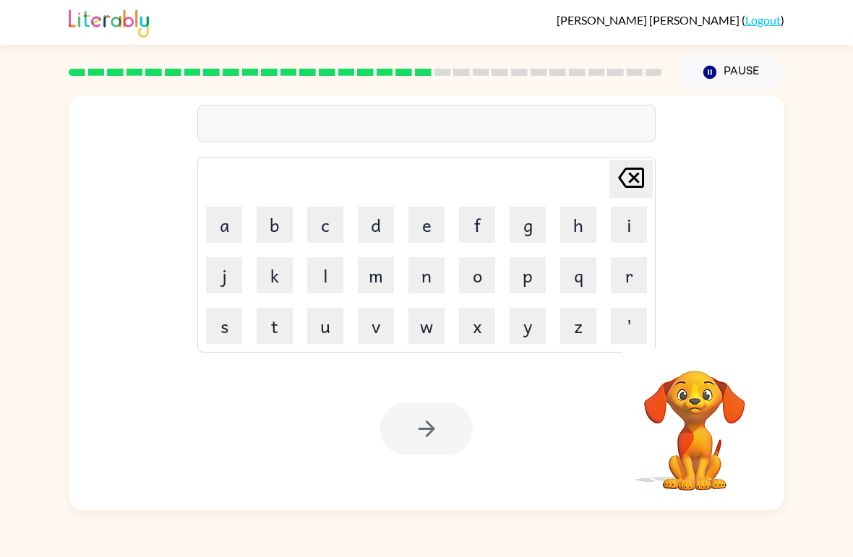
click at [220, 226] on button "a" at bounding box center [224, 225] width 36 height 36
click at [636, 265] on button "r" at bounding box center [629, 275] width 36 height 36
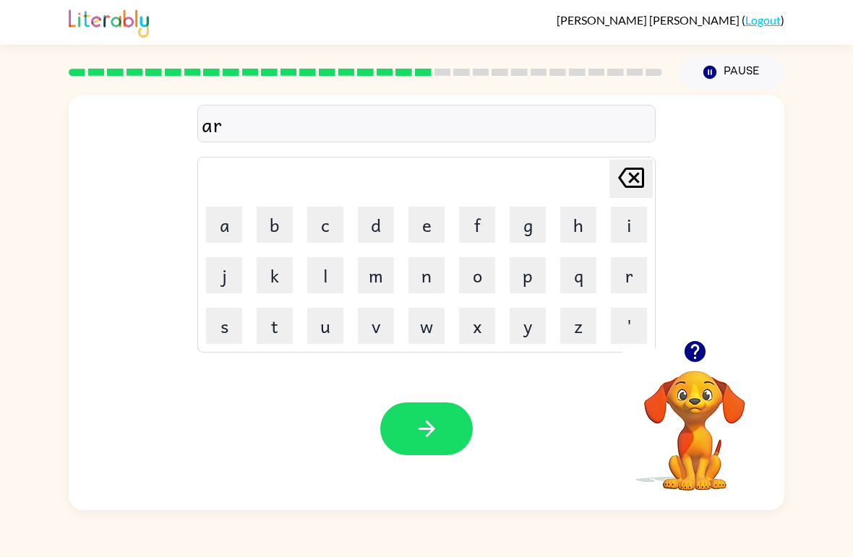
click at [279, 332] on button "t" at bounding box center [275, 326] width 36 height 36
click at [696, 388] on video "Your browser must support playing .mp4 files to use Literably. Please try using…" at bounding box center [694, 420] width 145 height 145
click at [683, 368] on div at bounding box center [694, 351] width 145 height 37
click at [682, 367] on button "button" at bounding box center [695, 351] width 37 height 37
click at [689, 374] on video "Your browser must support playing .mp4 files to use Literably. Please try using…" at bounding box center [694, 420] width 145 height 145
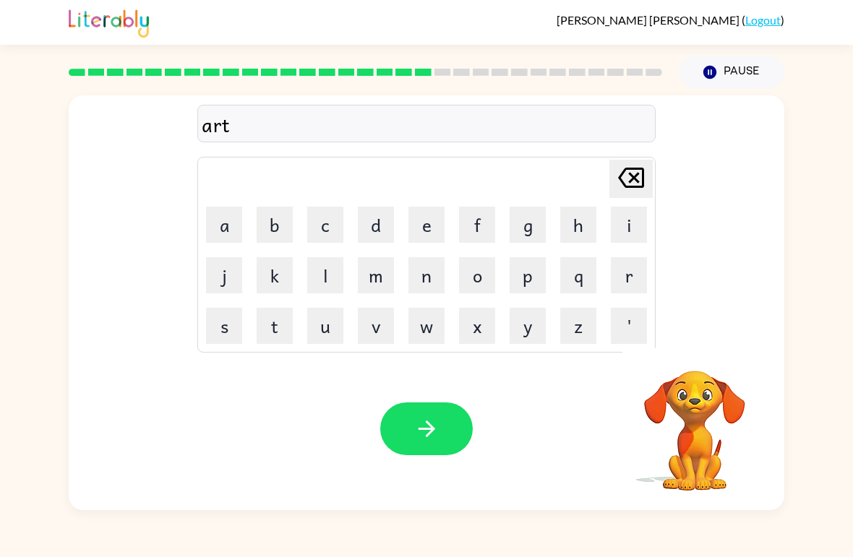
click at [424, 336] on button "w" at bounding box center [426, 326] width 36 height 36
click at [223, 223] on button "a" at bounding box center [224, 225] width 36 height 36
click at [634, 186] on icon "[PERSON_NAME] last character input" at bounding box center [631, 177] width 35 height 35
click at [698, 408] on video "Your browser must support playing .mp4 files to use Literably. Please try using…" at bounding box center [694, 420] width 145 height 145
click at [687, 420] on video "Your browser must support playing .mp4 files to use Literably. Please try using…" at bounding box center [694, 420] width 145 height 145
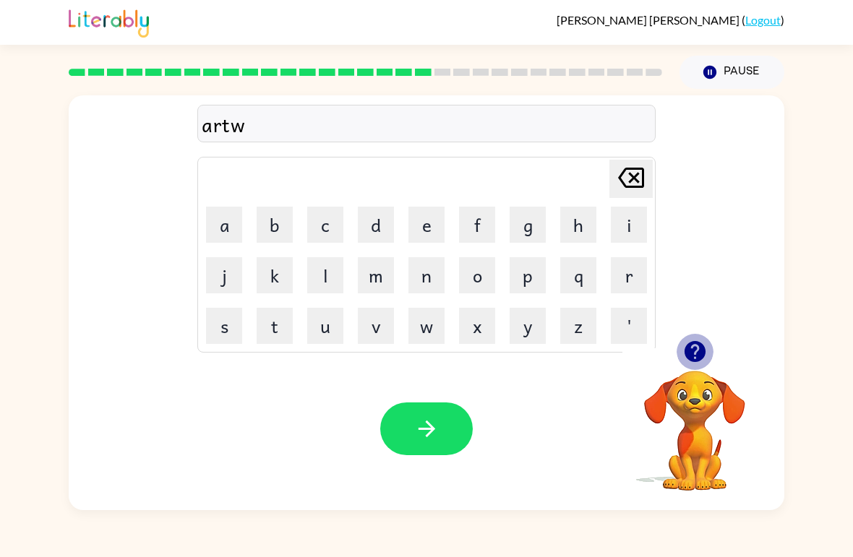
click at [689, 360] on icon "button" at bounding box center [694, 351] width 21 height 21
click at [222, 228] on button "a" at bounding box center [224, 225] width 36 height 36
click at [531, 331] on button "y" at bounding box center [528, 326] width 36 height 36
click at [471, 424] on button "button" at bounding box center [426, 429] width 93 height 53
click at [470, 222] on button "f" at bounding box center [477, 225] width 36 height 36
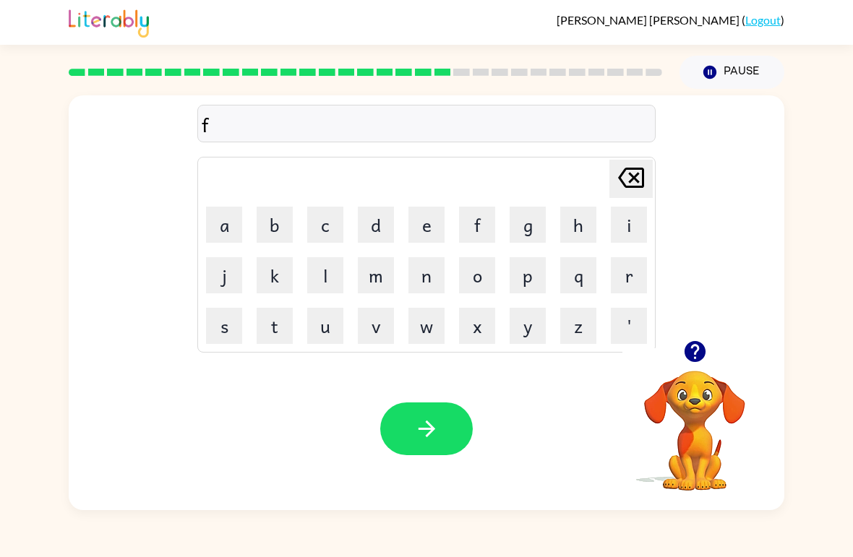
click at [479, 273] on button "o" at bounding box center [477, 275] width 36 height 36
click at [311, 280] on button "l" at bounding box center [325, 275] width 36 height 36
click at [466, 286] on button "o" at bounding box center [477, 275] width 36 height 36
click at [435, 334] on button "w" at bounding box center [426, 326] width 36 height 36
click at [444, 429] on button "button" at bounding box center [426, 429] width 93 height 53
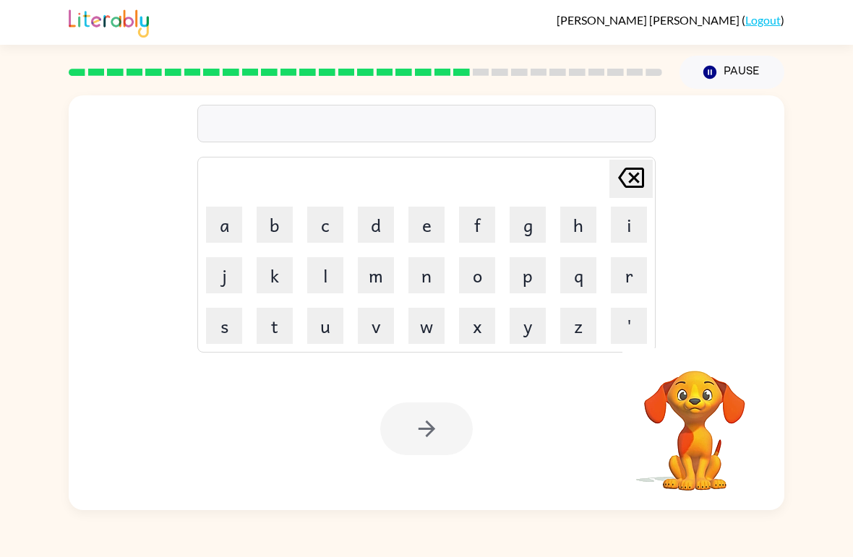
click at [330, 238] on button "c" at bounding box center [325, 225] width 36 height 36
click at [409, 226] on button "e" at bounding box center [426, 225] width 36 height 36
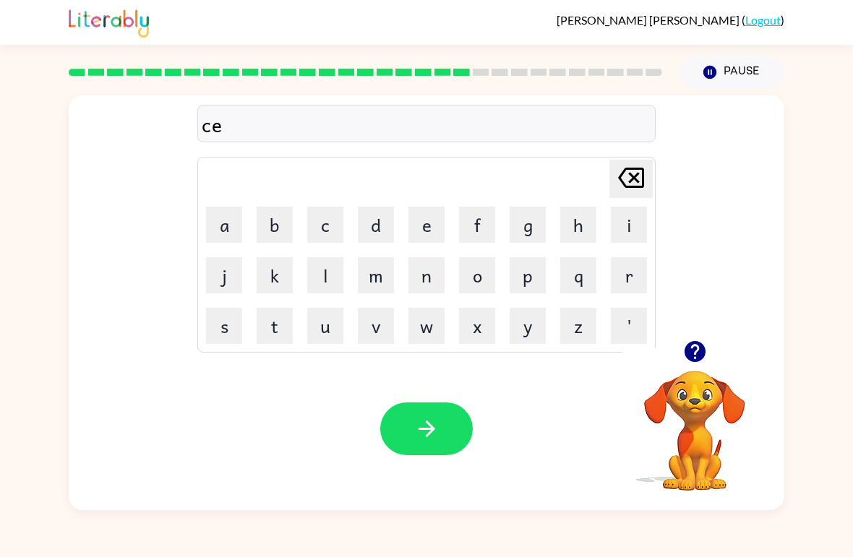
click at [421, 277] on button "n" at bounding box center [426, 275] width 36 height 36
click at [270, 333] on button "t" at bounding box center [275, 326] width 36 height 36
click at [213, 238] on button "a" at bounding box center [224, 225] width 36 height 36
click at [535, 289] on button "p" at bounding box center [528, 275] width 36 height 36
click at [625, 210] on button "i" at bounding box center [629, 225] width 36 height 36
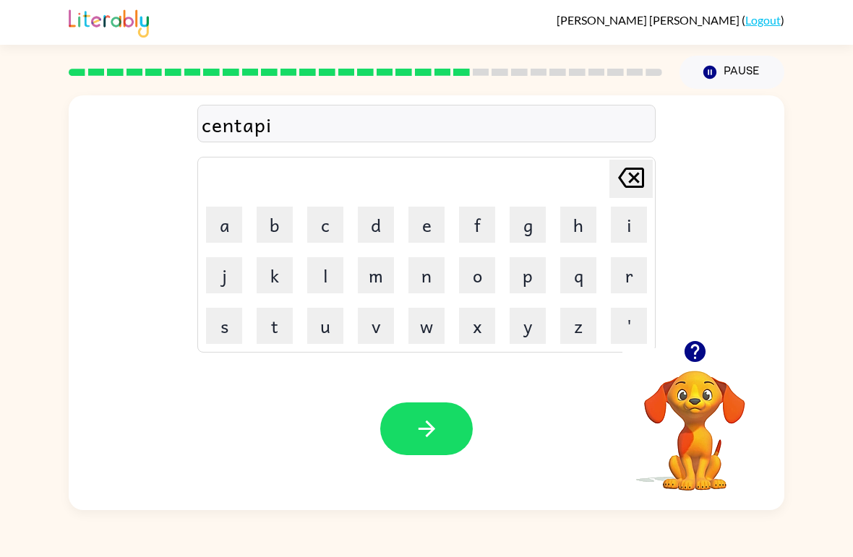
click at [451, 428] on button "button" at bounding box center [426, 429] width 93 height 53
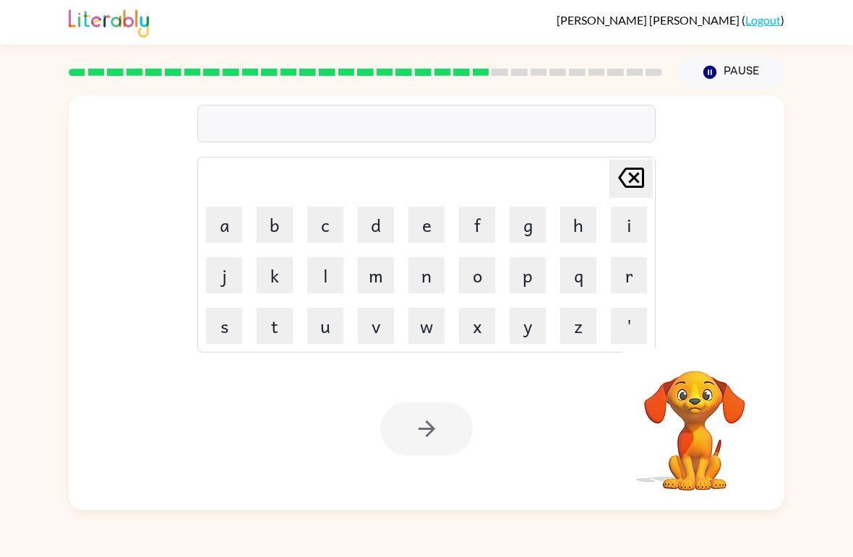
click at [220, 324] on button "s" at bounding box center [224, 326] width 36 height 36
click at [222, 330] on button "s" at bounding box center [224, 326] width 36 height 36
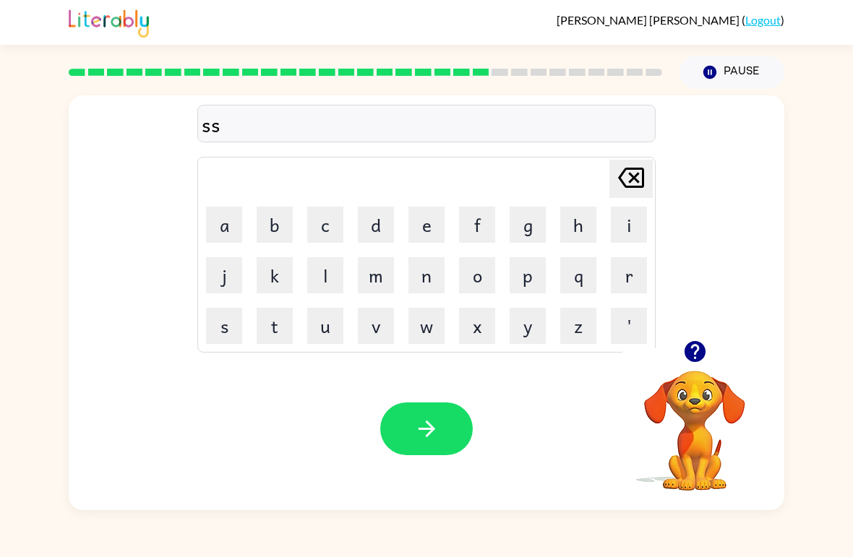
click at [620, 183] on icon "[PERSON_NAME] last character input" at bounding box center [631, 177] width 35 height 35
click at [317, 333] on button "u" at bounding box center [325, 326] width 36 height 36
click at [220, 327] on button "s" at bounding box center [224, 326] width 36 height 36
click at [278, 323] on button "t" at bounding box center [275, 326] width 36 height 36
click at [230, 233] on button "a" at bounding box center [224, 225] width 36 height 36
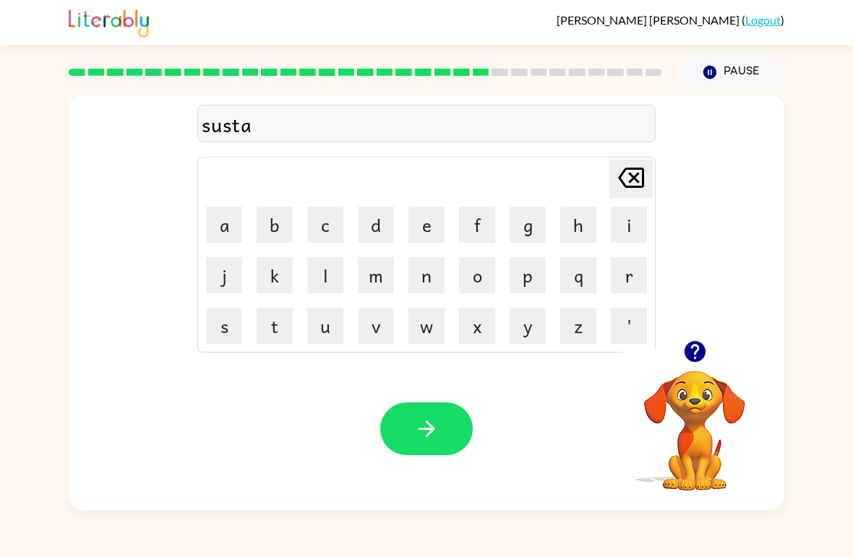
click at [719, 390] on video "Your browser must support playing .mp4 files to use Literably. Please try using…" at bounding box center [694, 420] width 145 height 145
click at [695, 410] on video "Your browser must support playing .mp4 files to use Literably. Please try using…" at bounding box center [694, 420] width 145 height 145
click at [693, 369] on button "button" at bounding box center [695, 351] width 37 height 37
click at [630, 232] on button "i" at bounding box center [629, 225] width 36 height 36
click at [433, 286] on button "n" at bounding box center [426, 275] width 36 height 36
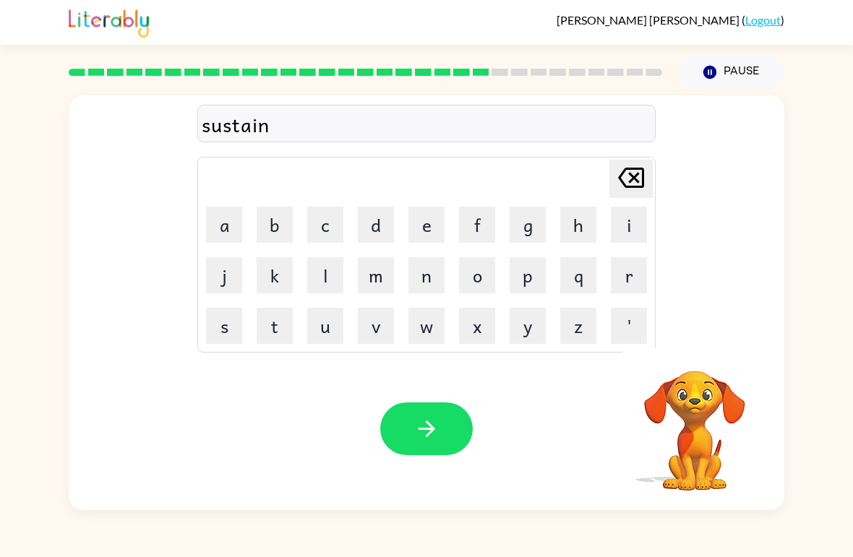
click at [434, 435] on icon "button" at bounding box center [426, 428] width 25 height 25
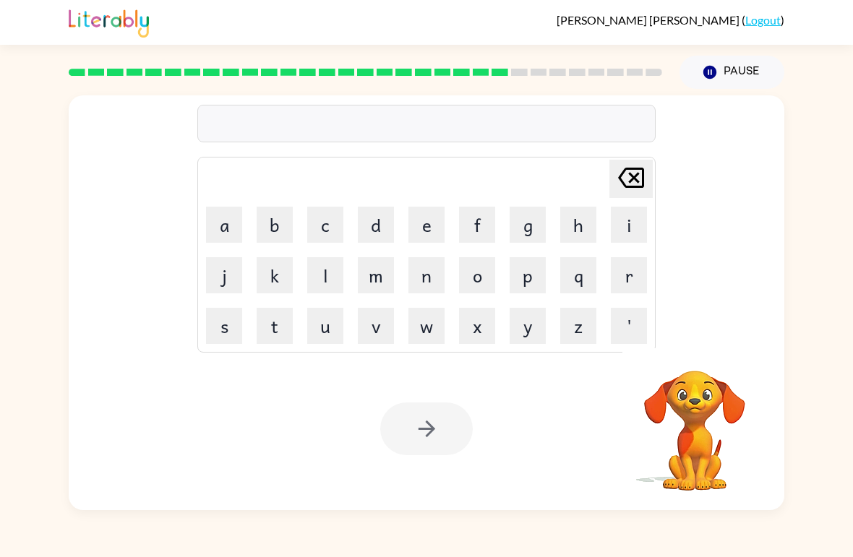
click at [492, 220] on button "f" at bounding box center [477, 225] width 36 height 36
click at [481, 292] on button "o" at bounding box center [477, 275] width 36 height 36
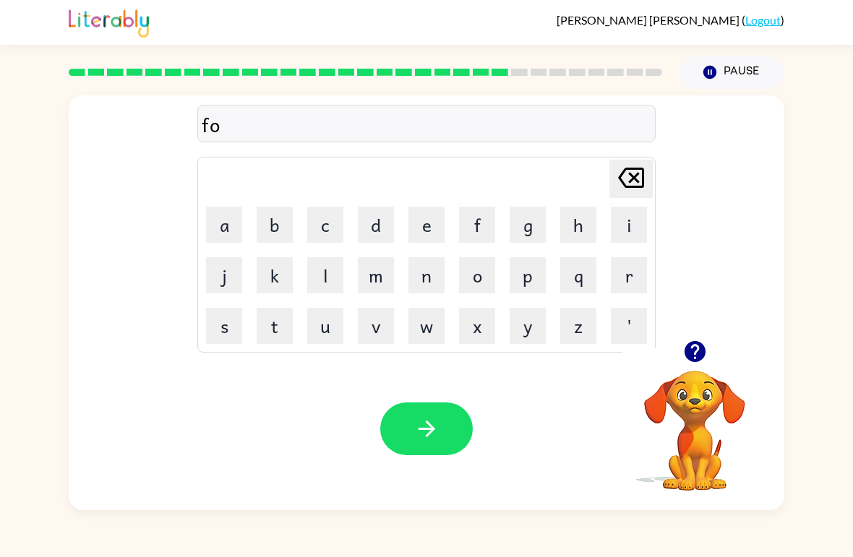
click at [630, 280] on button "r" at bounding box center [629, 275] width 36 height 36
click at [412, 339] on button "w" at bounding box center [426, 326] width 36 height 36
click at [475, 284] on button "o" at bounding box center [477, 275] width 36 height 36
click at [616, 283] on button "r" at bounding box center [629, 275] width 36 height 36
click at [379, 221] on button "d" at bounding box center [376, 225] width 36 height 36
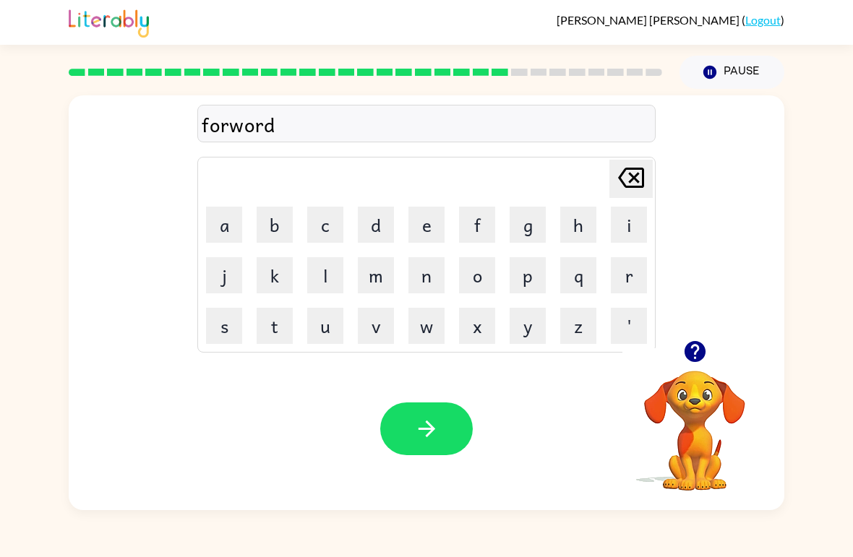
click at [442, 428] on button "button" at bounding box center [426, 429] width 93 height 53
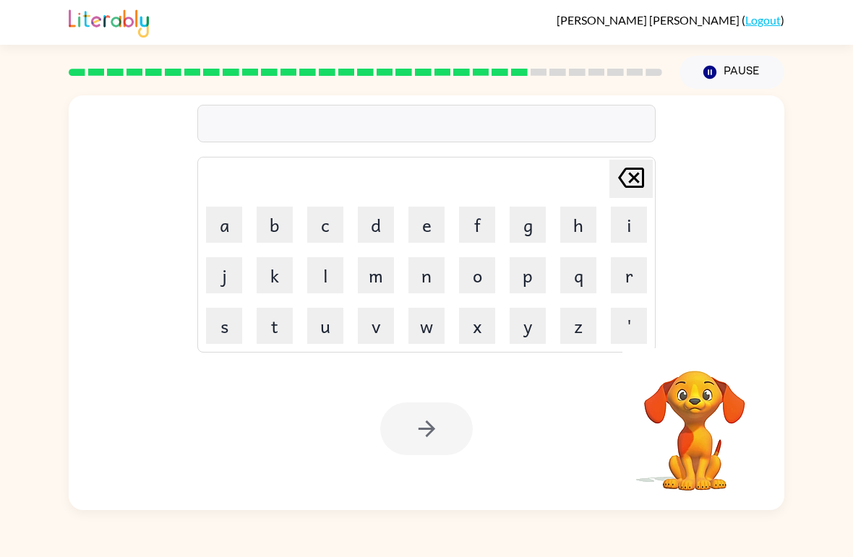
click at [633, 279] on button "r" at bounding box center [629, 275] width 36 height 36
click at [431, 219] on button "e" at bounding box center [426, 225] width 36 height 36
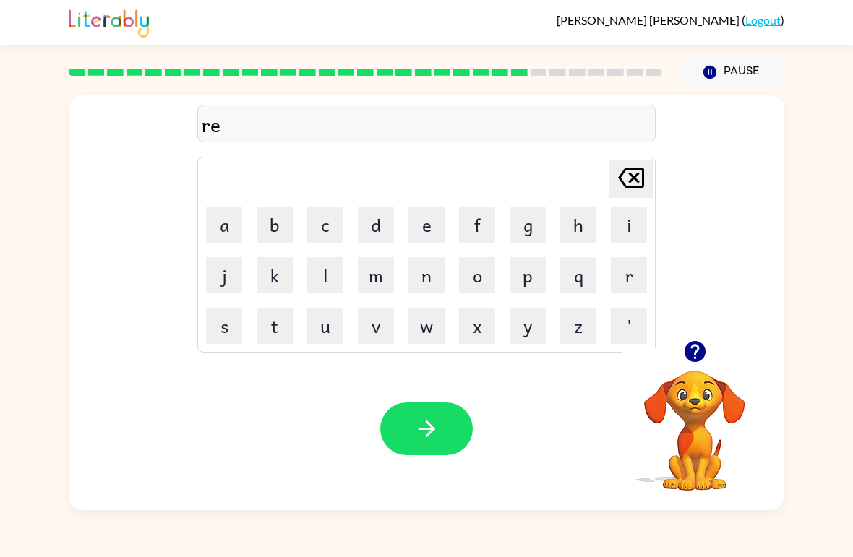
click at [327, 271] on button "l" at bounding box center [325, 275] width 36 height 36
click at [223, 216] on button "a" at bounding box center [224, 225] width 36 height 36
click at [629, 228] on button "i" at bounding box center [629, 225] width 36 height 36
click at [377, 225] on button "d" at bounding box center [376, 225] width 36 height 36
click at [434, 223] on button "e" at bounding box center [426, 225] width 36 height 36
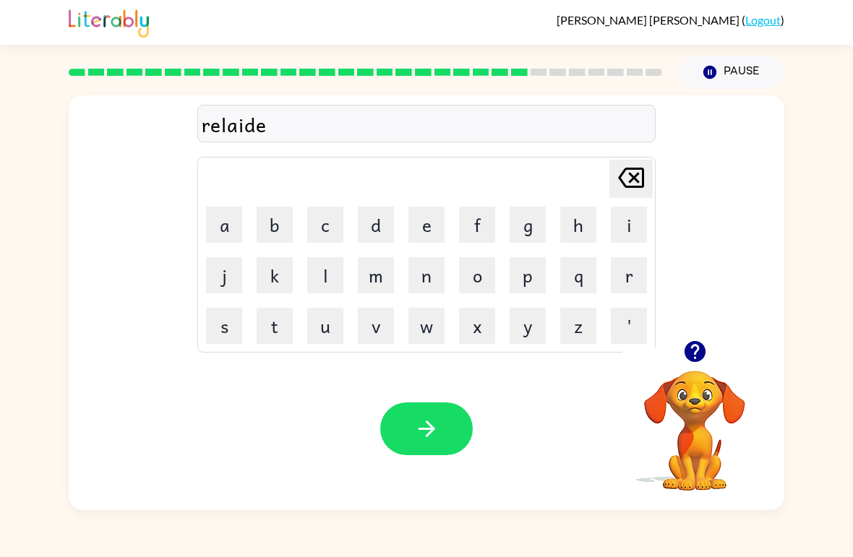
click at [372, 226] on button "d" at bounding box center [376, 225] width 36 height 36
click at [418, 395] on div "Your browser must support playing .mp4 files to use Literably. Please try using…" at bounding box center [427, 429] width 716 height 163
click at [421, 444] on button "button" at bounding box center [426, 429] width 93 height 53
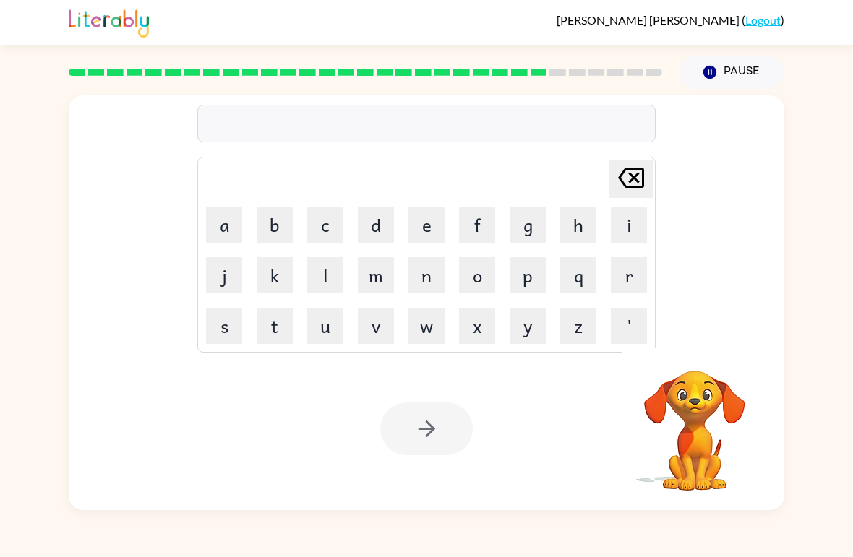
click at [625, 285] on button "r" at bounding box center [629, 275] width 36 height 36
click at [715, 423] on video "Your browser must support playing .mp4 files to use Literably. Please try using…" at bounding box center [694, 420] width 145 height 145
click at [634, 177] on icon at bounding box center [631, 178] width 26 height 20
click at [525, 227] on button "g" at bounding box center [528, 225] width 36 height 36
click at [327, 330] on button "u" at bounding box center [325, 326] width 36 height 36
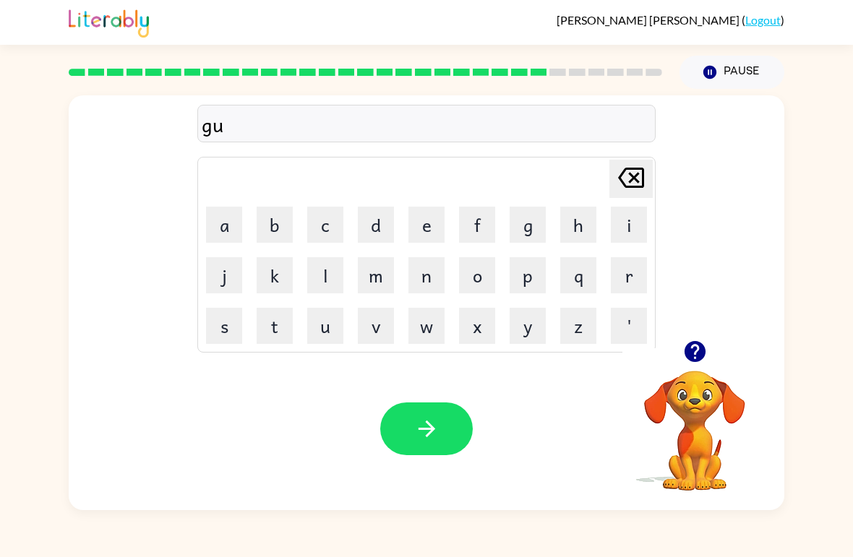
click at [280, 226] on button "b" at bounding box center [275, 225] width 36 height 36
click at [320, 278] on button "l" at bounding box center [325, 275] width 36 height 36
click at [630, 221] on button "i" at bounding box center [629, 225] width 36 height 36
click at [434, 273] on button "n" at bounding box center [426, 275] width 36 height 36
click at [530, 231] on button "g" at bounding box center [528, 225] width 36 height 36
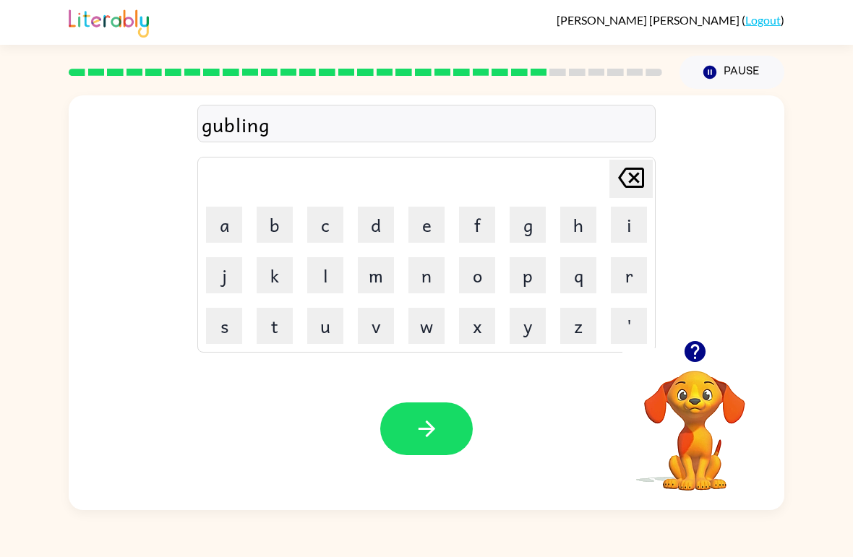
click at [419, 430] on icon "button" at bounding box center [426, 429] width 17 height 17
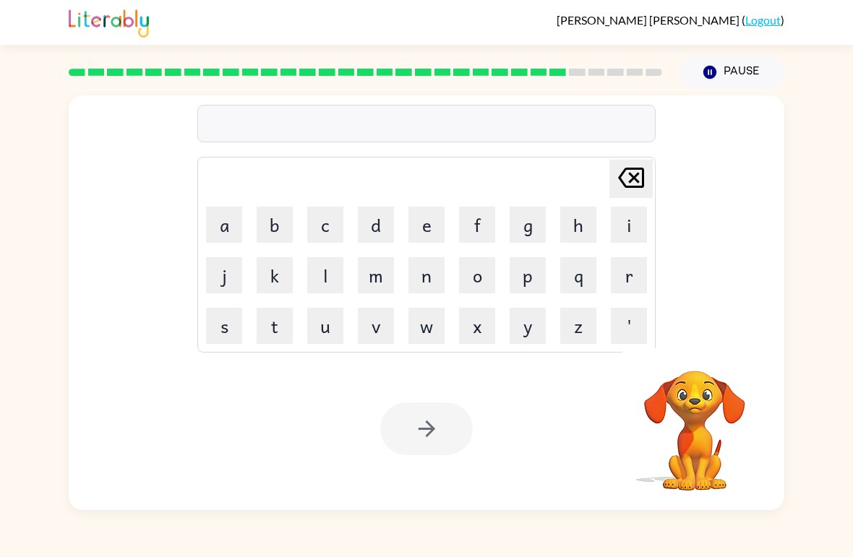
click at [318, 270] on button "l" at bounding box center [325, 275] width 36 height 36
click at [314, 327] on button "u" at bounding box center [325, 326] width 36 height 36
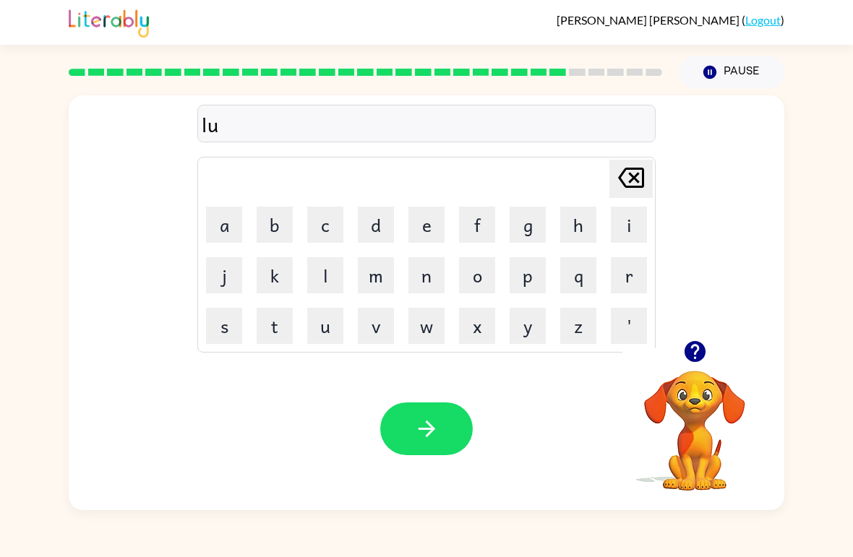
click at [369, 286] on button "m" at bounding box center [376, 275] width 36 height 36
click at [290, 226] on button "b" at bounding box center [275, 225] width 36 height 36
click at [427, 227] on button "e" at bounding box center [426, 225] width 36 height 36
click at [625, 287] on button "r" at bounding box center [629, 275] width 36 height 36
click at [687, 395] on video "Your browser must support playing .mp4 files to use Literably. Please try using…" at bounding box center [694, 420] width 145 height 145
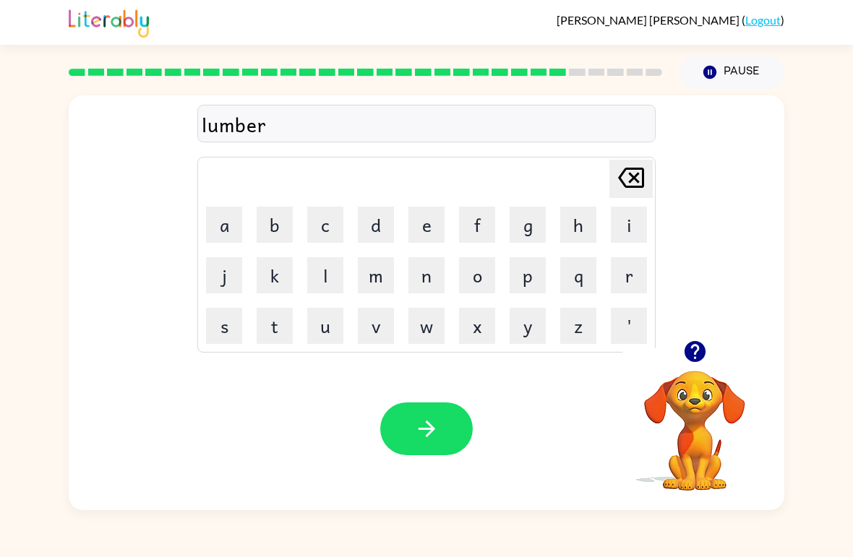
click at [680, 367] on div at bounding box center [694, 351] width 145 height 37
click at [700, 343] on icon "button" at bounding box center [694, 351] width 21 height 21
click at [535, 221] on button "g" at bounding box center [528, 225] width 36 height 36
click at [225, 215] on button "a" at bounding box center [224, 225] width 36 height 36
click at [633, 175] on icon "[PERSON_NAME] last character input" at bounding box center [631, 177] width 35 height 35
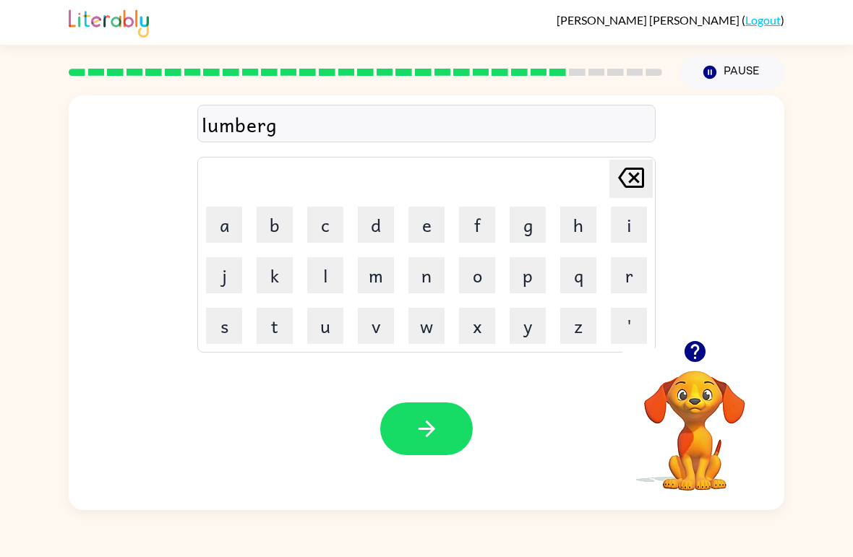
click at [633, 175] on icon "[PERSON_NAME] last character input" at bounding box center [631, 177] width 35 height 35
click at [232, 276] on button "j" at bounding box center [224, 275] width 36 height 36
click at [231, 220] on button "a" at bounding box center [224, 225] width 36 height 36
click at [265, 274] on button "k" at bounding box center [275, 275] width 36 height 36
click at [633, 193] on icon "[PERSON_NAME] last character input" at bounding box center [631, 177] width 35 height 35
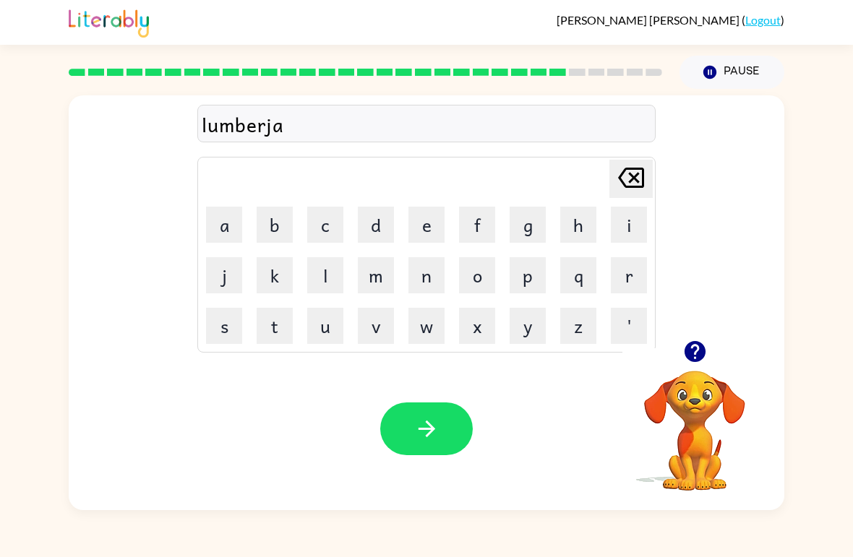
click at [326, 214] on button "c" at bounding box center [325, 225] width 36 height 36
click at [270, 276] on button "k" at bounding box center [275, 275] width 36 height 36
click at [477, 411] on div "Your browser must support playing .mp4 files to use Literably. Please try using…" at bounding box center [427, 429] width 716 height 163
click at [463, 430] on button "button" at bounding box center [426, 429] width 93 height 53
click at [533, 278] on button "p" at bounding box center [528, 275] width 36 height 36
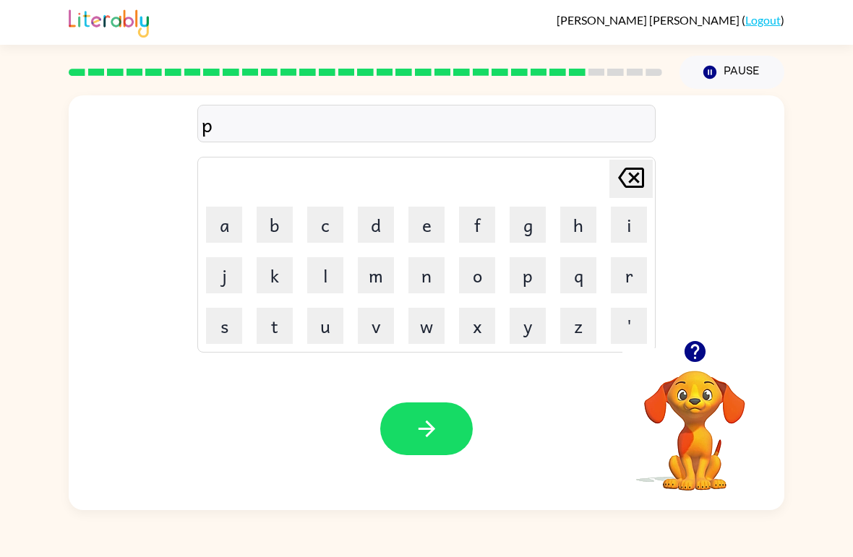
click at [633, 270] on button "r" at bounding box center [629, 275] width 36 height 36
click at [635, 184] on icon "[PERSON_NAME] last character input" at bounding box center [631, 177] width 35 height 35
click at [624, 226] on button "i" at bounding box center [629, 225] width 36 height 36
click at [633, 276] on button "r" at bounding box center [629, 275] width 36 height 36
click at [231, 330] on button "s" at bounding box center [224, 326] width 36 height 36
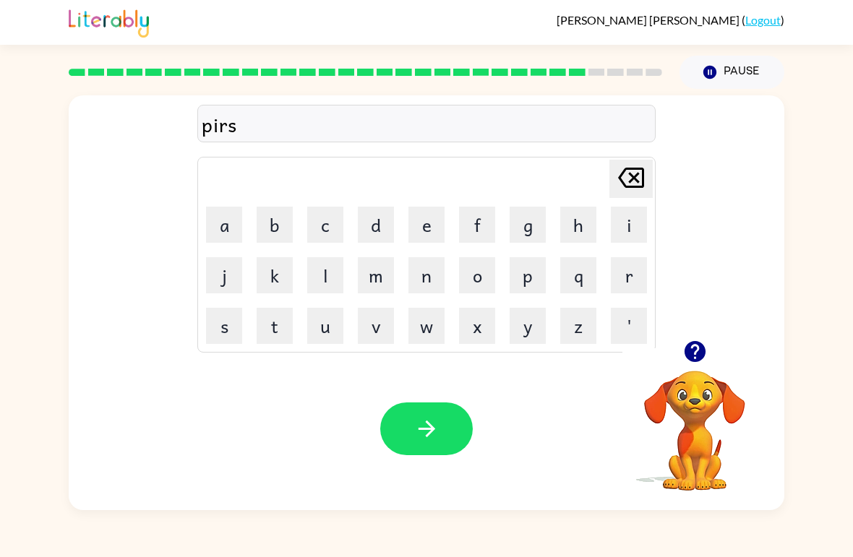
click at [440, 435] on button "button" at bounding box center [426, 429] width 93 height 53
click at [460, 412] on button "button" at bounding box center [426, 429] width 93 height 53
click at [670, 427] on video "Your browser must support playing .mp4 files to use Literably. Please try using…" at bounding box center [694, 420] width 145 height 145
click at [690, 377] on video "Your browser must support playing .mp4 files to use Literably. Please try using…" at bounding box center [694, 420] width 145 height 145
click at [693, 356] on icon "button" at bounding box center [694, 351] width 21 height 21
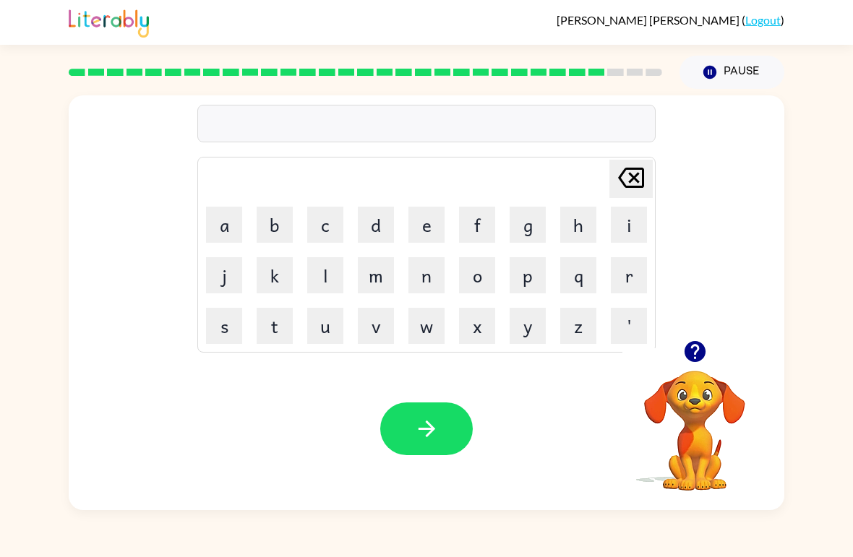
click at [478, 220] on button "f" at bounding box center [477, 225] width 36 height 36
click at [631, 223] on button "i" at bounding box center [629, 225] width 36 height 36
click at [325, 329] on button "u" at bounding box center [325, 326] width 36 height 36
click at [629, 187] on icon at bounding box center [631, 178] width 26 height 20
click at [426, 269] on button "n" at bounding box center [426, 275] width 36 height 36
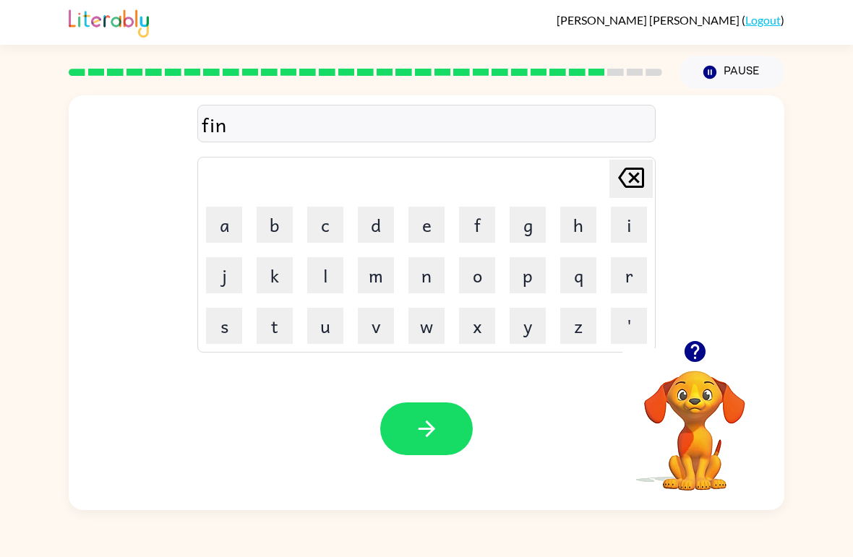
click at [393, 445] on button "button" at bounding box center [426, 429] width 93 height 53
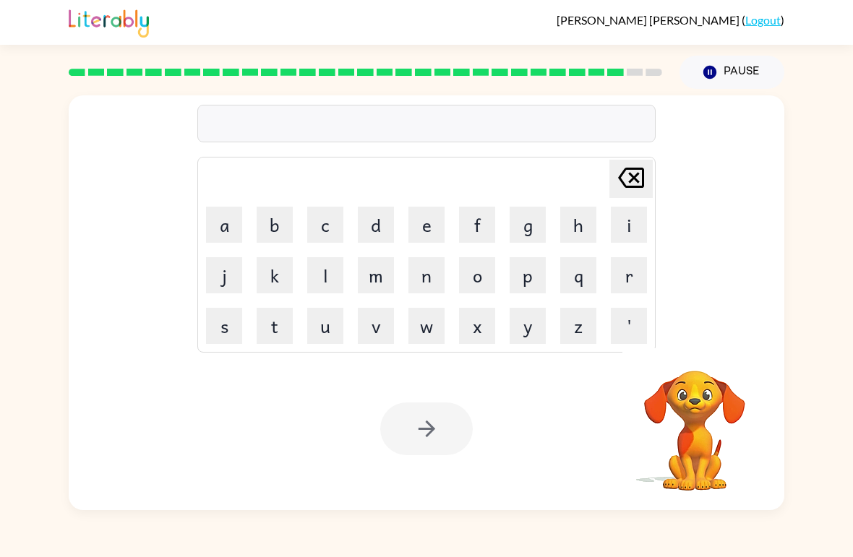
click at [223, 311] on button "s" at bounding box center [224, 326] width 36 height 36
click at [621, 225] on button "i" at bounding box center [629, 225] width 36 height 36
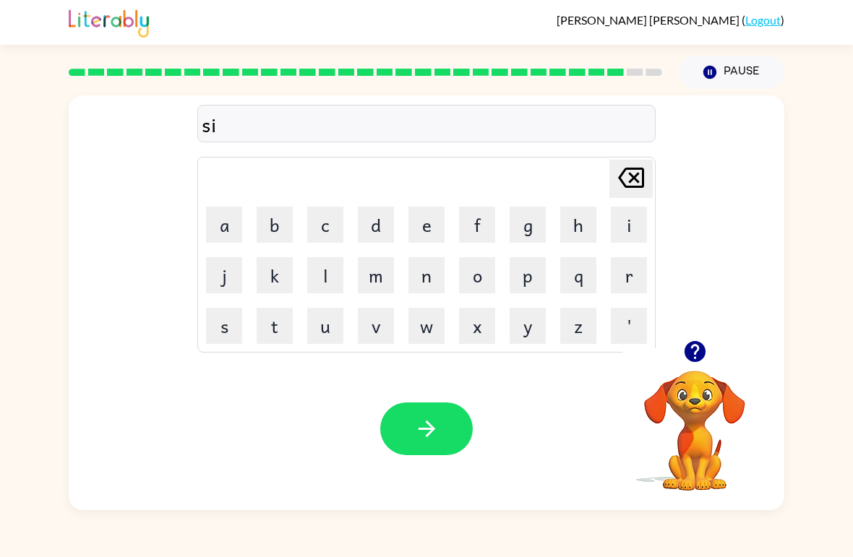
click at [313, 276] on button "l" at bounding box center [325, 275] width 36 height 36
click at [270, 222] on button "b" at bounding box center [275, 225] width 36 height 36
click at [426, 223] on button "e" at bounding box center [426, 225] width 36 height 36
click at [633, 262] on button "r" at bounding box center [629, 275] width 36 height 36
click at [419, 328] on button "w" at bounding box center [426, 326] width 36 height 36
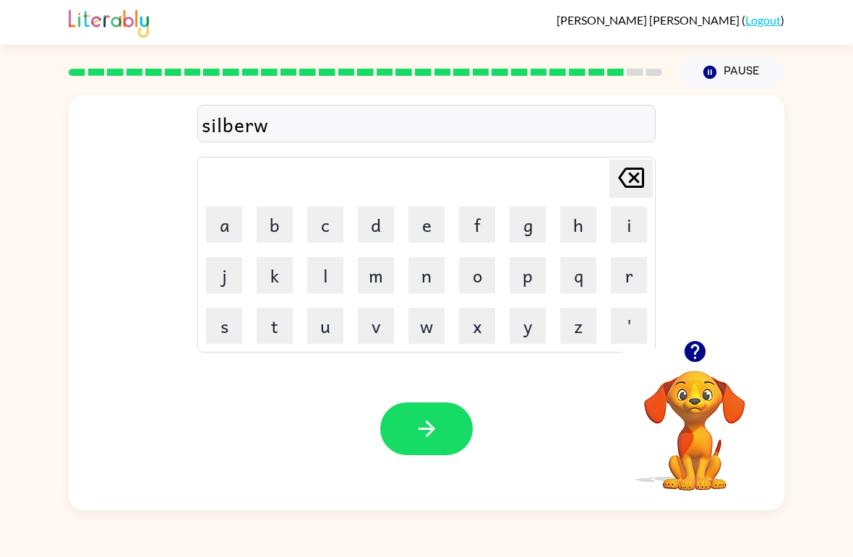
click at [219, 215] on button "a" at bounding box center [224, 225] width 36 height 36
click at [622, 225] on button "i" at bounding box center [629, 225] width 36 height 36
click at [640, 273] on button "r" at bounding box center [629, 275] width 36 height 36
click at [449, 412] on button "button" at bounding box center [426, 429] width 93 height 53
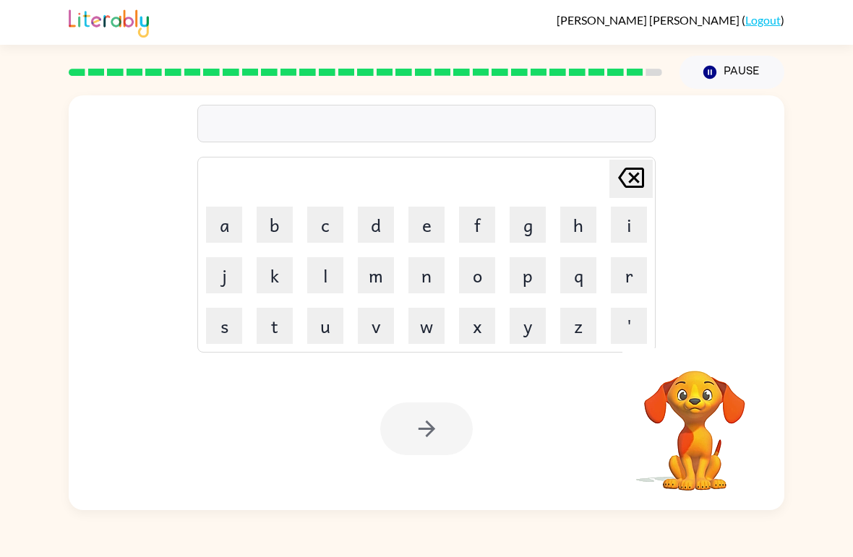
click at [322, 328] on button "u" at bounding box center [325, 326] width 36 height 36
click at [423, 279] on button "n" at bounding box center [426, 275] width 36 height 36
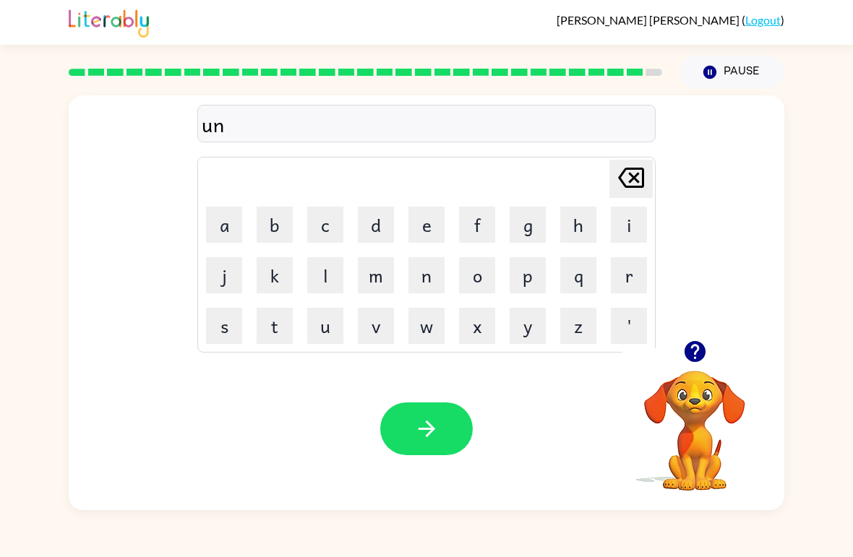
click at [222, 221] on button "a" at bounding box center [224, 225] width 36 height 36
